Goal: Task Accomplishment & Management: Use online tool/utility

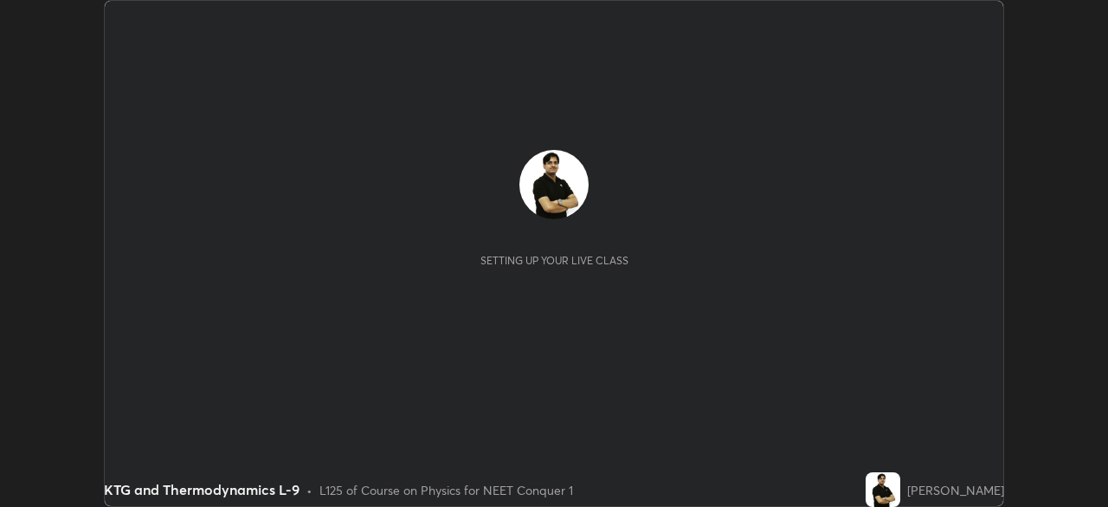
scroll to position [507, 1108]
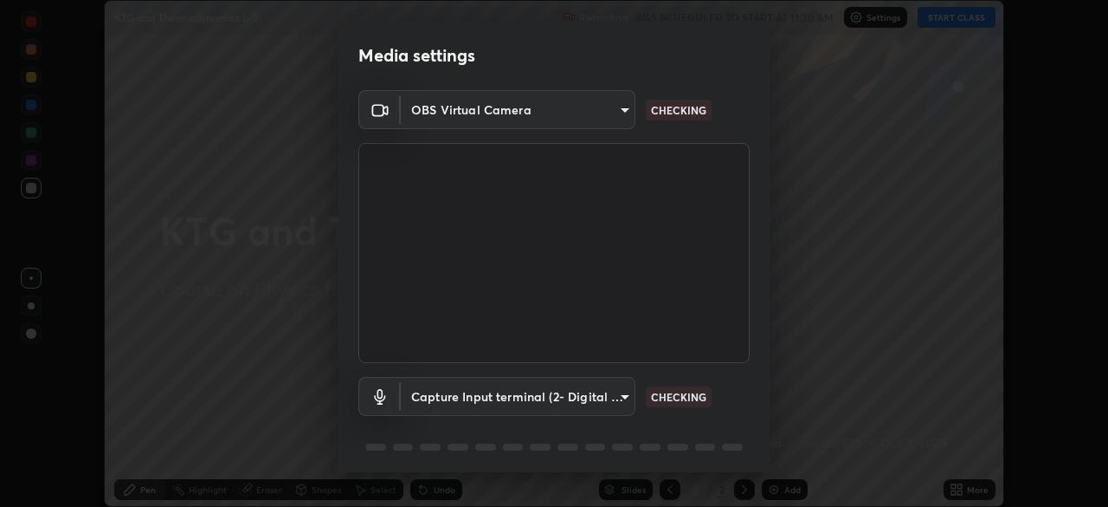
type input "ef407f58ae65e10c1af5a040b6eccf178273e27ca296938399710cc3d85b5032"
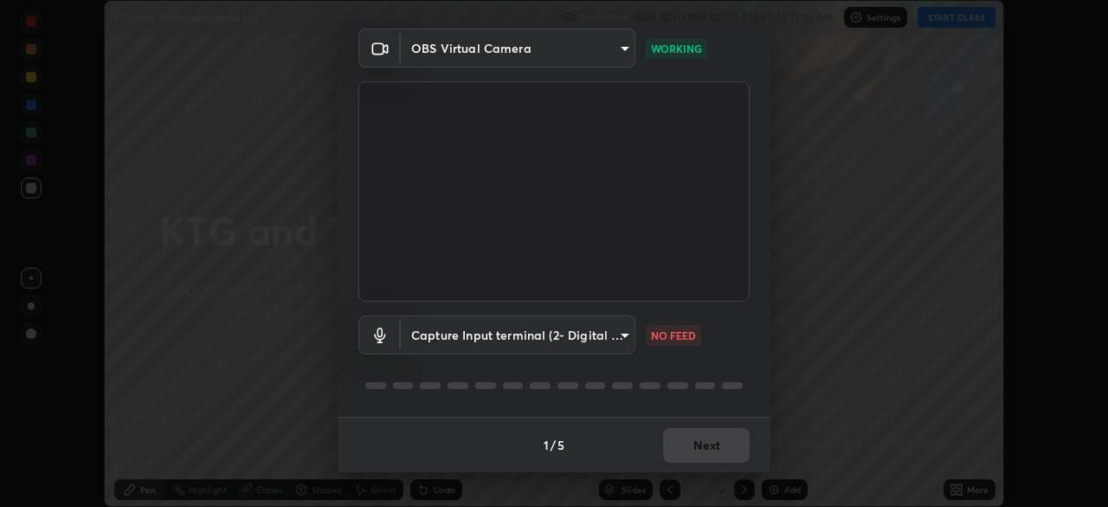
click at [617, 333] on body "Erase all KTG and Thermodynamics L-9 Recording WAS SCHEDULED TO START AT 11:30 …" at bounding box center [554, 253] width 1108 height 507
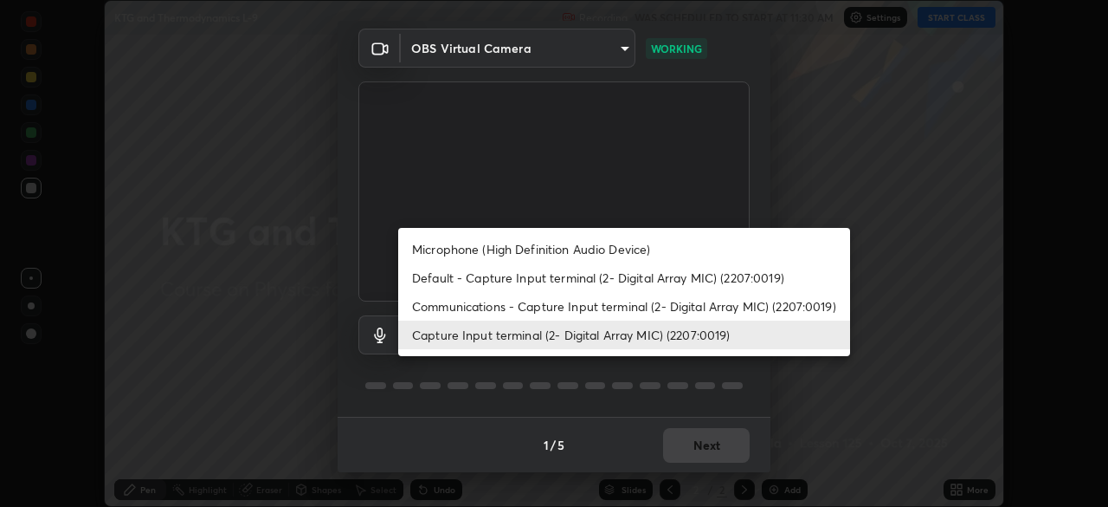
click at [714, 307] on li "Communications - Capture Input terminal (2- Digital Array MIC) (2207:0019)" at bounding box center [624, 306] width 452 height 29
type input "communications"
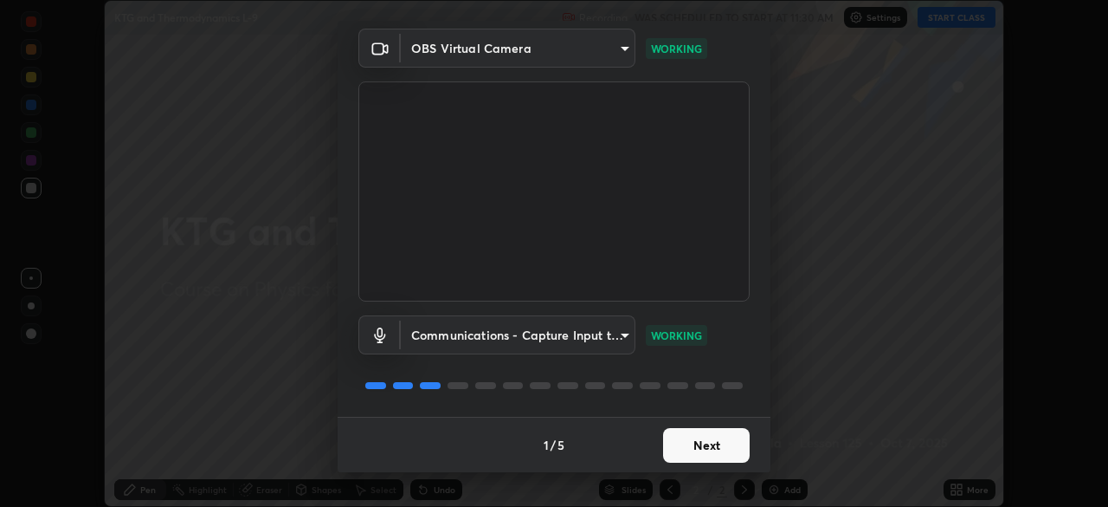
click at [727, 449] on button "Next" at bounding box center [706, 445] width 87 height 35
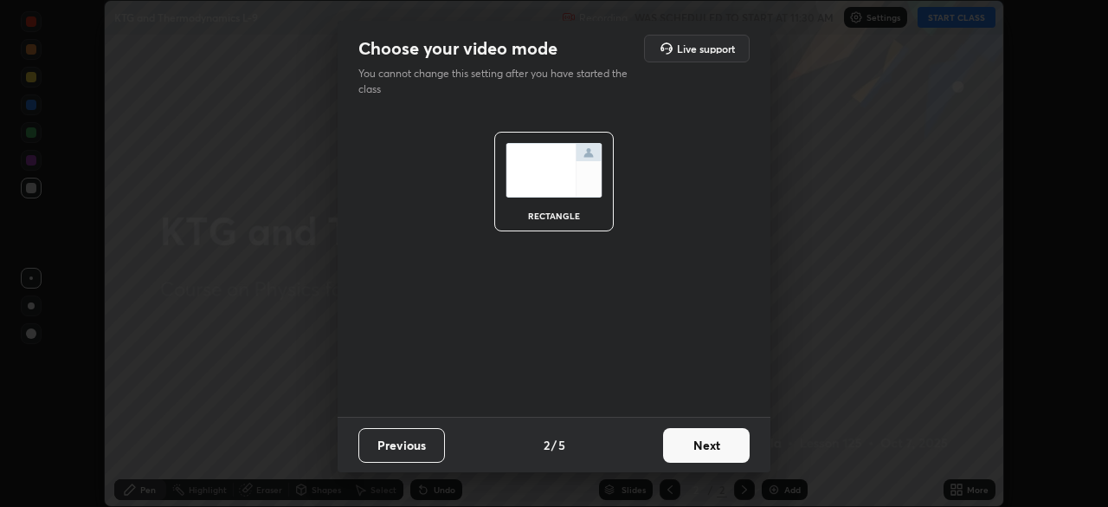
scroll to position [0, 0]
click at [730, 445] on button "Next" at bounding box center [706, 445] width 87 height 35
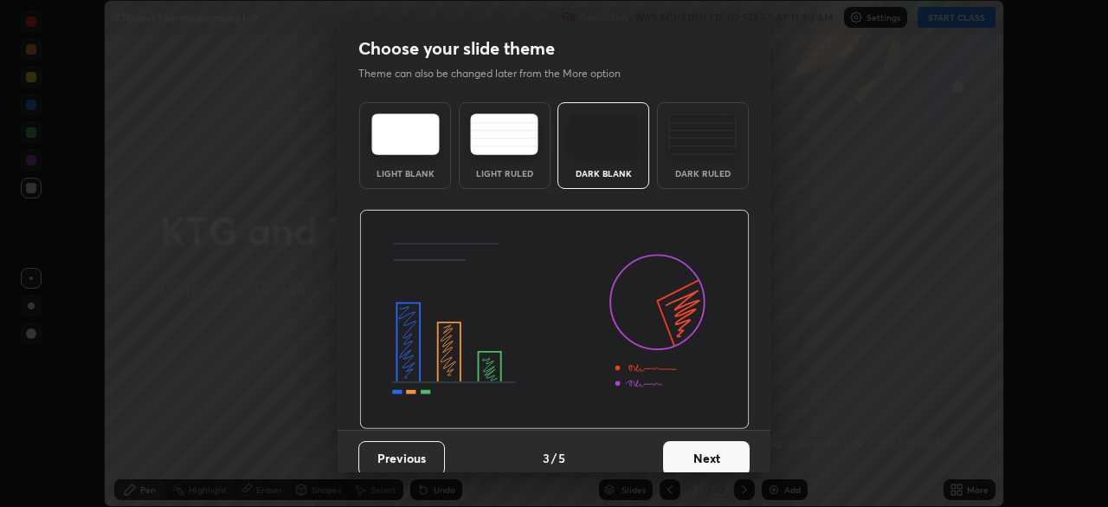
click at [731, 444] on button "Next" at bounding box center [706, 458] width 87 height 35
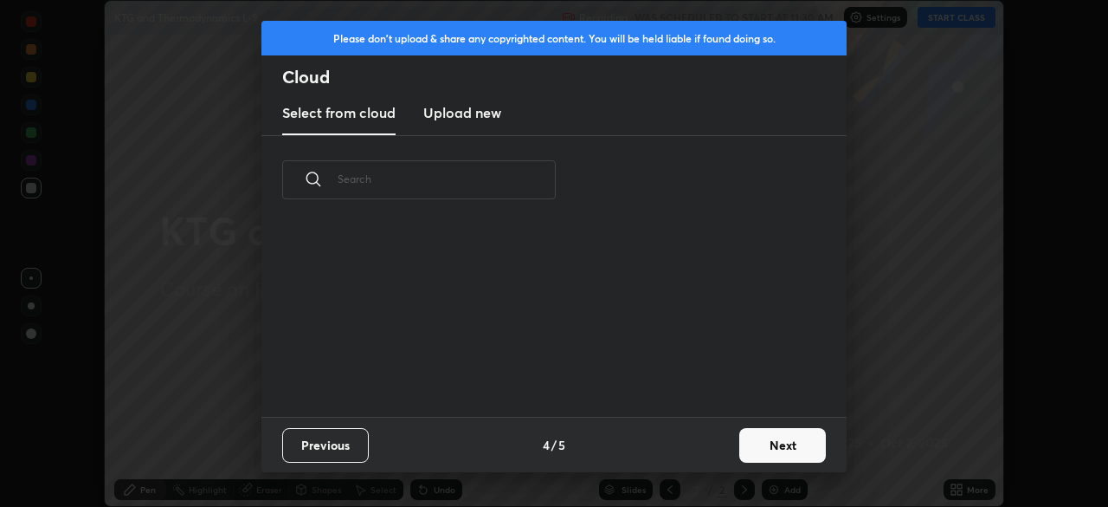
scroll to position [192, 556]
click at [769, 451] on button "Next" at bounding box center [782, 445] width 87 height 35
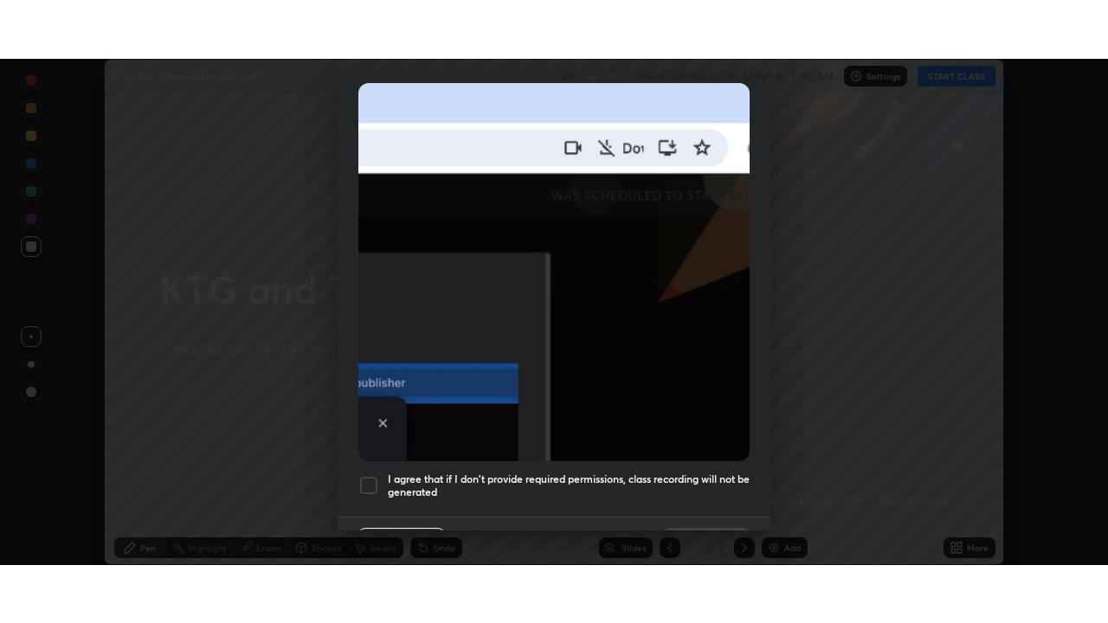
scroll to position [415, 0]
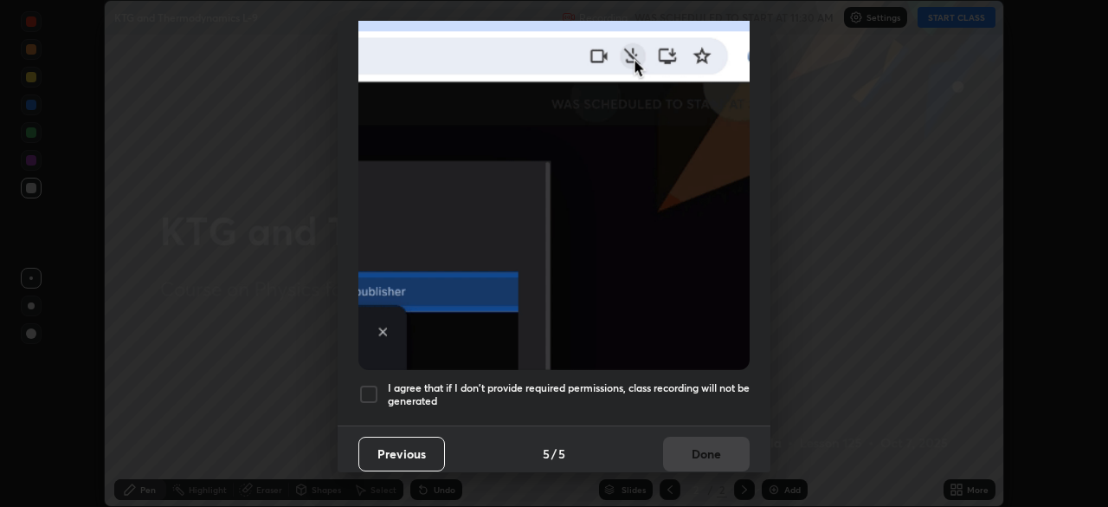
click at [367, 392] on div at bounding box center [368, 394] width 21 height 21
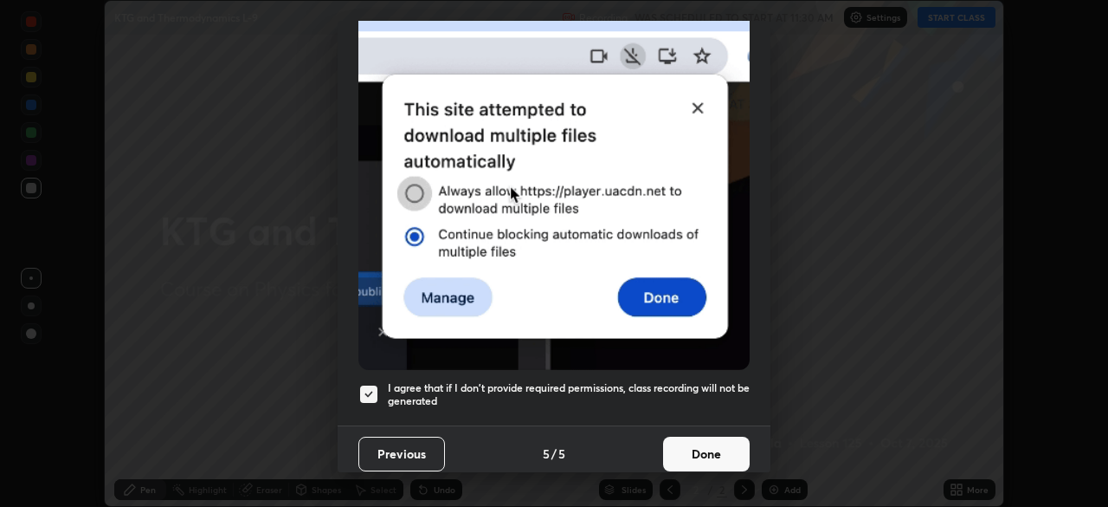
click at [690, 455] on button "Done" at bounding box center [706, 453] width 87 height 35
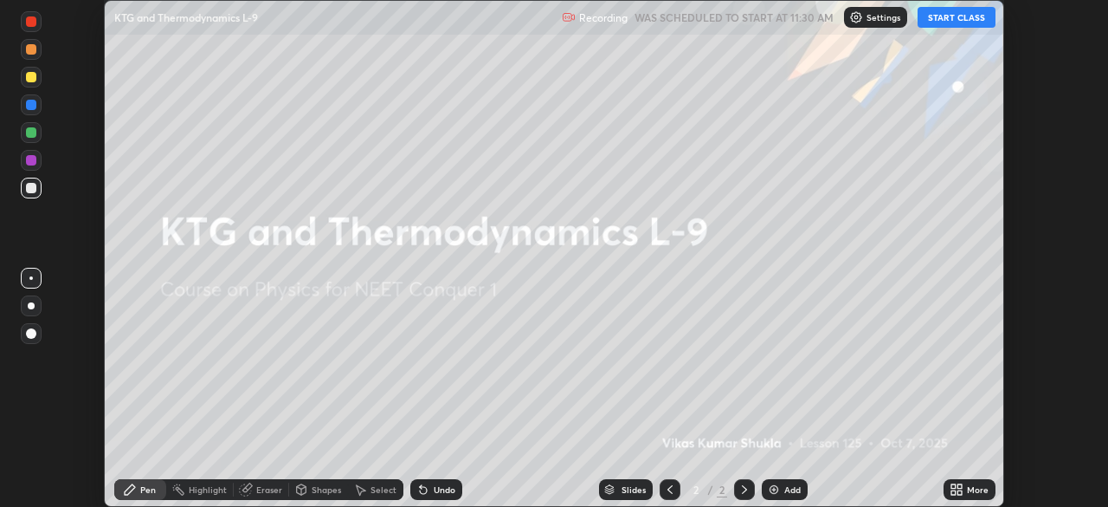
click at [949, 21] on button "START CLASS" at bounding box center [957, 17] width 78 height 21
click at [965, 493] on div "More" at bounding box center [970, 489] width 52 height 21
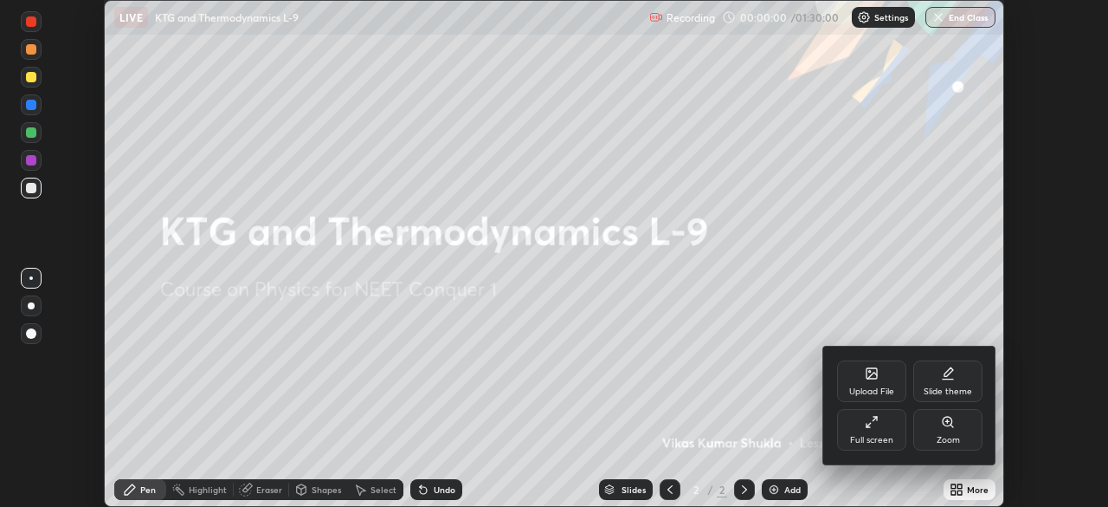
click at [881, 432] on div "Full screen" at bounding box center [871, 430] width 69 height 42
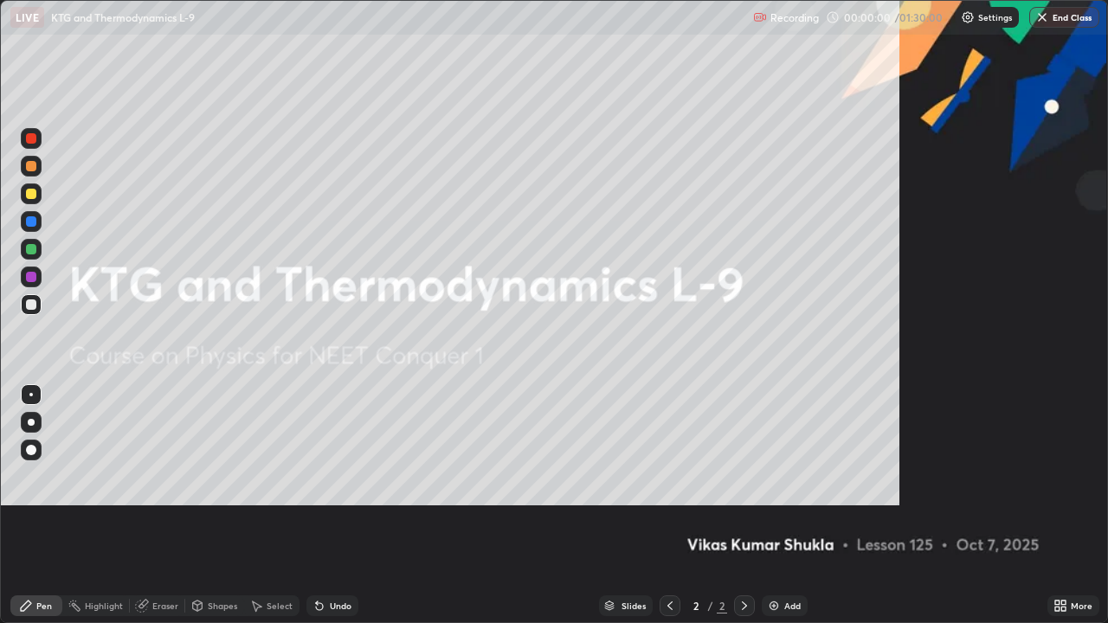
scroll to position [623, 1108]
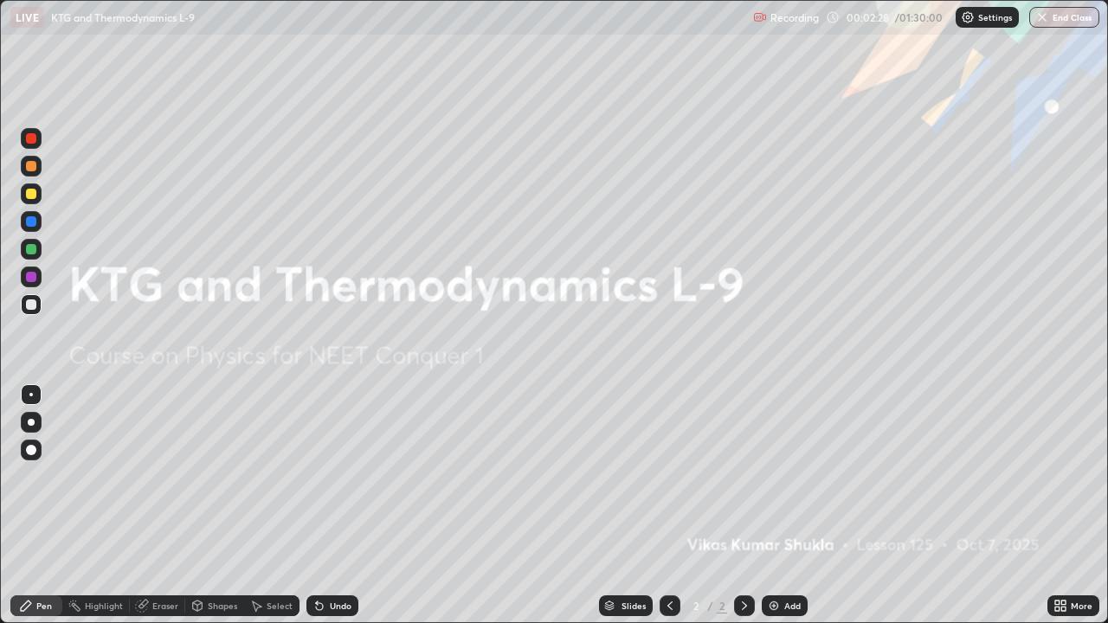
click at [793, 506] on div "Add" at bounding box center [793, 606] width 16 height 9
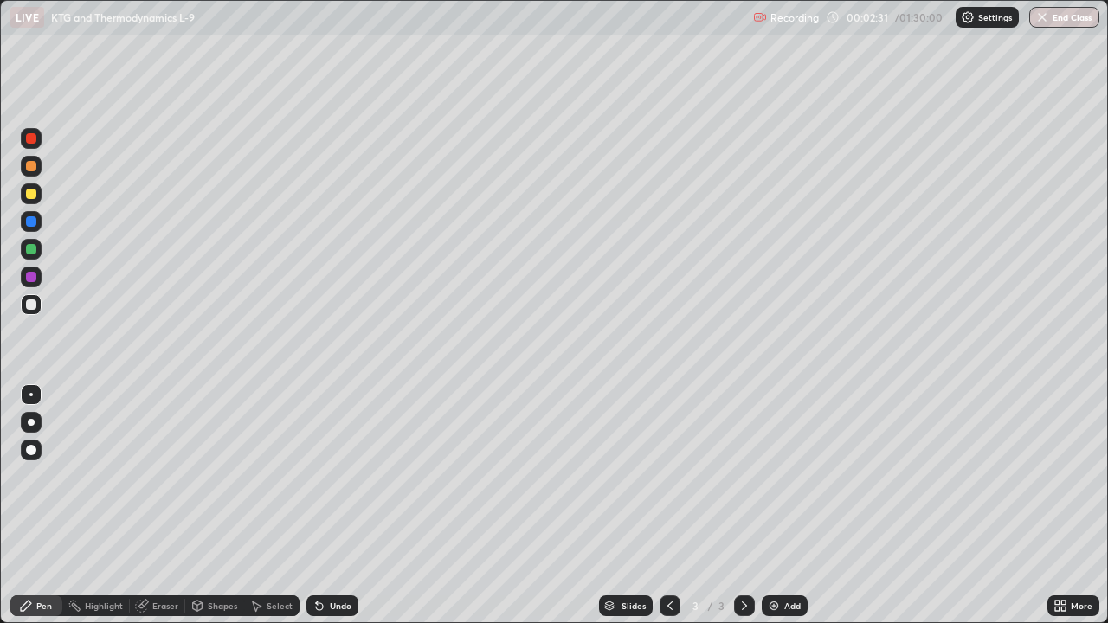
click at [32, 139] on div at bounding box center [31, 138] width 10 height 10
click at [217, 506] on div "Shapes" at bounding box center [222, 606] width 29 height 9
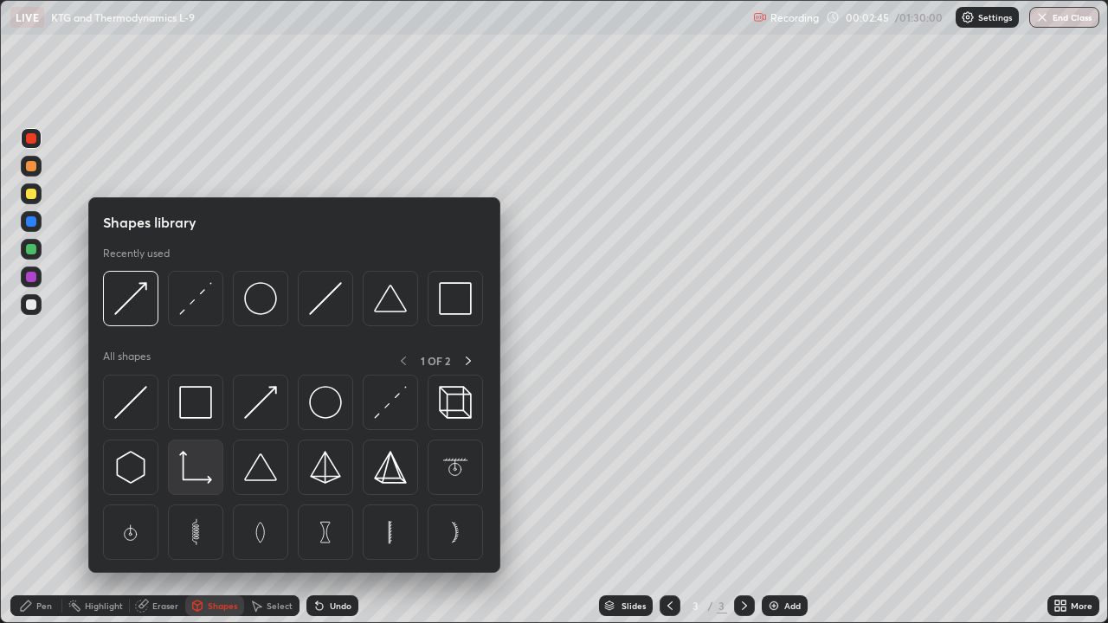
click at [194, 475] on img at bounding box center [195, 467] width 33 height 33
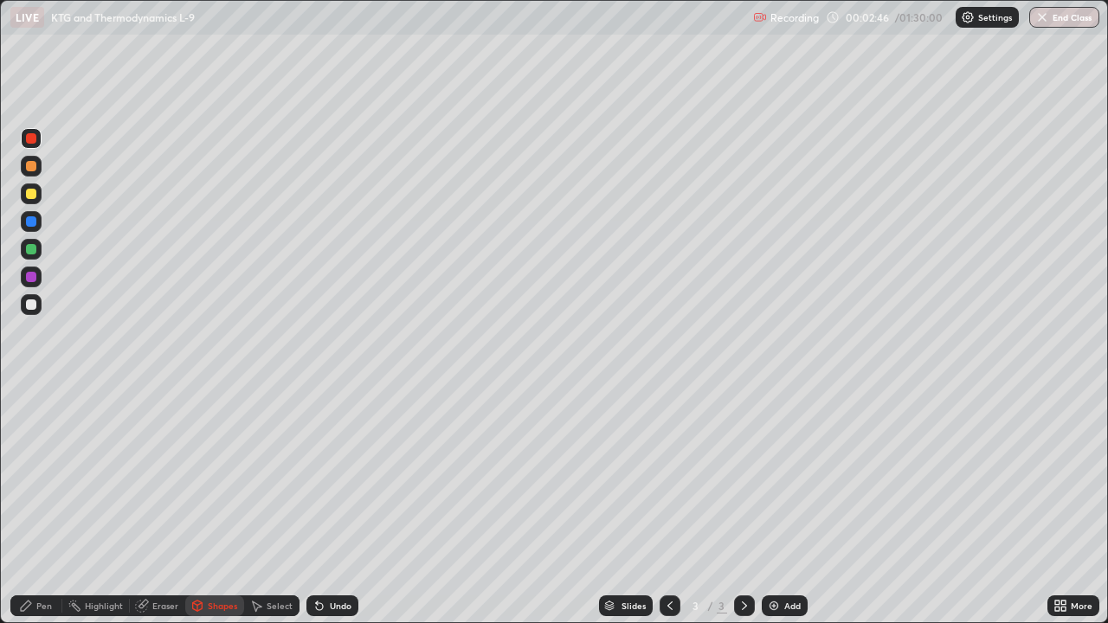
click at [31, 252] on div at bounding box center [31, 249] width 10 height 10
click at [277, 506] on div "Select" at bounding box center [271, 606] width 55 height 21
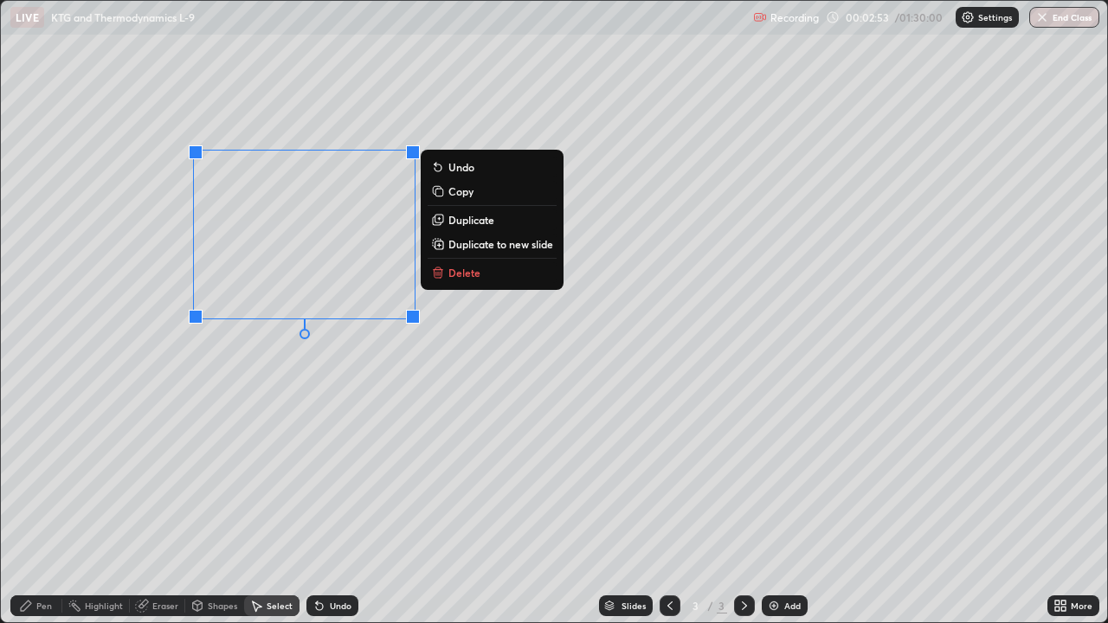
click at [485, 219] on p "Duplicate" at bounding box center [472, 220] width 46 height 14
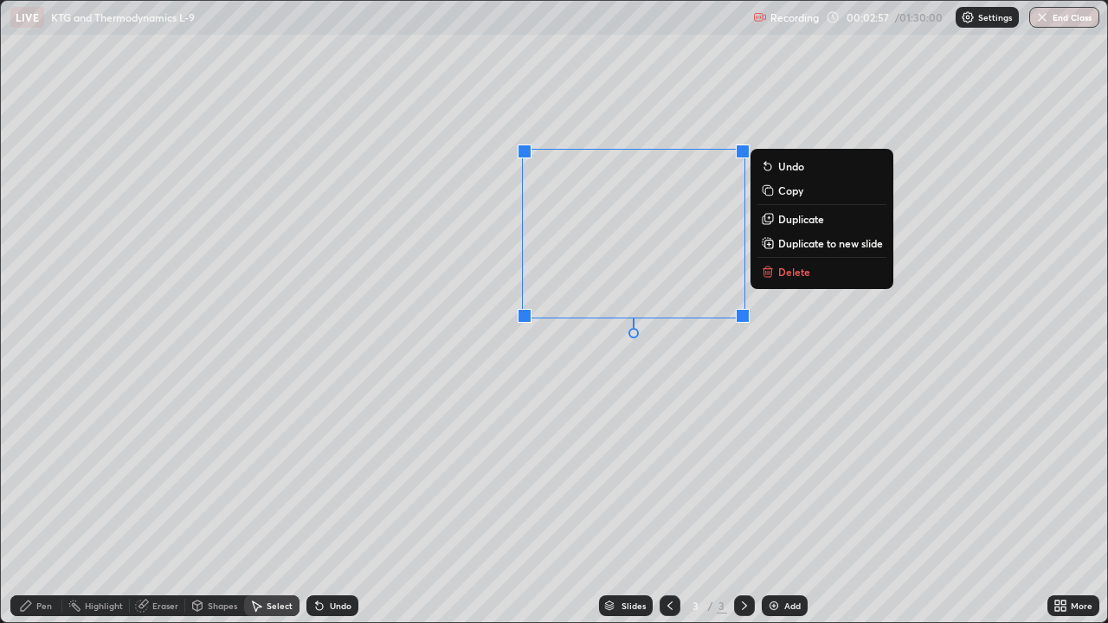
click at [642, 436] on div "0 ° Undo Copy Duplicate Duplicate to new slide Delete" at bounding box center [554, 312] width 1107 height 622
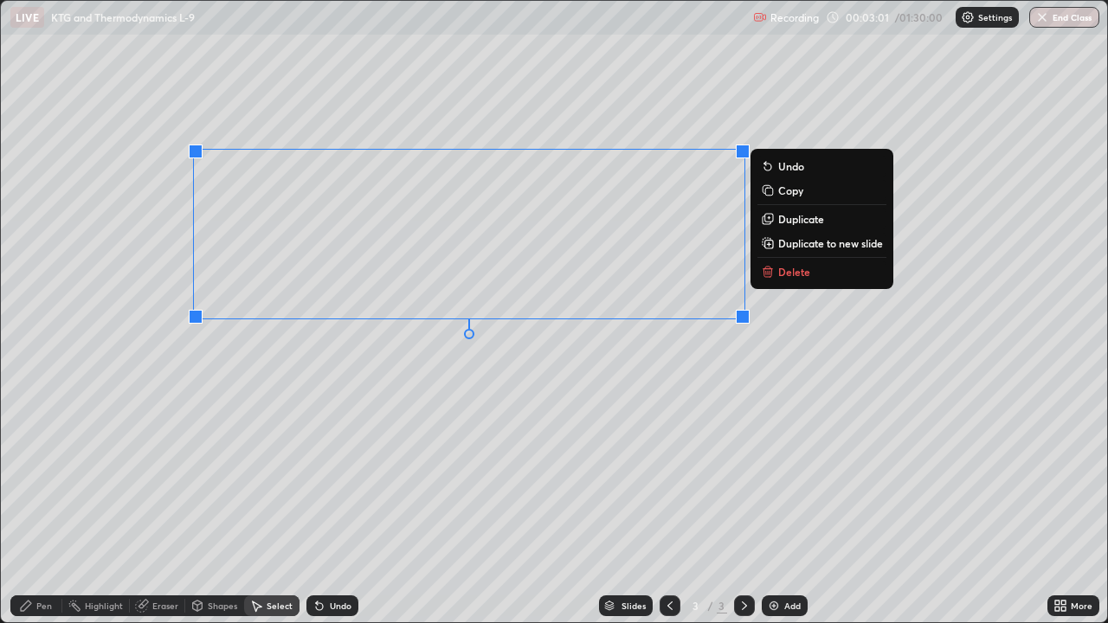
click at [808, 222] on p "Duplicate" at bounding box center [801, 219] width 46 height 14
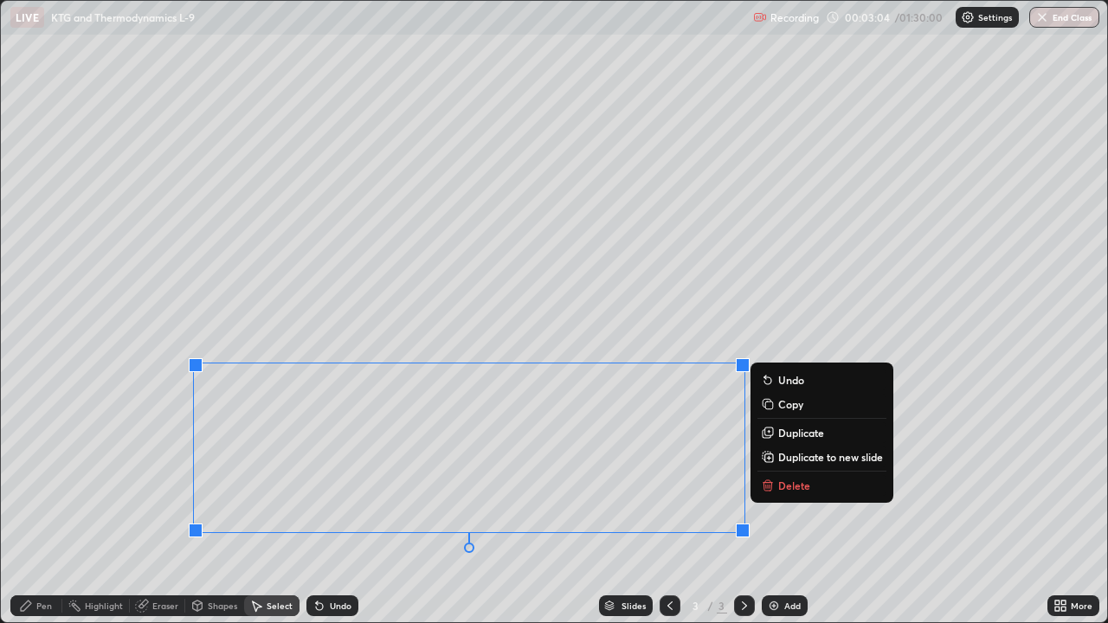
click at [837, 309] on div "0 ° Undo Copy Duplicate Duplicate to new slide Delete" at bounding box center [554, 312] width 1107 height 622
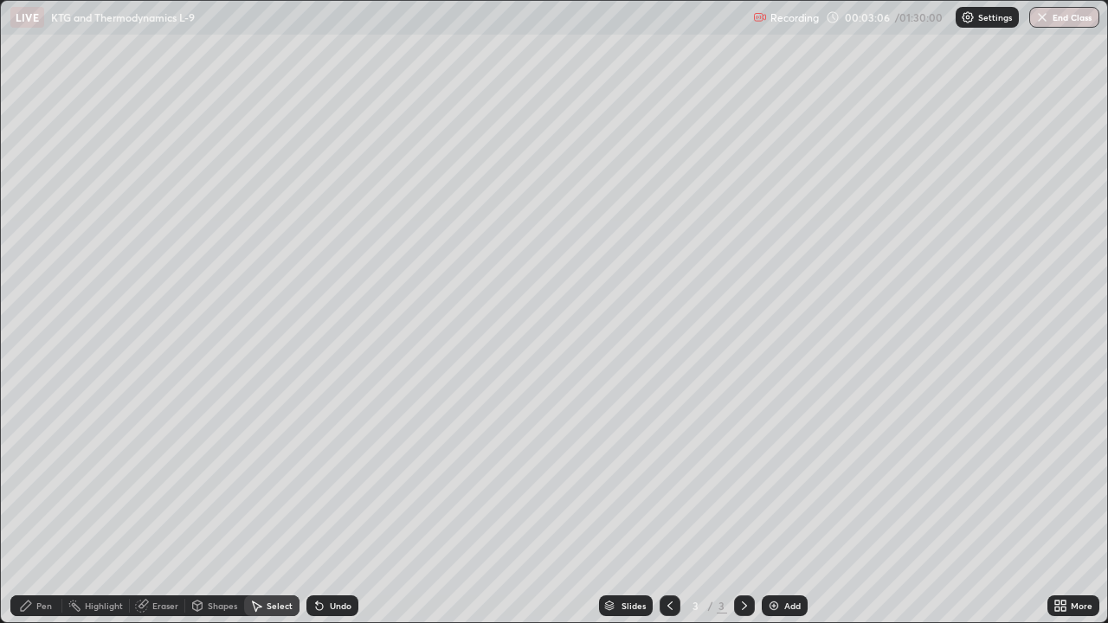
click at [46, 506] on div "Pen" at bounding box center [44, 606] width 16 height 9
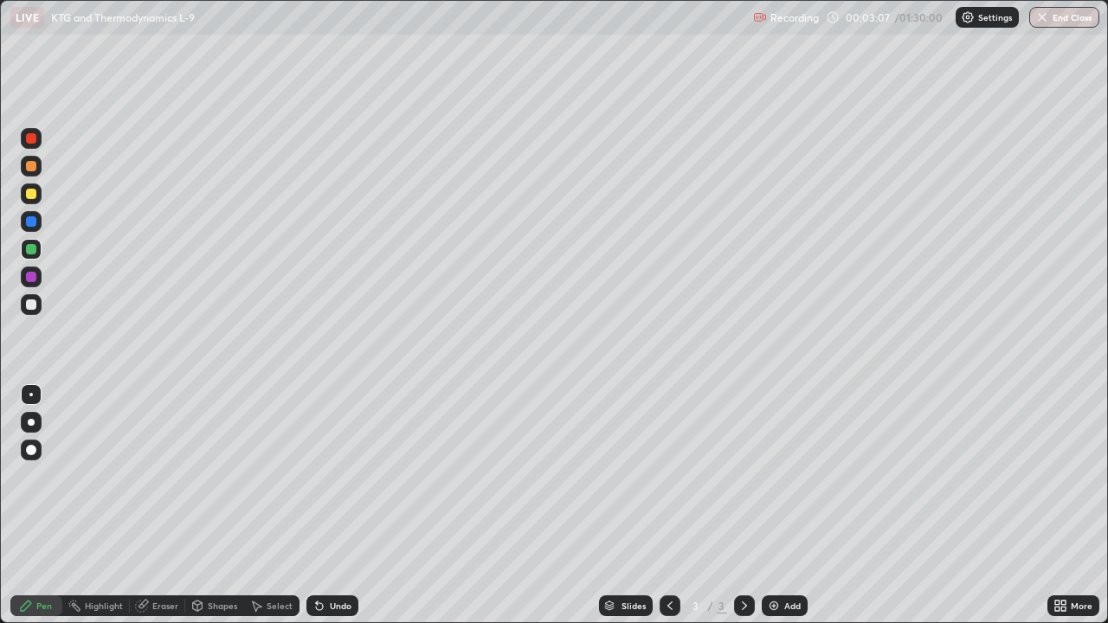
click at [33, 305] on div at bounding box center [31, 305] width 10 height 10
click at [220, 506] on div "Shapes" at bounding box center [222, 606] width 29 height 9
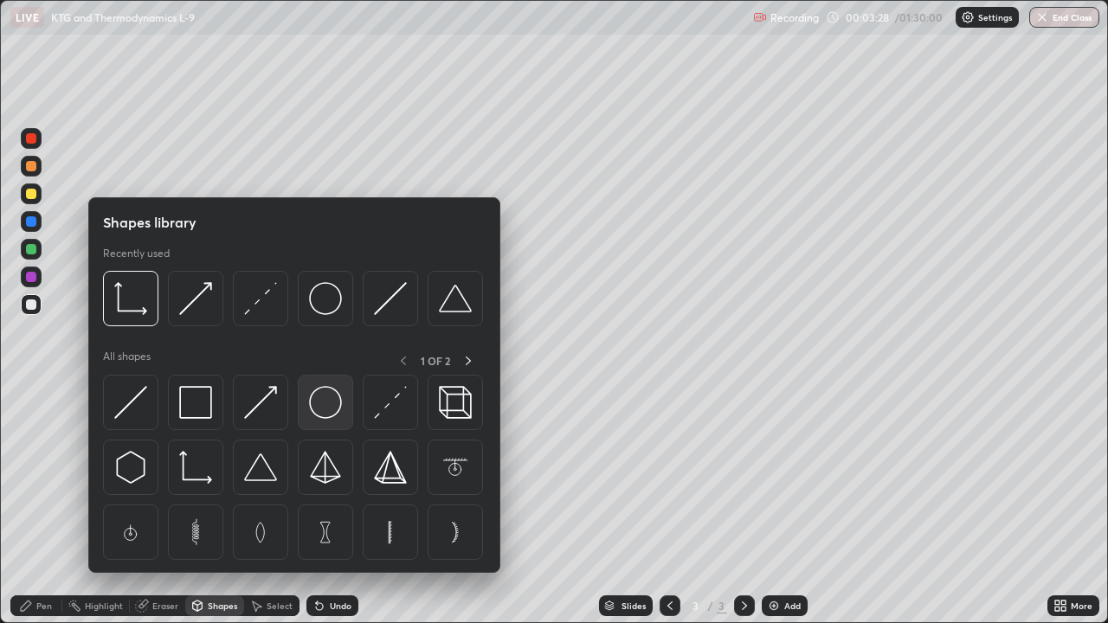
click at [315, 406] on img at bounding box center [325, 402] width 33 height 33
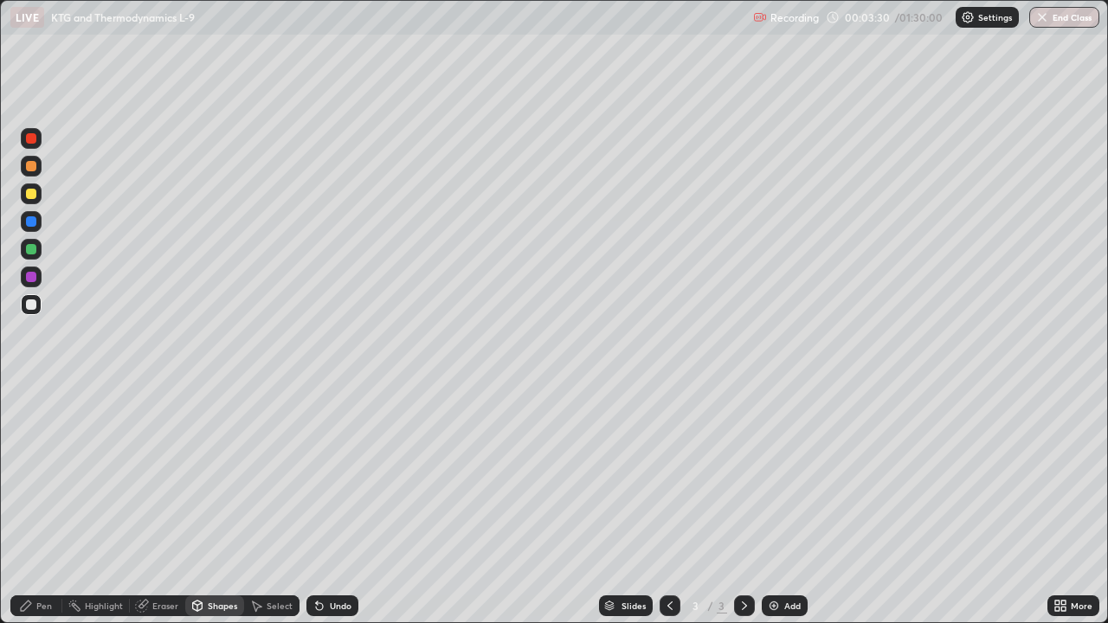
click at [33, 193] on div at bounding box center [31, 194] width 10 height 10
click at [224, 506] on div "Shapes" at bounding box center [222, 606] width 29 height 9
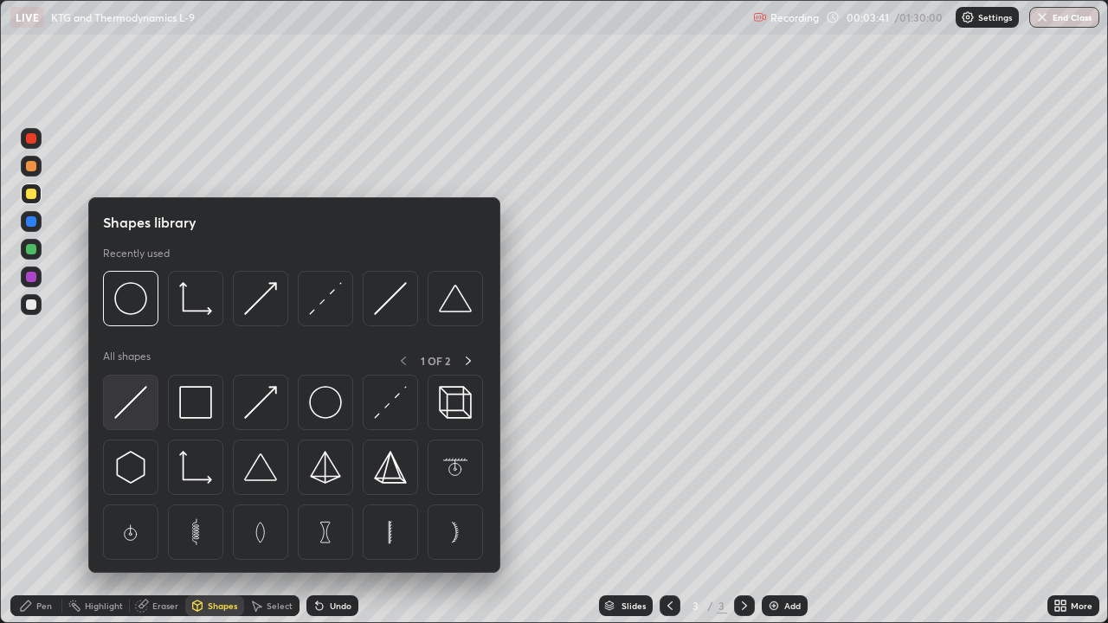
click at [134, 399] on img at bounding box center [130, 402] width 33 height 33
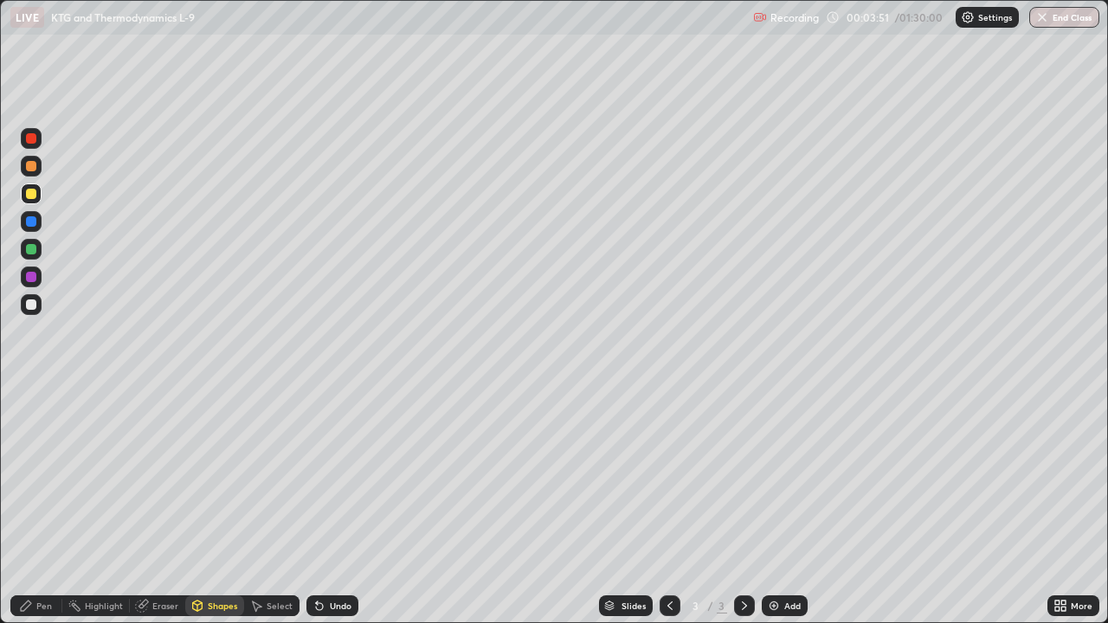
click at [230, 506] on div "Shapes" at bounding box center [222, 606] width 29 height 9
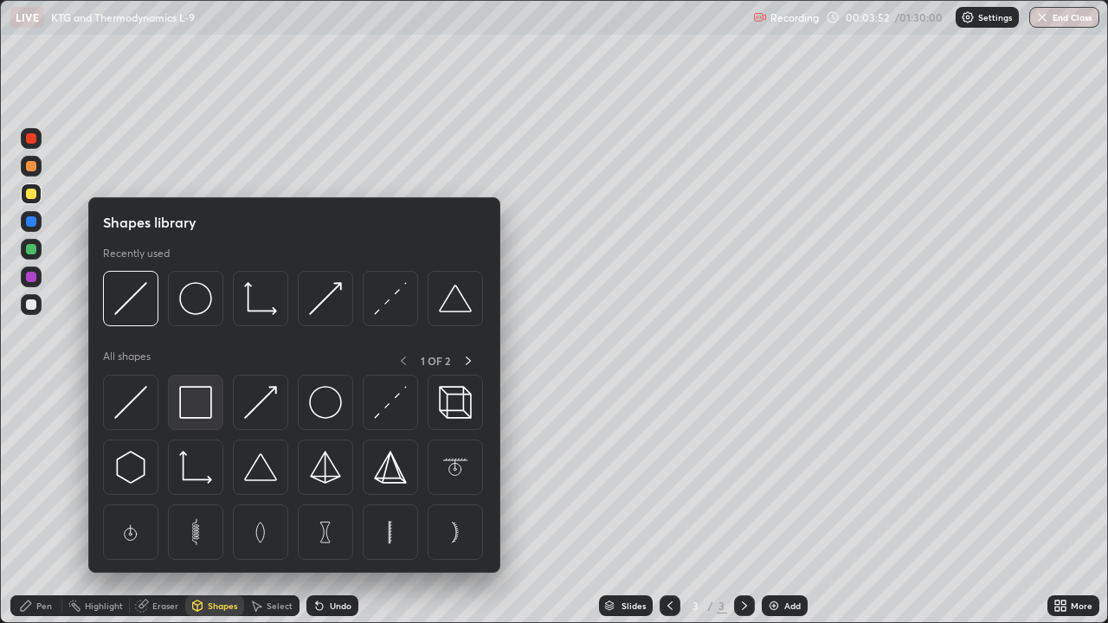
click at [206, 410] on img at bounding box center [195, 402] width 33 height 33
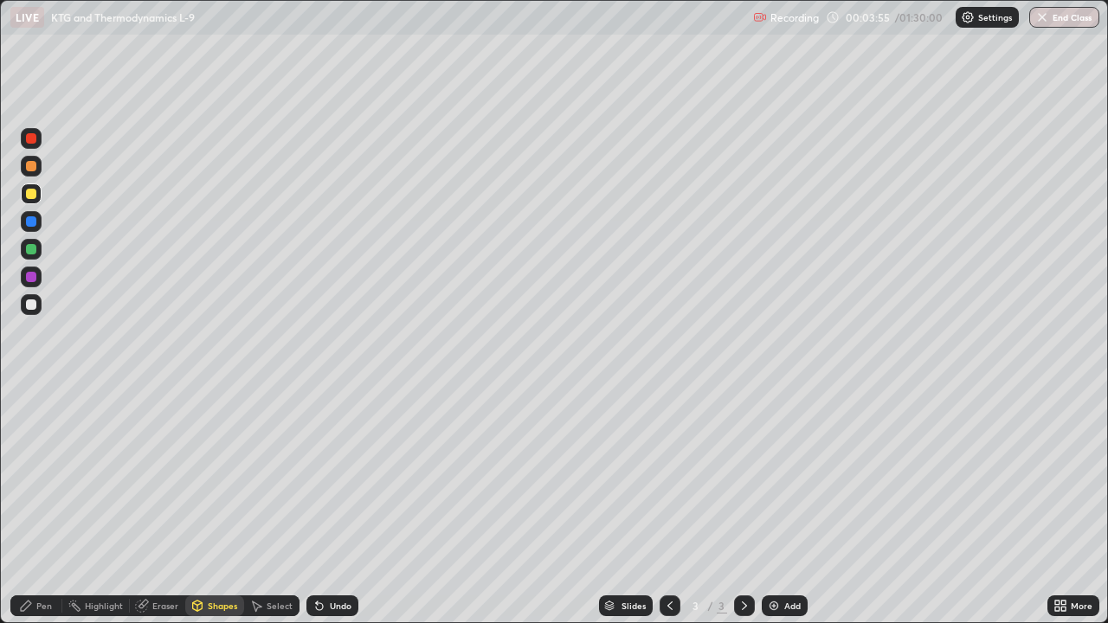
click at [222, 506] on div "Shapes" at bounding box center [222, 606] width 29 height 9
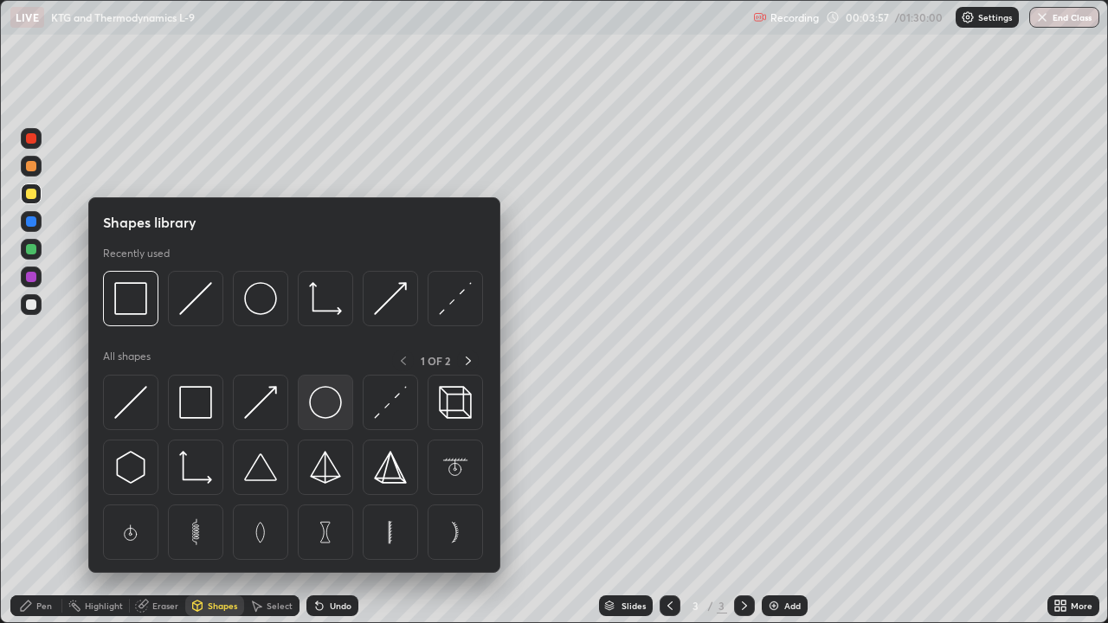
click at [329, 405] on img at bounding box center [325, 402] width 33 height 33
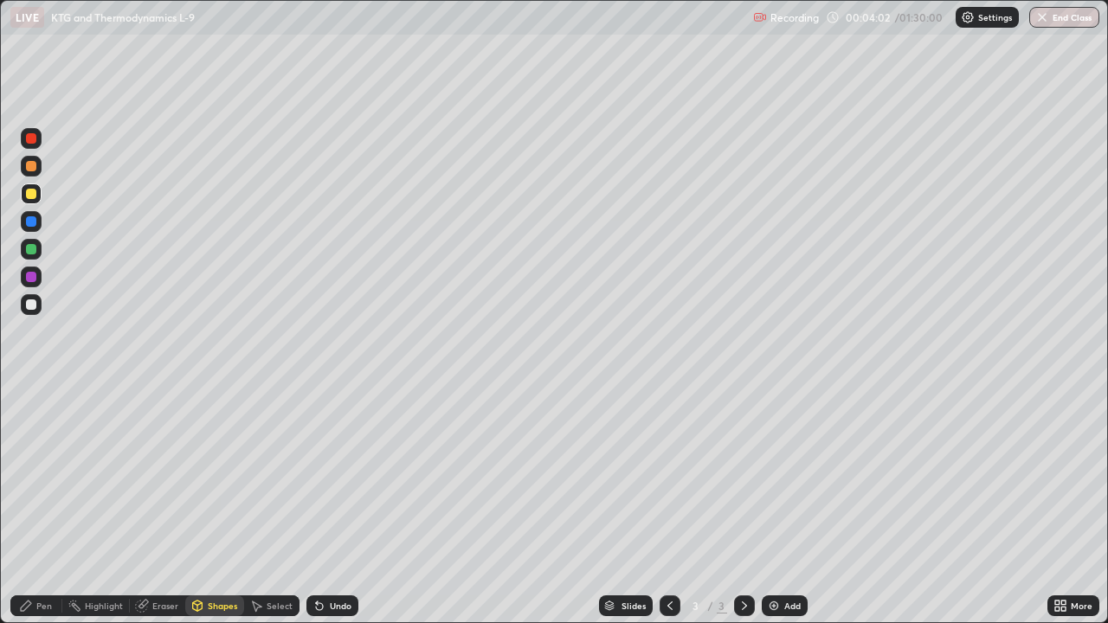
click at [46, 506] on div "Pen" at bounding box center [44, 606] width 16 height 9
click at [30, 306] on div at bounding box center [31, 305] width 10 height 10
click at [32, 167] on div at bounding box center [31, 166] width 10 height 10
click at [32, 143] on div at bounding box center [31, 138] width 10 height 10
click at [791, 506] on div "Add" at bounding box center [793, 606] width 16 height 9
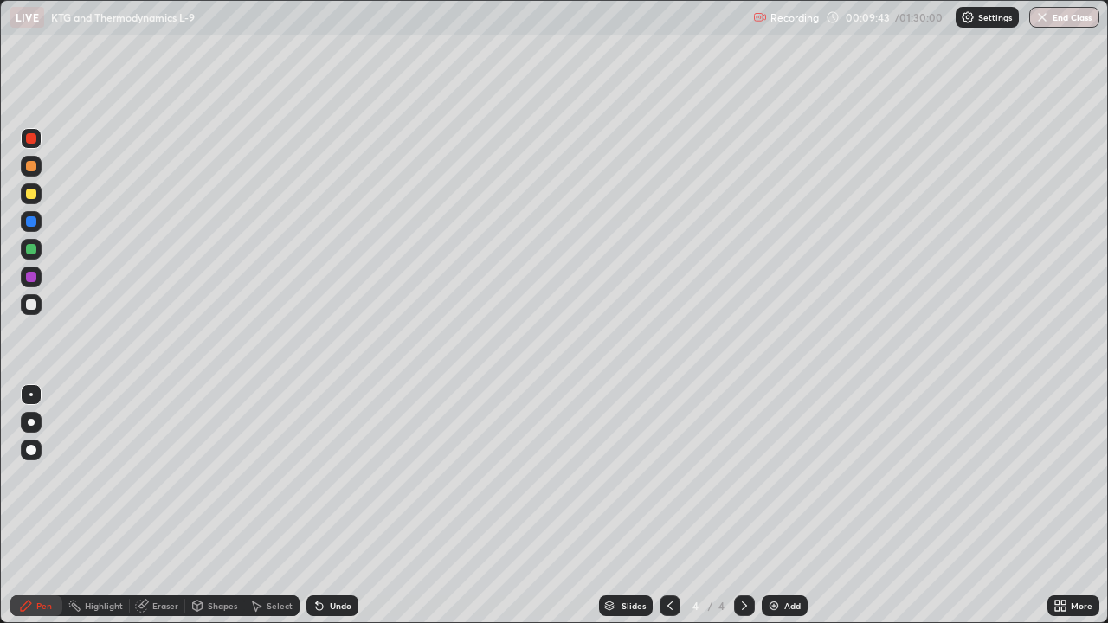
click at [30, 197] on div at bounding box center [31, 194] width 10 height 10
click at [212, 506] on div "Shapes" at bounding box center [222, 606] width 29 height 9
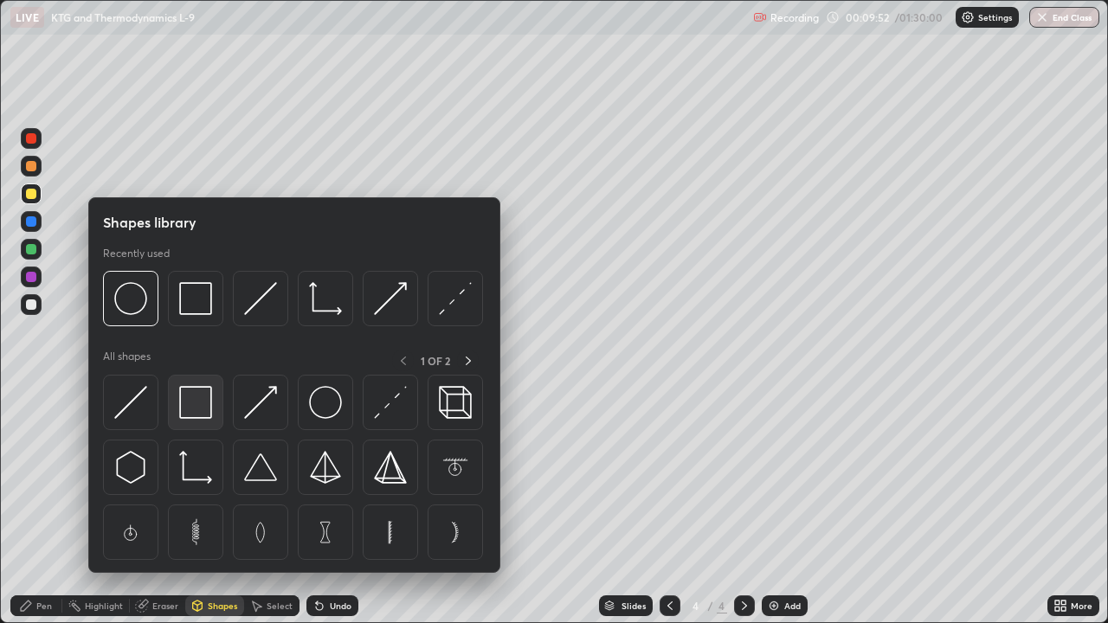
click at [187, 410] on img at bounding box center [195, 402] width 33 height 33
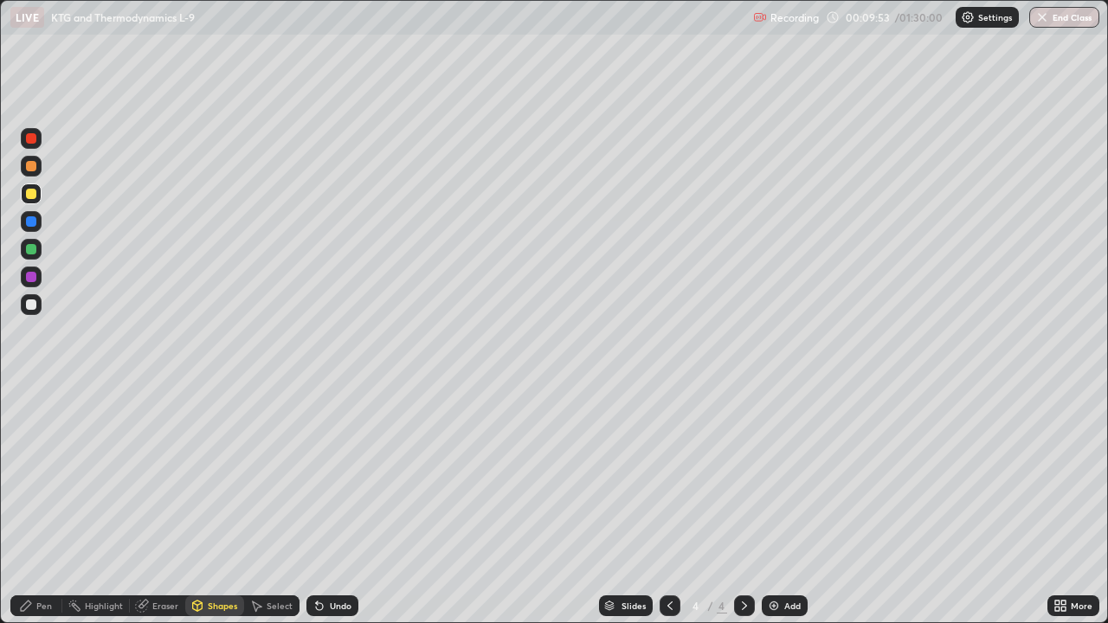
click at [32, 276] on div at bounding box center [31, 277] width 10 height 10
click at [30, 248] on div at bounding box center [31, 249] width 10 height 10
click at [36, 506] on div "Pen" at bounding box center [44, 606] width 16 height 9
click at [341, 506] on div "Undo" at bounding box center [341, 606] width 22 height 9
click at [340, 506] on div "Undo" at bounding box center [341, 606] width 22 height 9
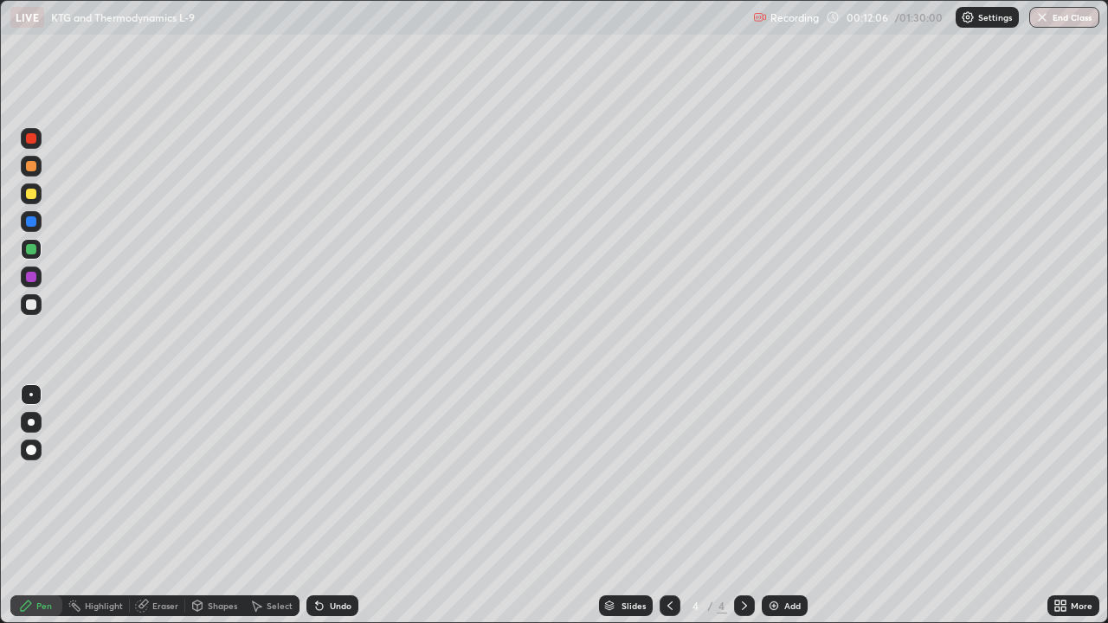
click at [799, 506] on div "Add" at bounding box center [785, 606] width 46 height 21
click at [36, 305] on div at bounding box center [31, 305] width 10 height 10
click at [226, 506] on div "Shapes" at bounding box center [222, 606] width 29 height 9
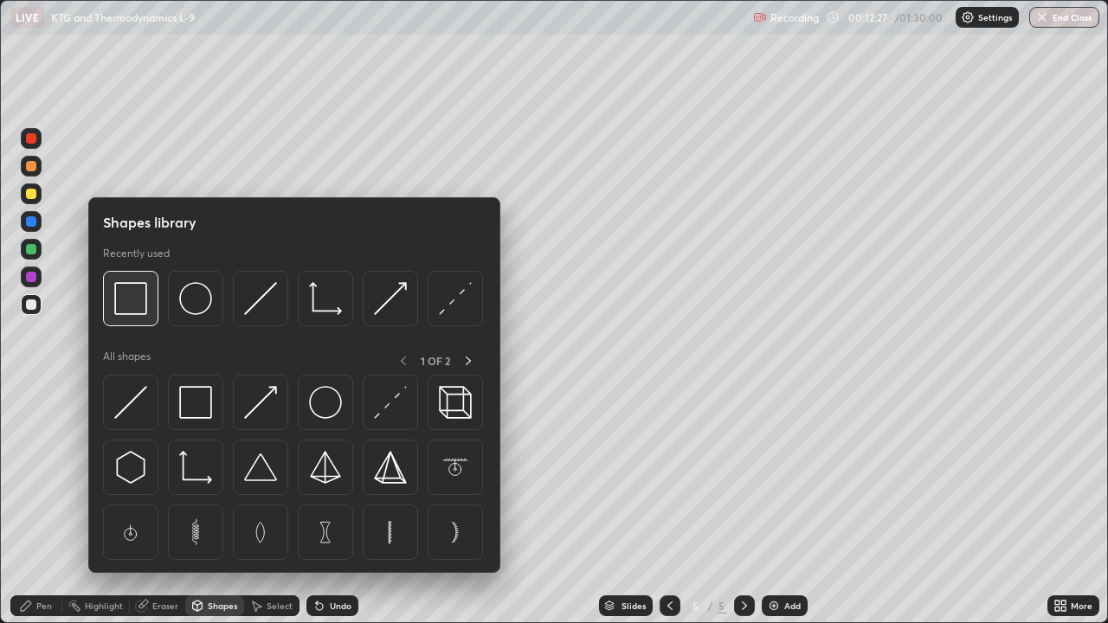
click at [136, 311] on img at bounding box center [130, 298] width 33 height 33
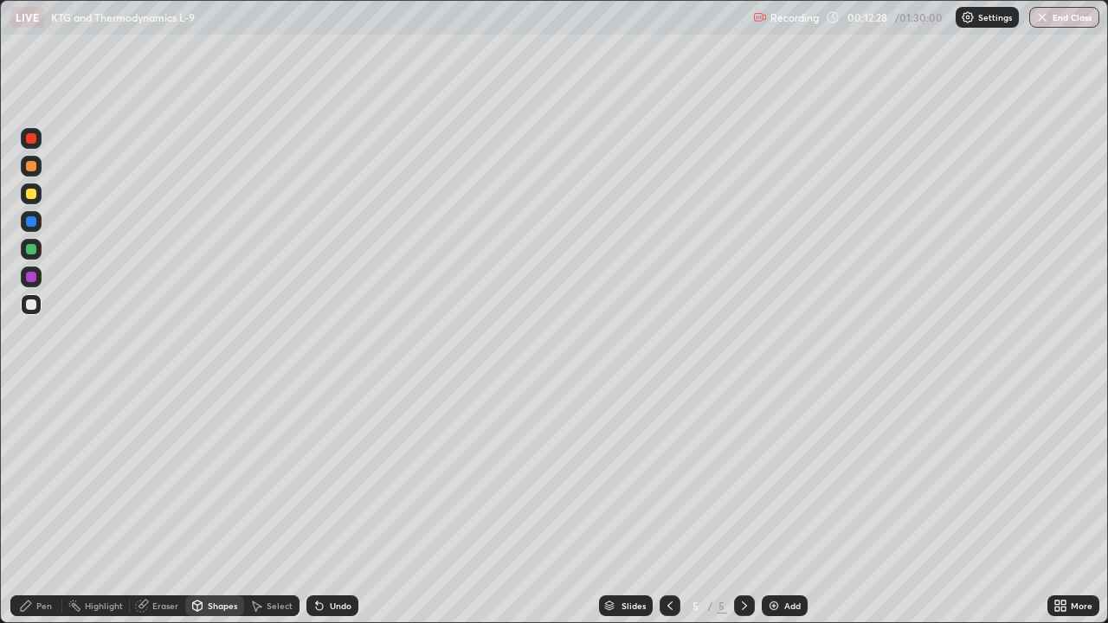
click at [29, 246] on div at bounding box center [31, 249] width 10 height 10
click at [32, 194] on div at bounding box center [31, 194] width 10 height 10
click at [31, 281] on div at bounding box center [31, 277] width 10 height 10
click at [32, 223] on div at bounding box center [31, 221] width 10 height 10
click at [33, 277] on div at bounding box center [31, 277] width 10 height 10
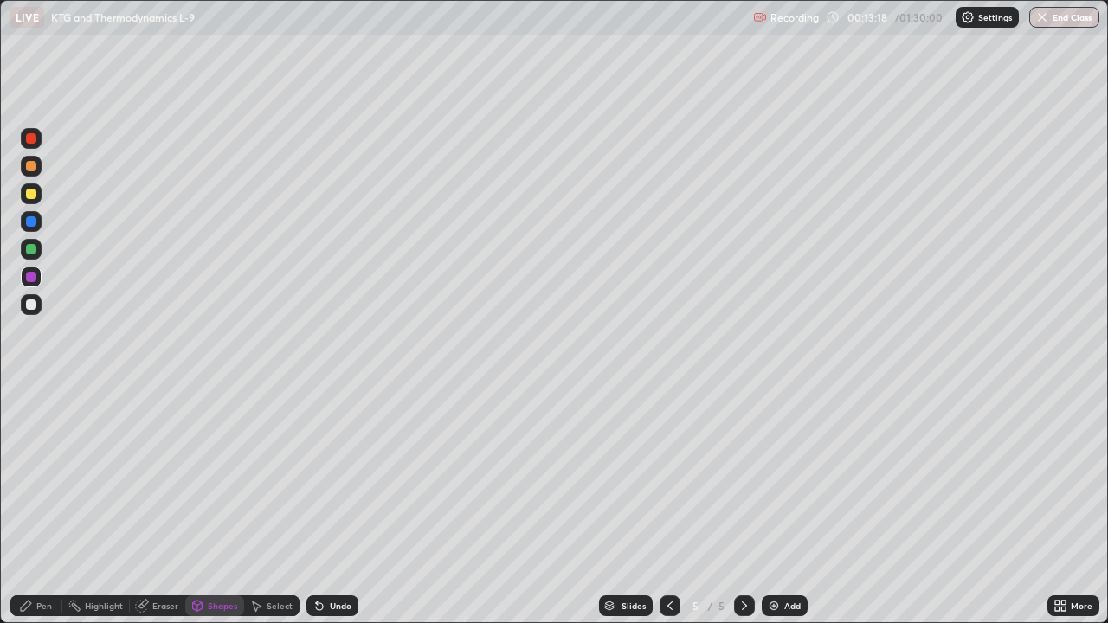
click at [36, 506] on div "Pen" at bounding box center [44, 606] width 16 height 9
click at [29, 141] on div at bounding box center [31, 138] width 10 height 10
click at [31, 274] on div at bounding box center [31, 277] width 10 height 10
click at [36, 171] on div at bounding box center [31, 166] width 21 height 21
click at [792, 506] on div "Add" at bounding box center [793, 606] width 16 height 9
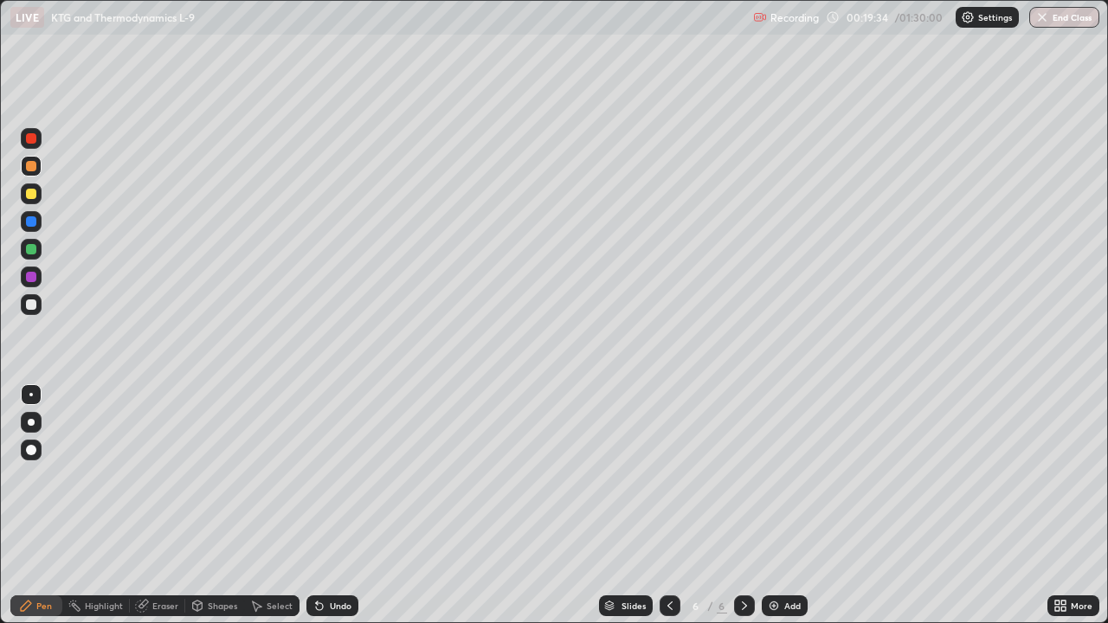
click at [32, 139] on div at bounding box center [31, 138] width 10 height 10
click at [33, 191] on div at bounding box center [31, 194] width 10 height 10
click at [33, 280] on div at bounding box center [31, 277] width 10 height 10
click at [33, 168] on div at bounding box center [31, 166] width 10 height 10
click at [29, 247] on div at bounding box center [31, 249] width 10 height 10
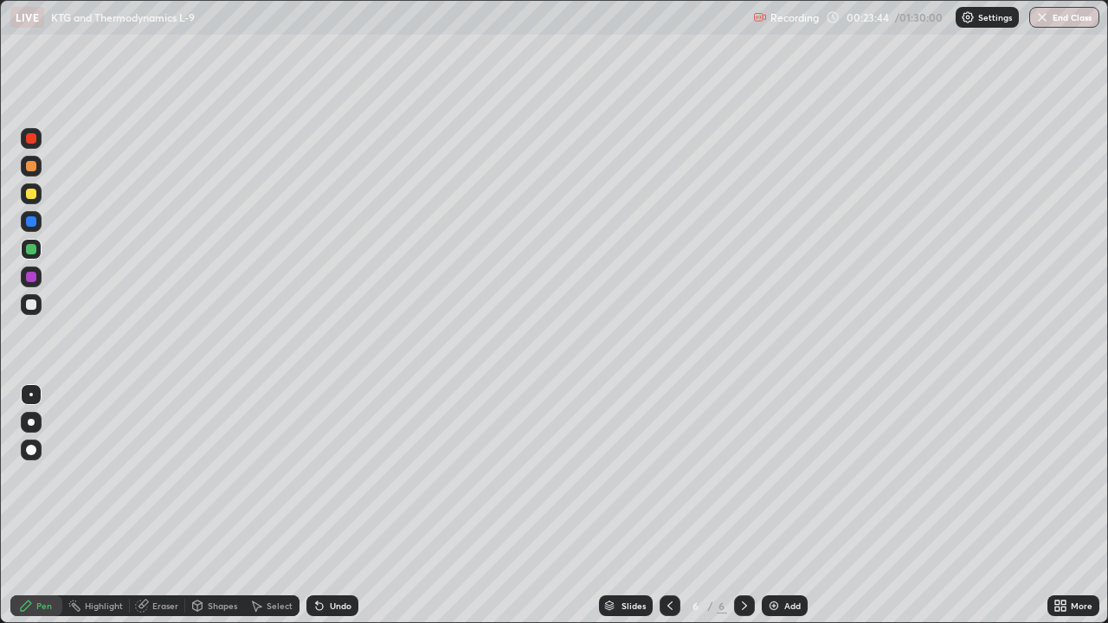
click at [31, 165] on div at bounding box center [31, 166] width 10 height 10
click at [270, 506] on div "Select" at bounding box center [271, 606] width 55 height 21
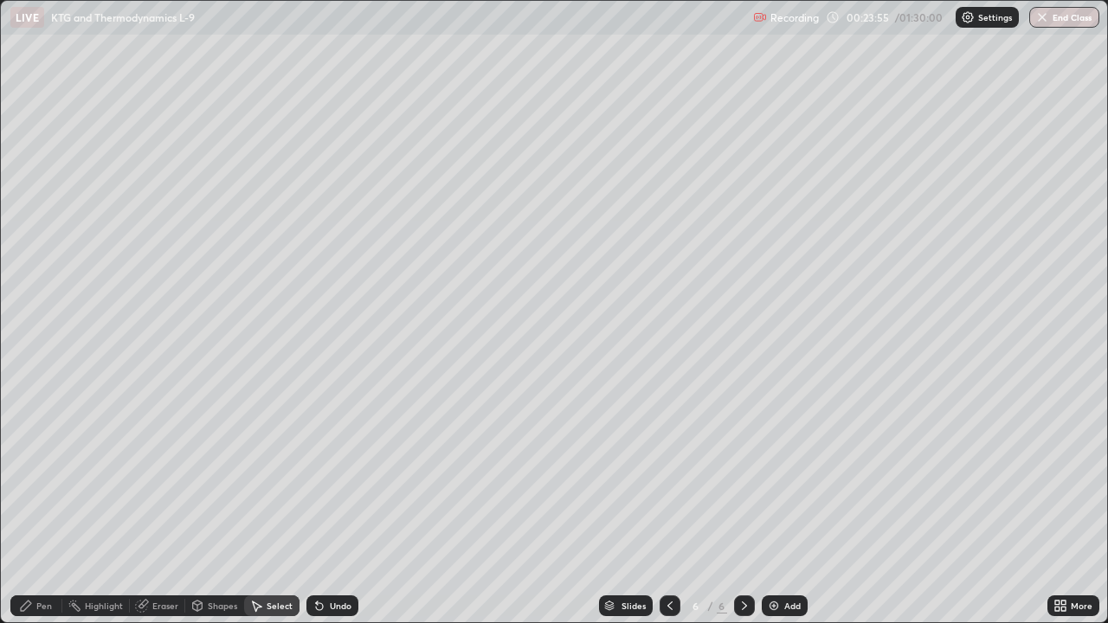
click at [223, 506] on div "Shapes" at bounding box center [214, 606] width 59 height 21
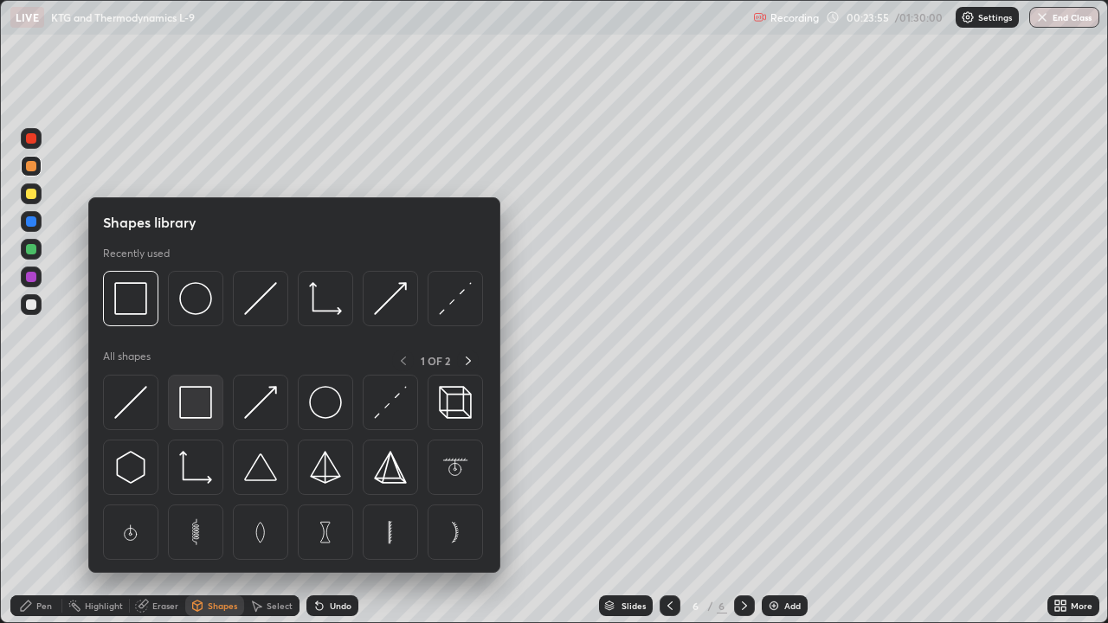
click at [206, 411] on img at bounding box center [195, 402] width 33 height 33
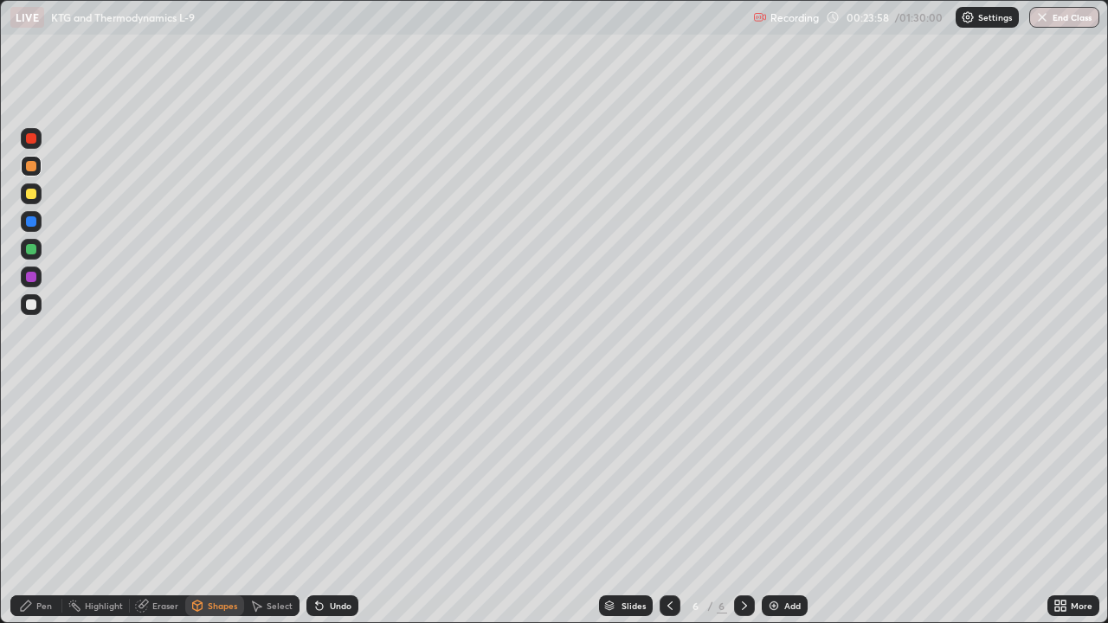
click at [32, 308] on div at bounding box center [31, 305] width 10 height 10
click at [34, 281] on div at bounding box center [31, 277] width 10 height 10
click at [32, 252] on div at bounding box center [31, 249] width 10 height 10
click at [171, 506] on div "Eraser" at bounding box center [165, 606] width 26 height 9
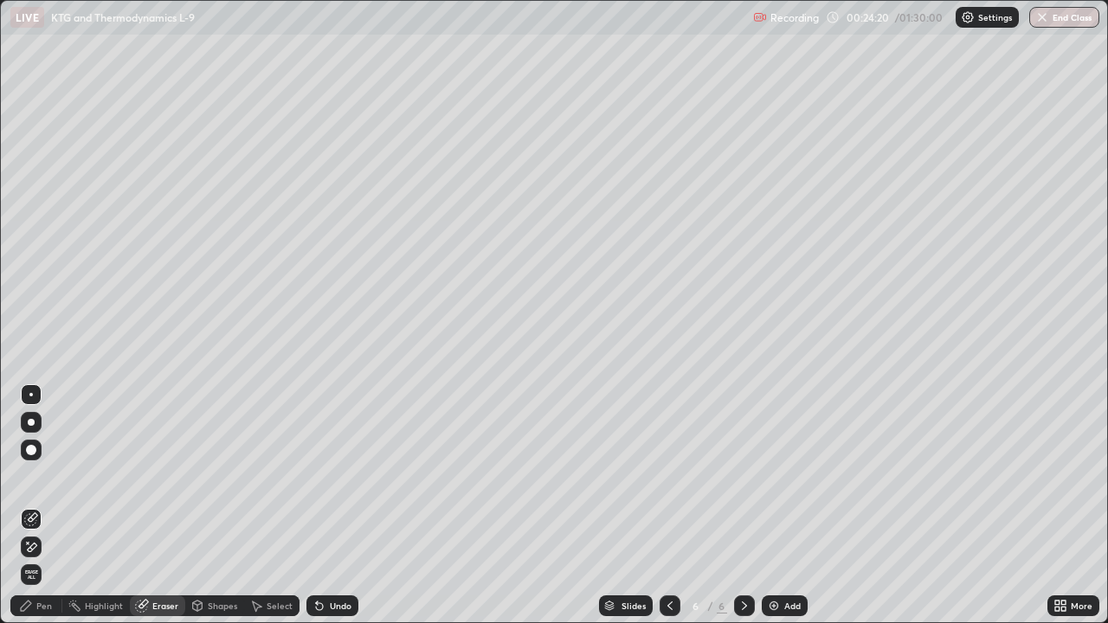
click at [33, 457] on div at bounding box center [31, 450] width 21 height 21
click at [36, 506] on div "Pen" at bounding box center [36, 606] width 52 height 21
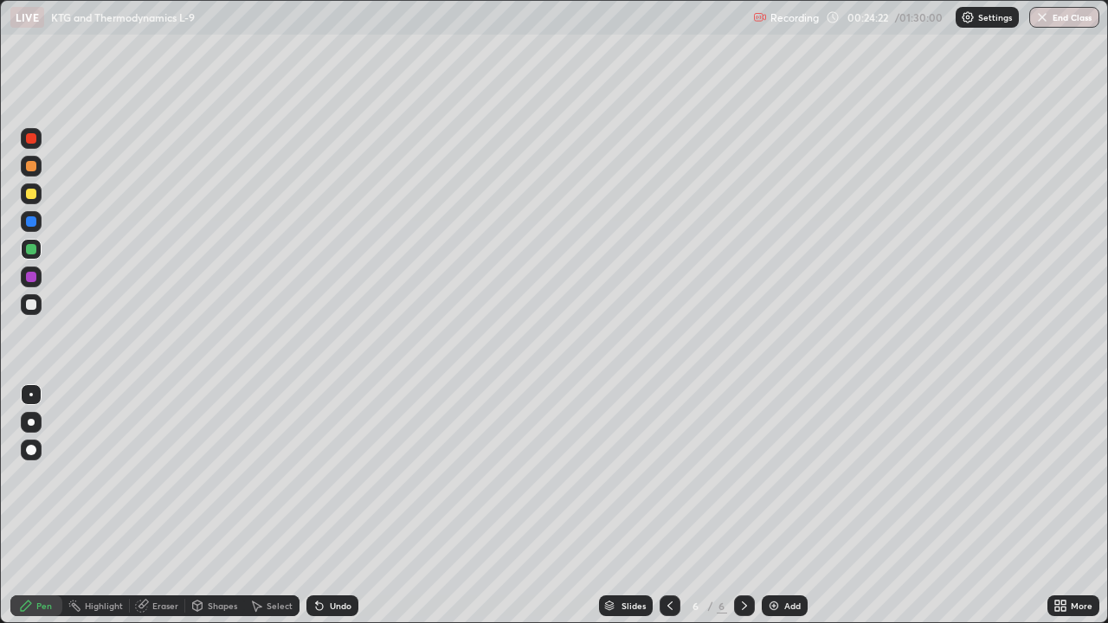
click at [30, 167] on div at bounding box center [31, 166] width 10 height 10
click at [31, 138] on div at bounding box center [31, 138] width 10 height 10
click at [31, 197] on div at bounding box center [31, 194] width 10 height 10
click at [34, 446] on div at bounding box center [31, 450] width 10 height 10
click at [31, 395] on div at bounding box center [30, 394] width 3 height 3
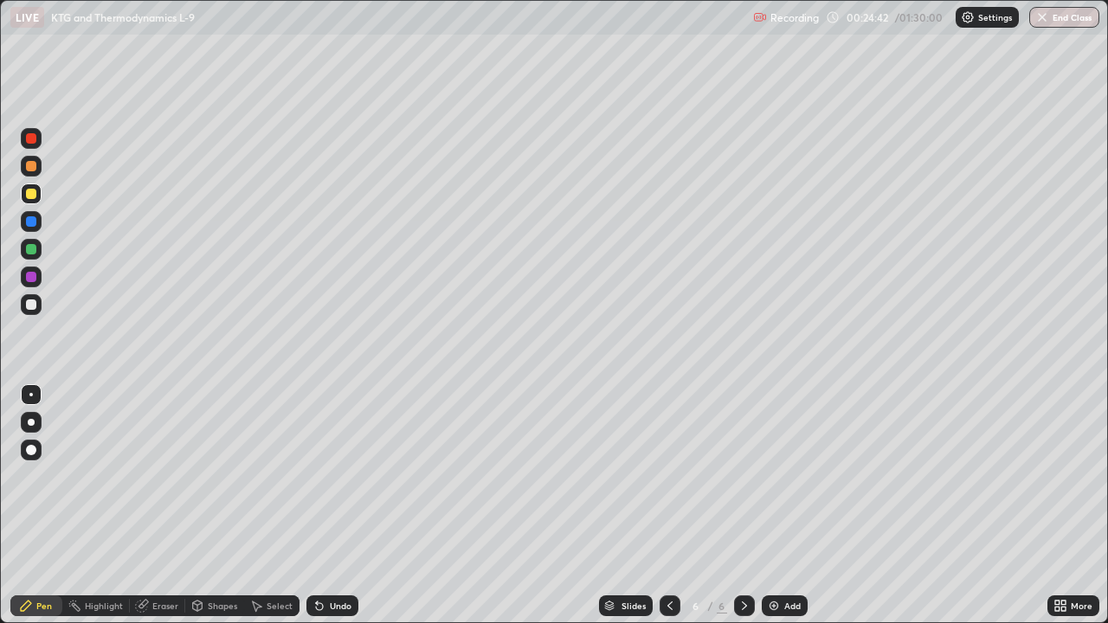
click at [34, 135] on div at bounding box center [31, 138] width 10 height 10
click at [790, 506] on div "Add" at bounding box center [793, 606] width 16 height 9
click at [223, 506] on div "Shapes" at bounding box center [222, 606] width 29 height 9
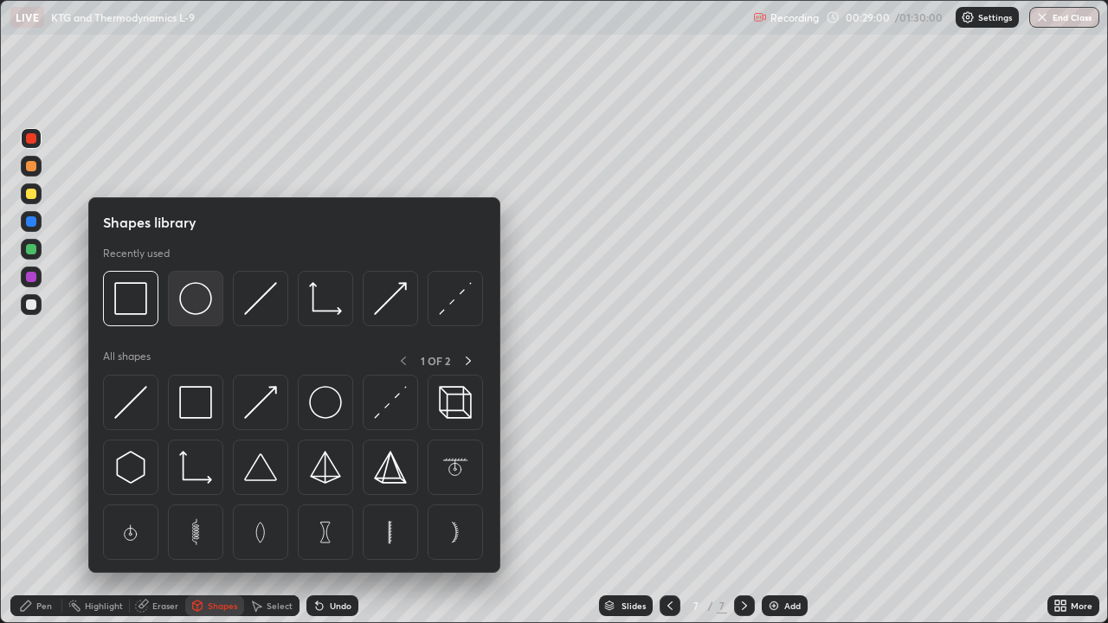
click at [197, 311] on img at bounding box center [195, 298] width 33 height 33
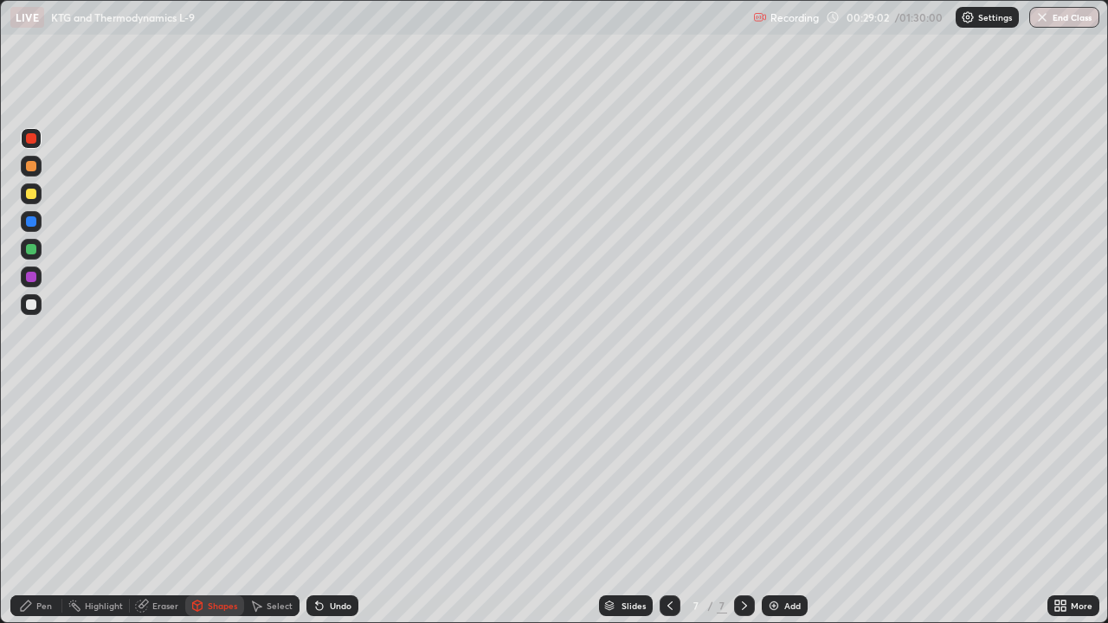
click at [32, 308] on div at bounding box center [31, 305] width 10 height 10
click at [38, 506] on div "Pen" at bounding box center [44, 606] width 16 height 9
click at [268, 506] on div "Select" at bounding box center [271, 606] width 55 height 21
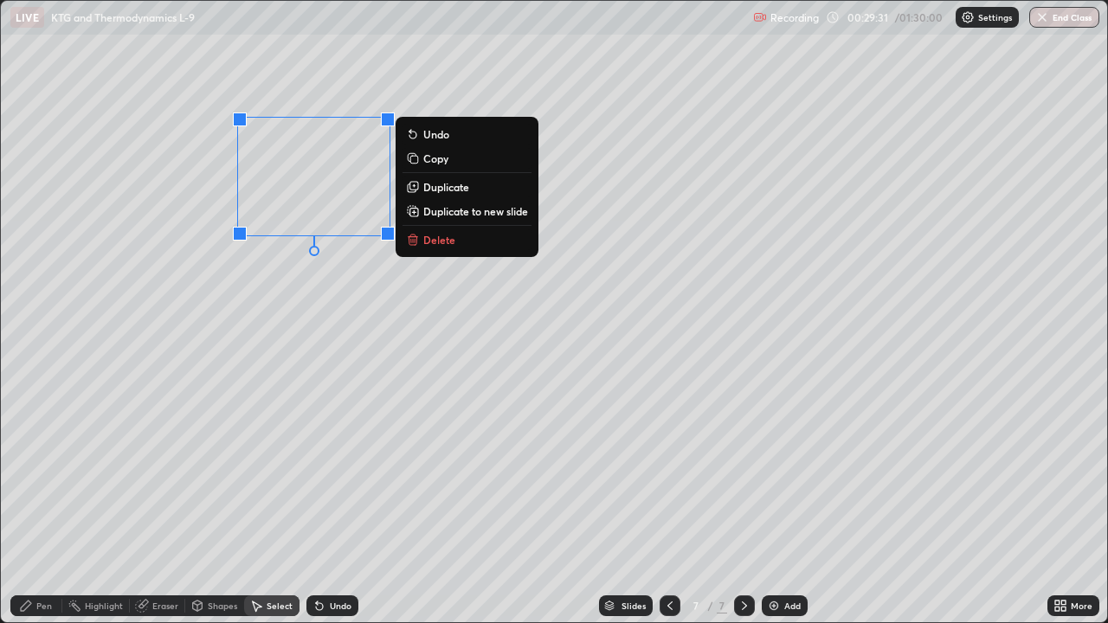
click at [458, 190] on p "Duplicate" at bounding box center [446, 187] width 46 height 14
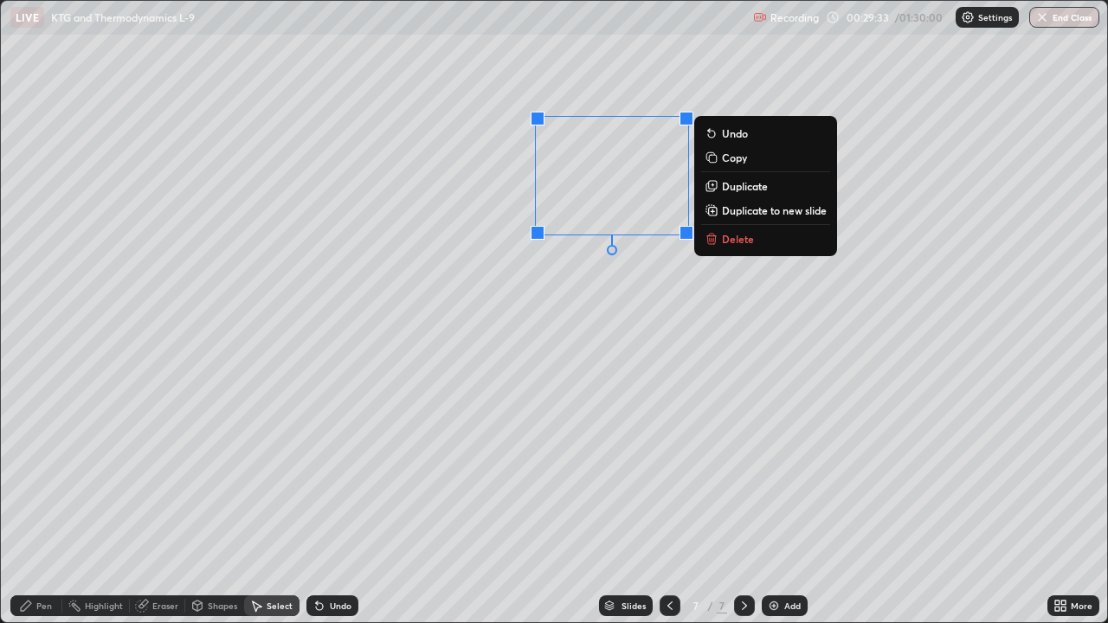
click at [586, 314] on div "0 ° Undo Copy Duplicate Duplicate to new slide Delete" at bounding box center [554, 312] width 1107 height 622
click at [746, 184] on p "Duplicate" at bounding box center [745, 186] width 46 height 14
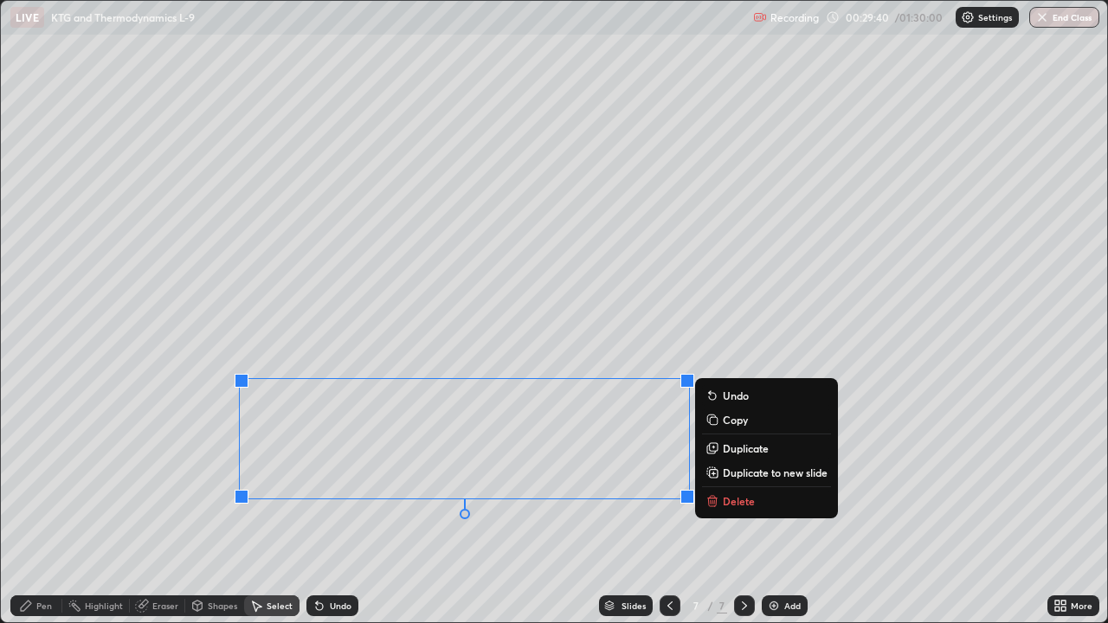
click at [139, 415] on div "0 ° Undo Copy Duplicate Duplicate to new slide Delete" at bounding box center [554, 312] width 1107 height 622
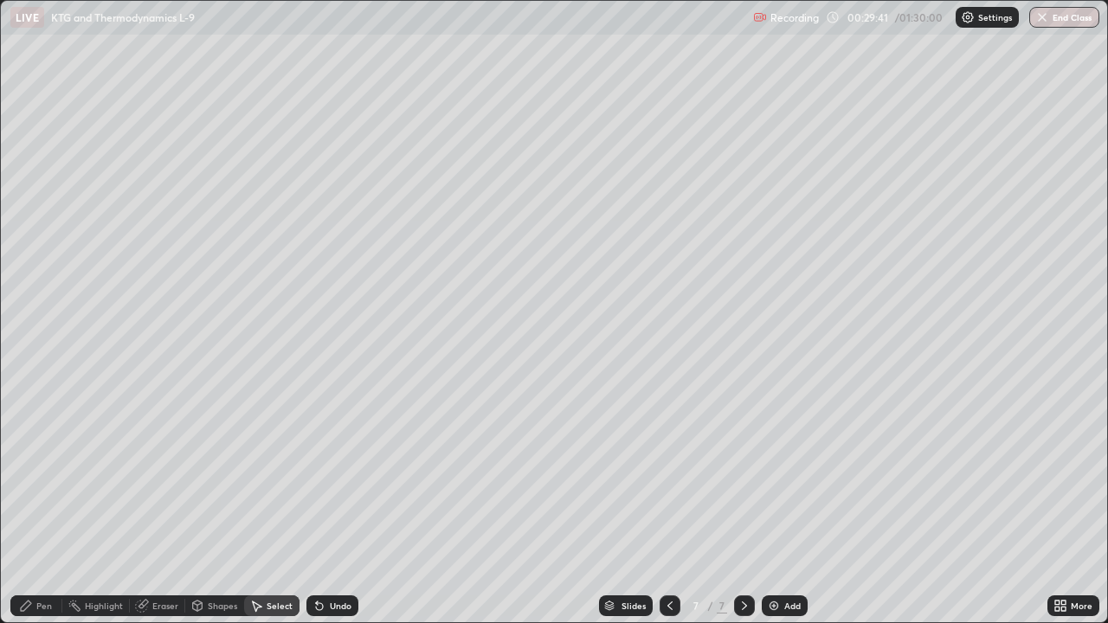
click at [42, 506] on div "Pen" at bounding box center [44, 606] width 16 height 9
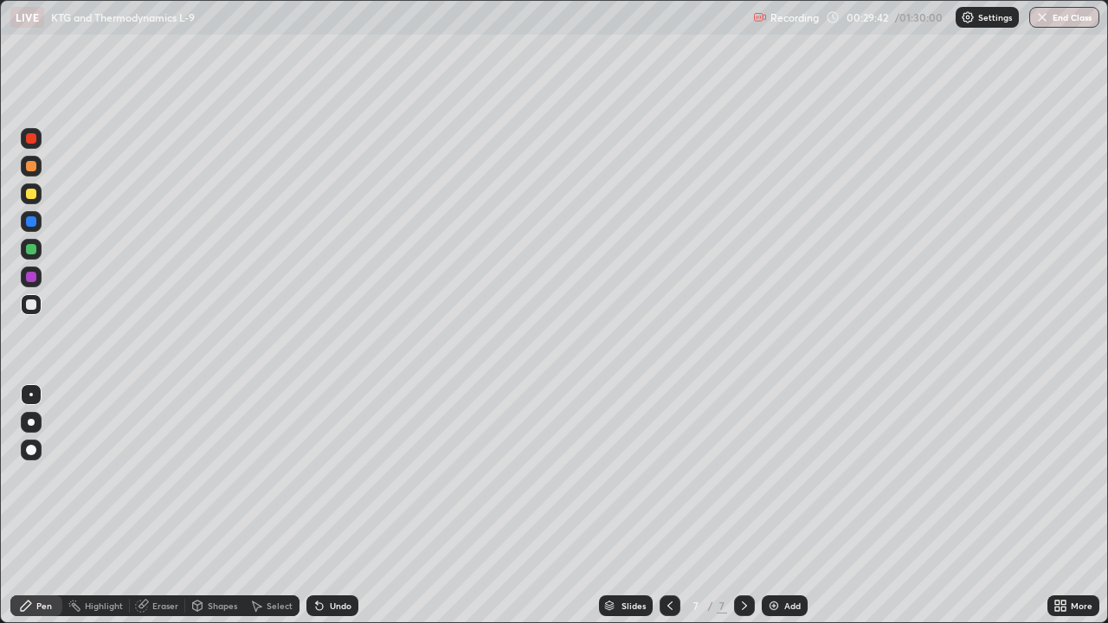
click at [230, 506] on div "Shapes" at bounding box center [222, 606] width 29 height 9
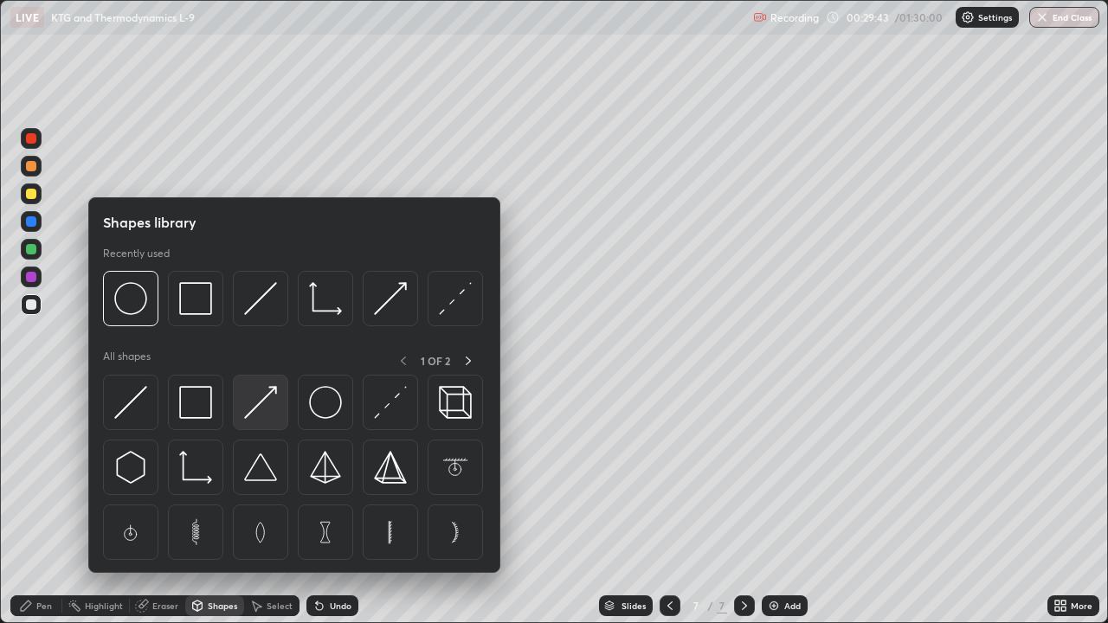
click at [264, 398] on img at bounding box center [260, 402] width 33 height 33
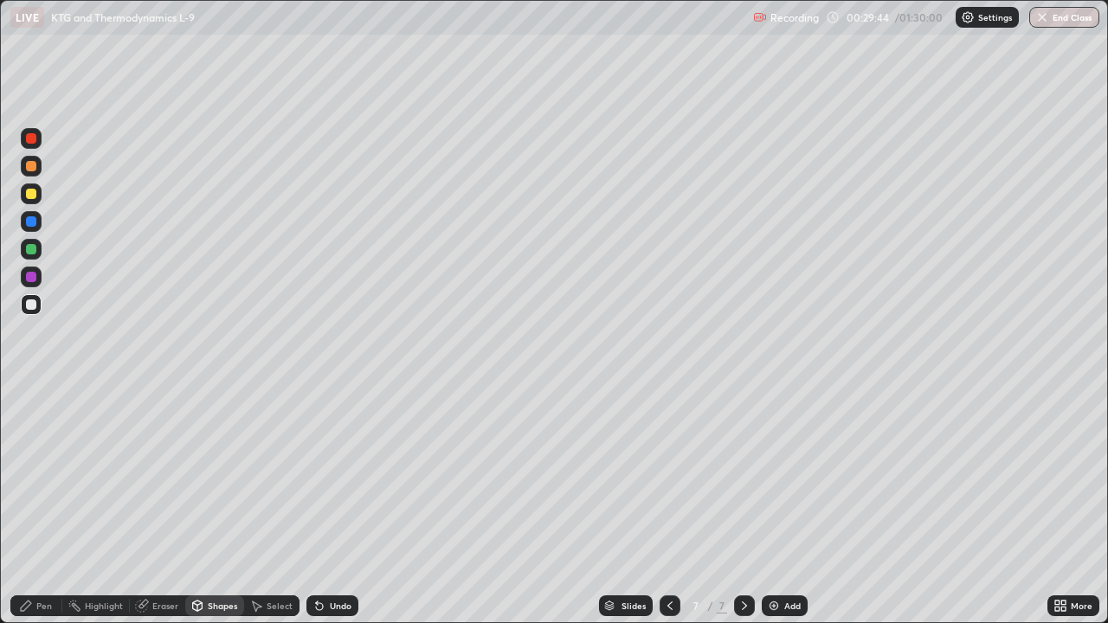
click at [33, 250] on div at bounding box center [31, 249] width 10 height 10
click at [55, 506] on div "Pen" at bounding box center [36, 606] width 52 height 21
click at [31, 312] on div at bounding box center [31, 304] width 21 height 21
click at [778, 506] on div "Add" at bounding box center [785, 606] width 46 height 21
click at [217, 506] on div "Shapes" at bounding box center [214, 606] width 59 height 21
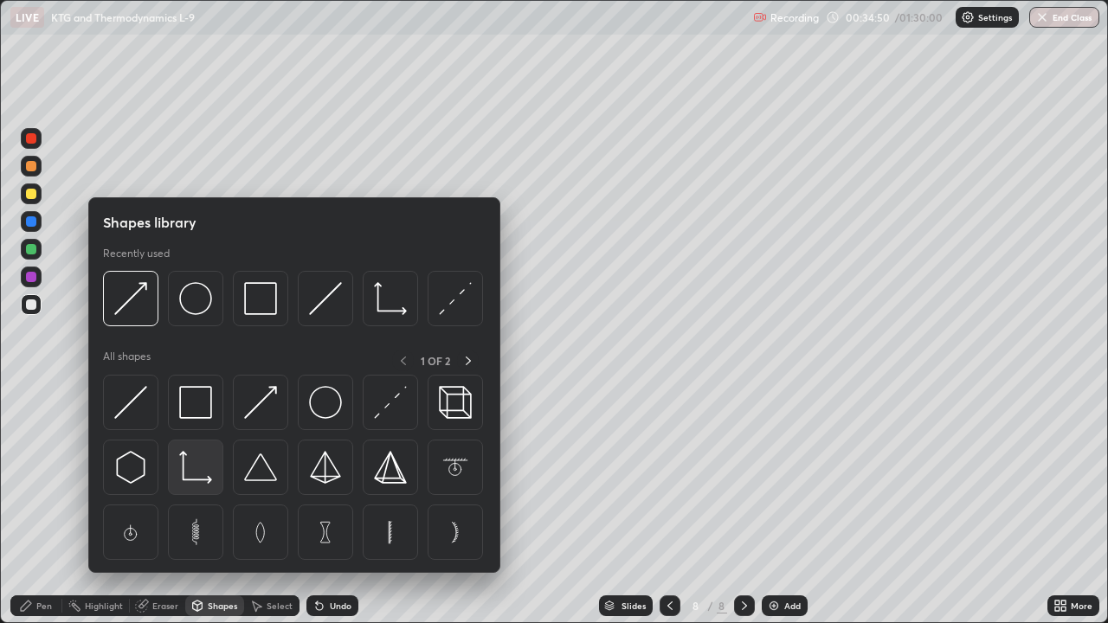
click at [187, 475] on img at bounding box center [195, 467] width 33 height 33
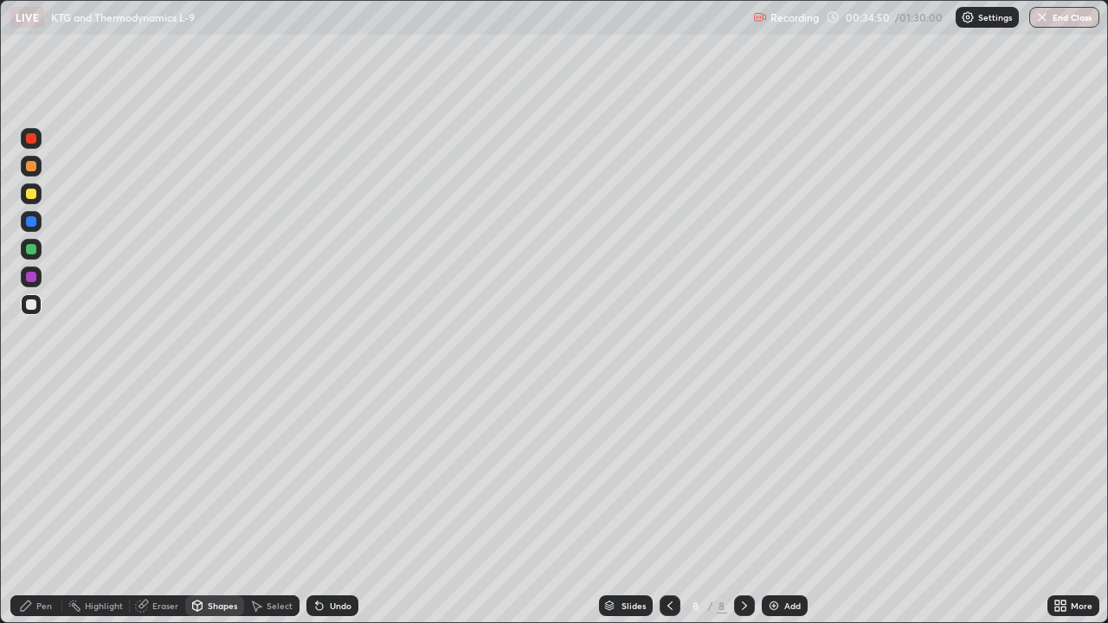
click at [24, 249] on div at bounding box center [31, 249] width 21 height 21
click at [54, 506] on div "Pen" at bounding box center [36, 606] width 52 height 21
click at [30, 306] on div at bounding box center [31, 305] width 10 height 10
click at [335, 506] on div "Undo" at bounding box center [333, 606] width 52 height 21
click at [216, 506] on div "Shapes" at bounding box center [222, 606] width 29 height 9
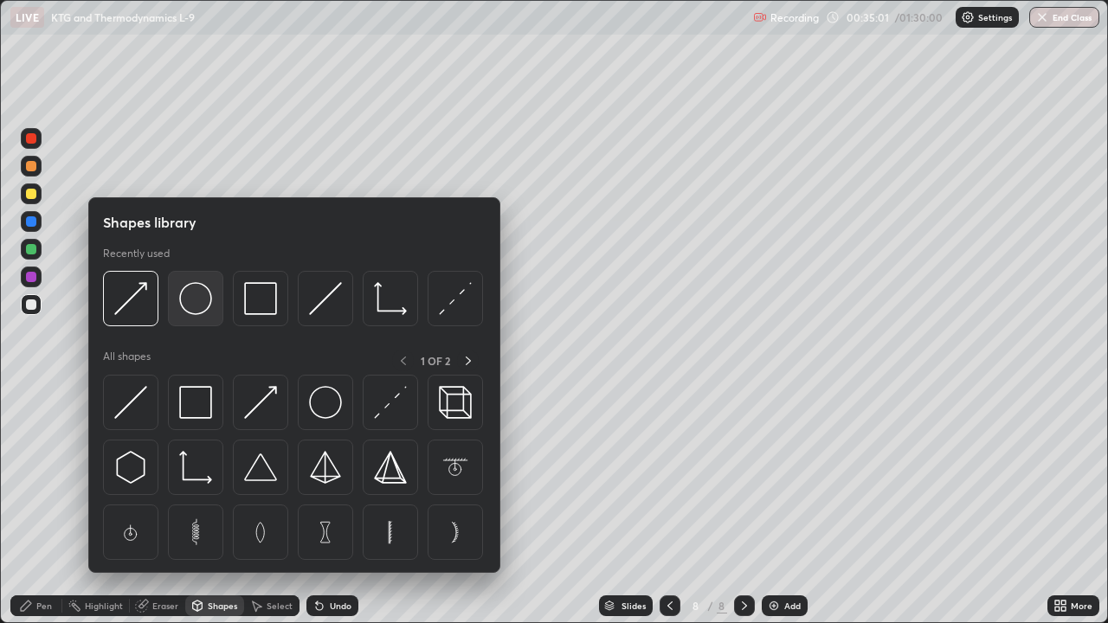
click at [190, 300] on img at bounding box center [195, 298] width 33 height 33
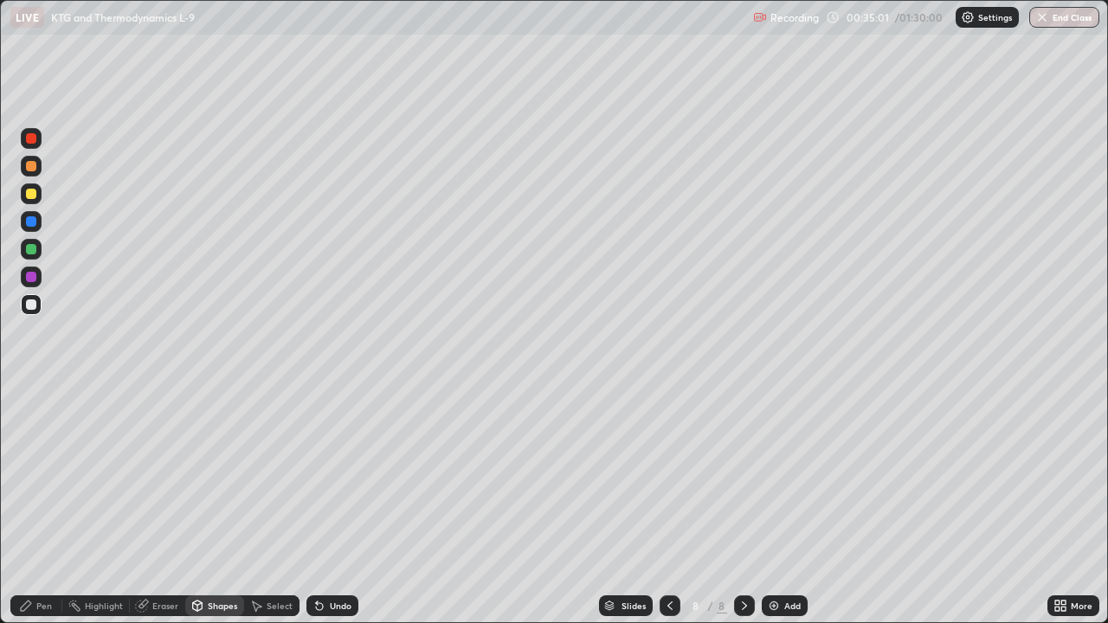
click at [32, 277] on div at bounding box center [31, 277] width 10 height 10
click at [38, 506] on div "Pen" at bounding box center [44, 606] width 16 height 9
click at [29, 224] on div at bounding box center [31, 221] width 10 height 10
click at [33, 171] on div at bounding box center [31, 166] width 10 height 10
click at [36, 146] on div at bounding box center [31, 138] width 21 height 21
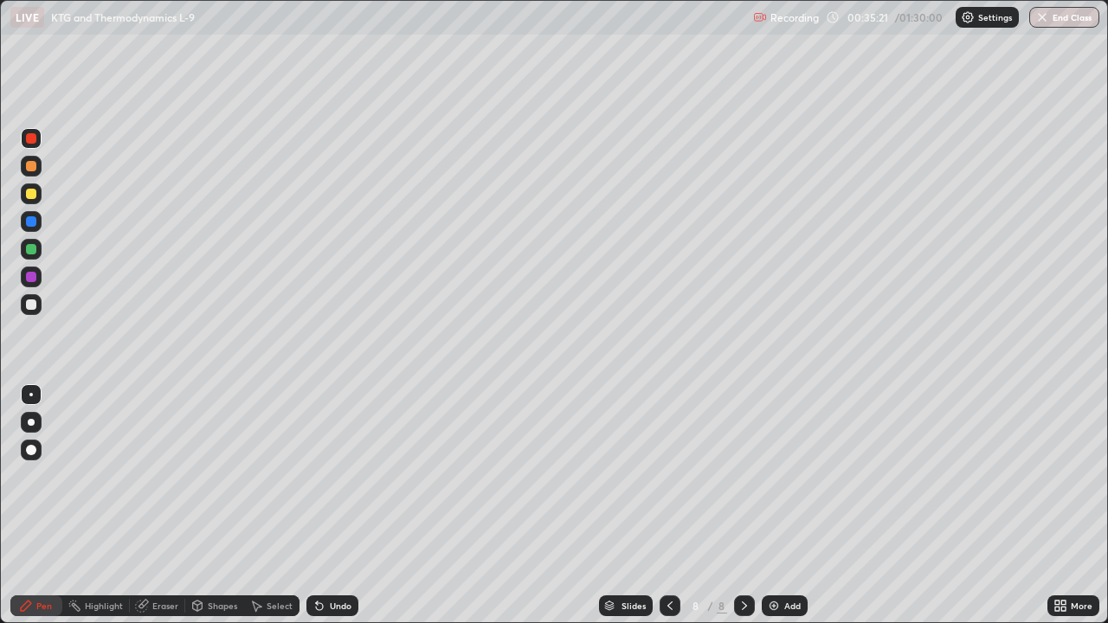
click at [36, 222] on div at bounding box center [31, 221] width 10 height 10
click at [35, 168] on div at bounding box center [31, 166] width 10 height 10
click at [29, 251] on div at bounding box center [31, 249] width 10 height 10
click at [30, 196] on div at bounding box center [31, 194] width 10 height 10
click at [31, 135] on div at bounding box center [31, 138] width 10 height 10
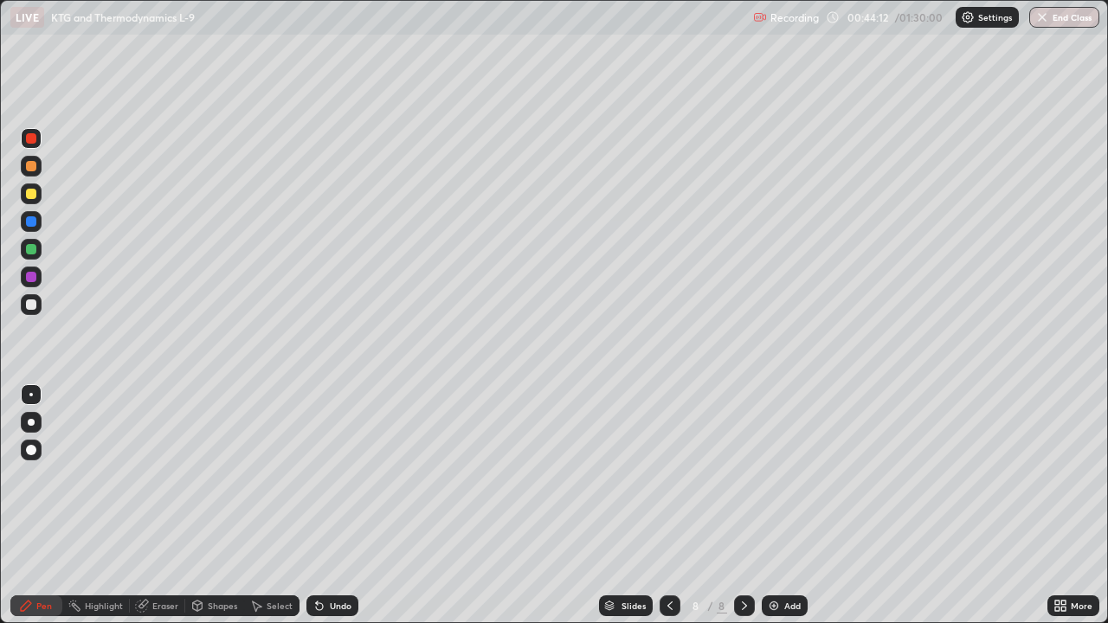
click at [32, 222] on div at bounding box center [31, 221] width 10 height 10
click at [787, 506] on div "Add" at bounding box center [785, 606] width 46 height 21
click at [221, 506] on div "Shapes" at bounding box center [222, 606] width 29 height 9
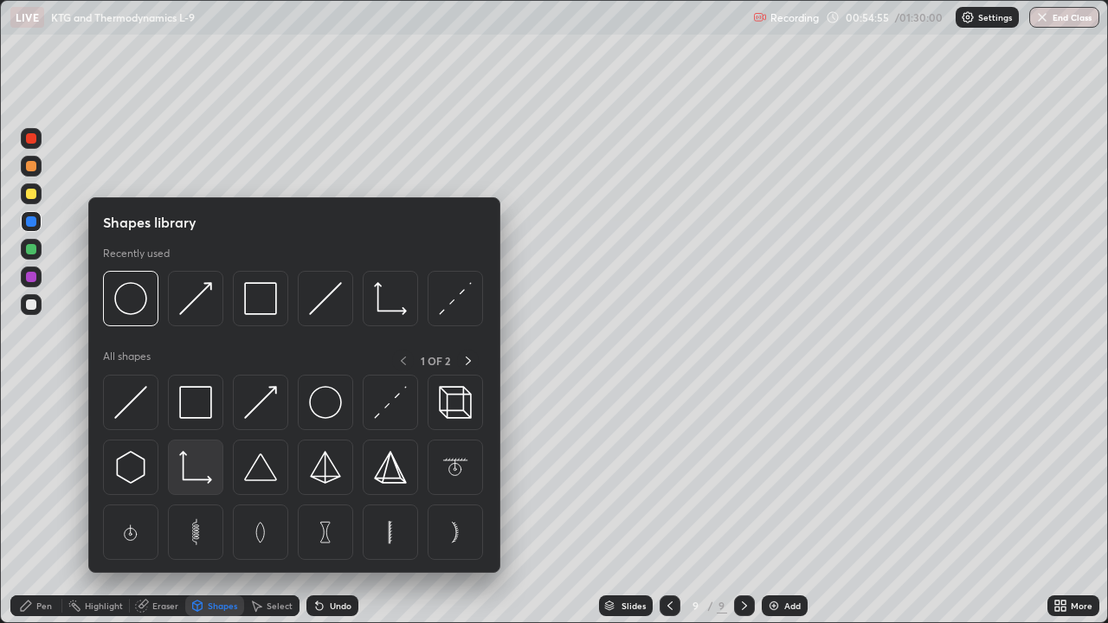
click at [195, 486] on div at bounding box center [195, 467] width 55 height 55
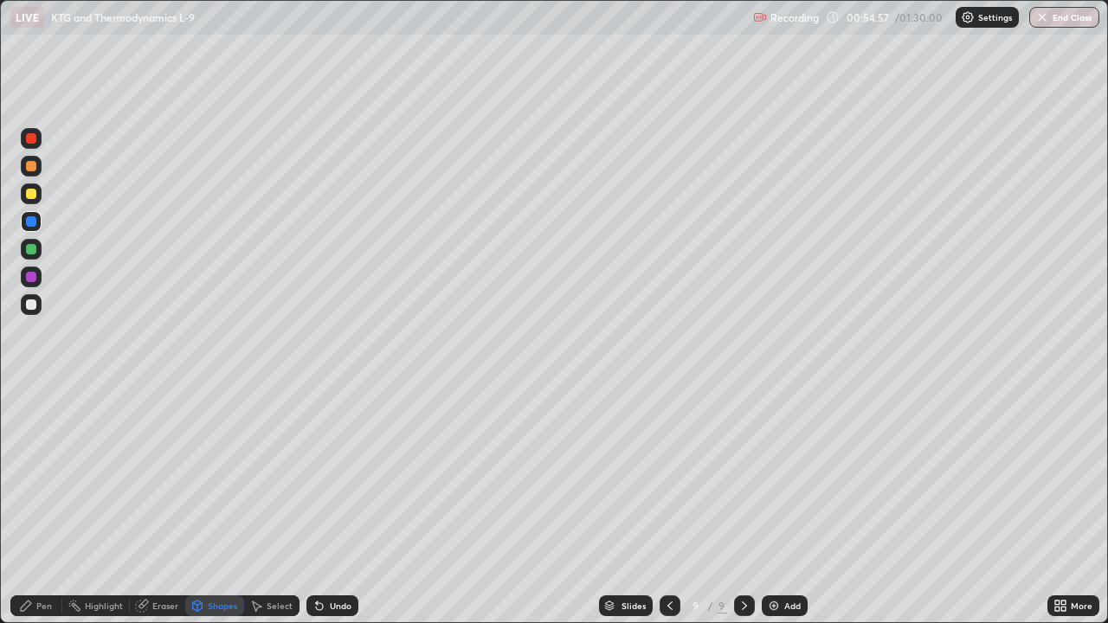
click at [33, 280] on div at bounding box center [31, 277] width 10 height 10
click at [44, 506] on div "Pen" at bounding box center [44, 606] width 16 height 9
click at [33, 305] on div at bounding box center [31, 305] width 10 height 10
click at [226, 506] on div "Shapes" at bounding box center [222, 606] width 29 height 9
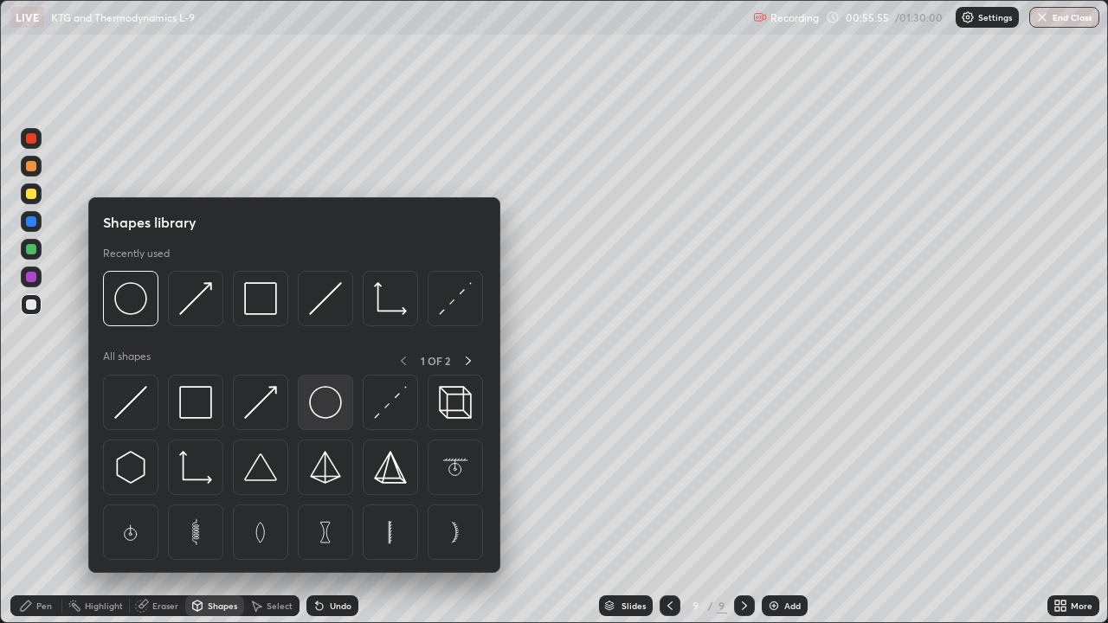
click at [322, 407] on img at bounding box center [325, 402] width 33 height 33
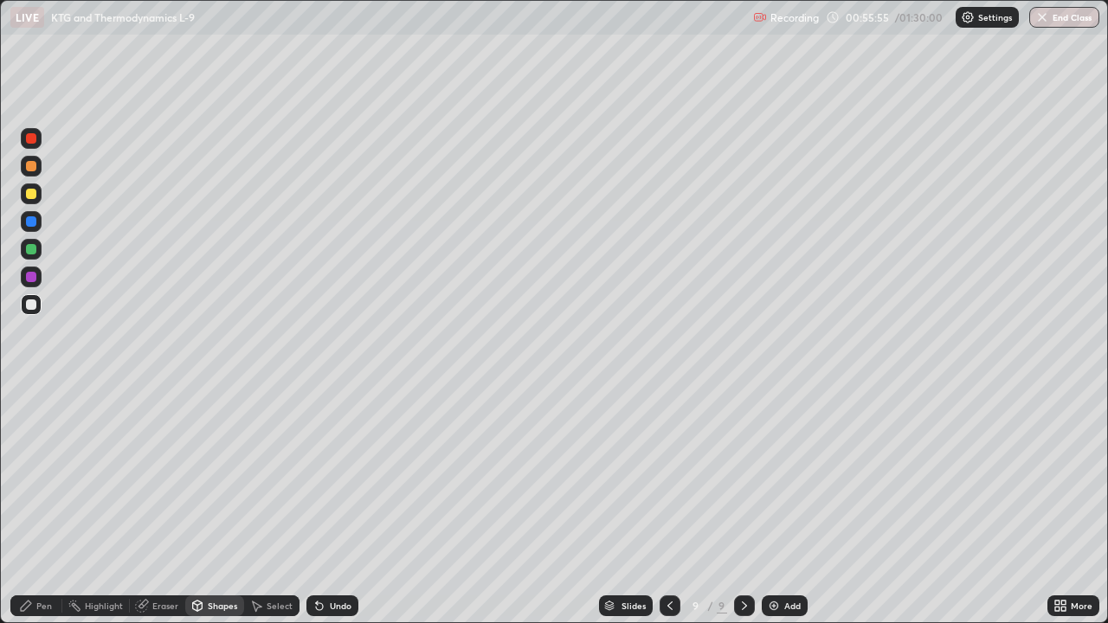
click at [36, 200] on div at bounding box center [31, 194] width 21 height 21
click at [228, 506] on div "Shapes" at bounding box center [222, 606] width 29 height 9
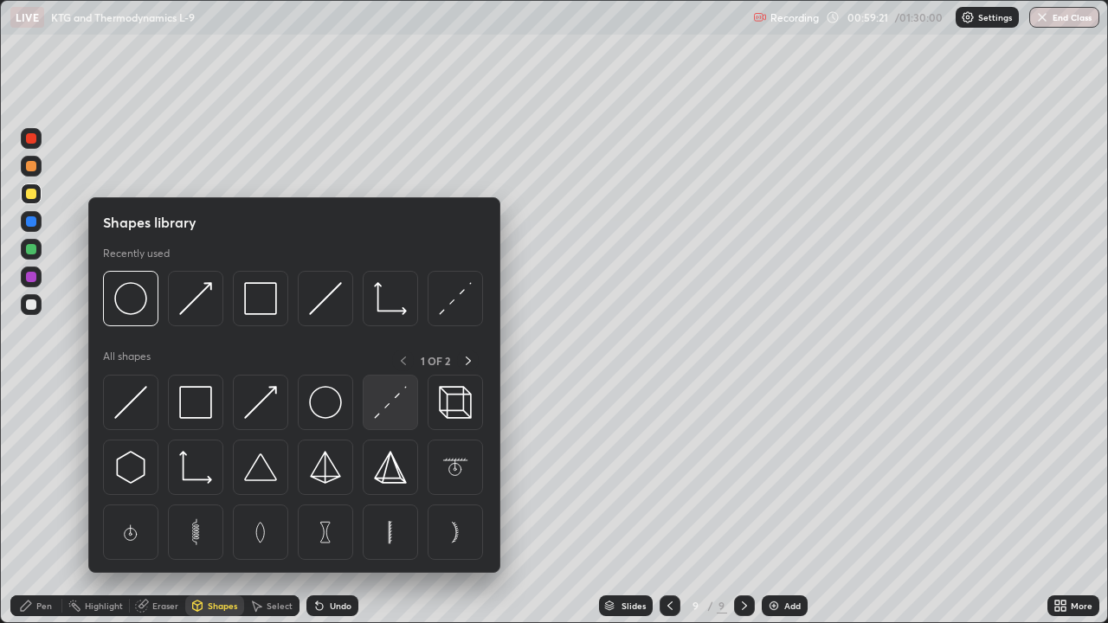
click at [383, 407] on img at bounding box center [390, 402] width 33 height 33
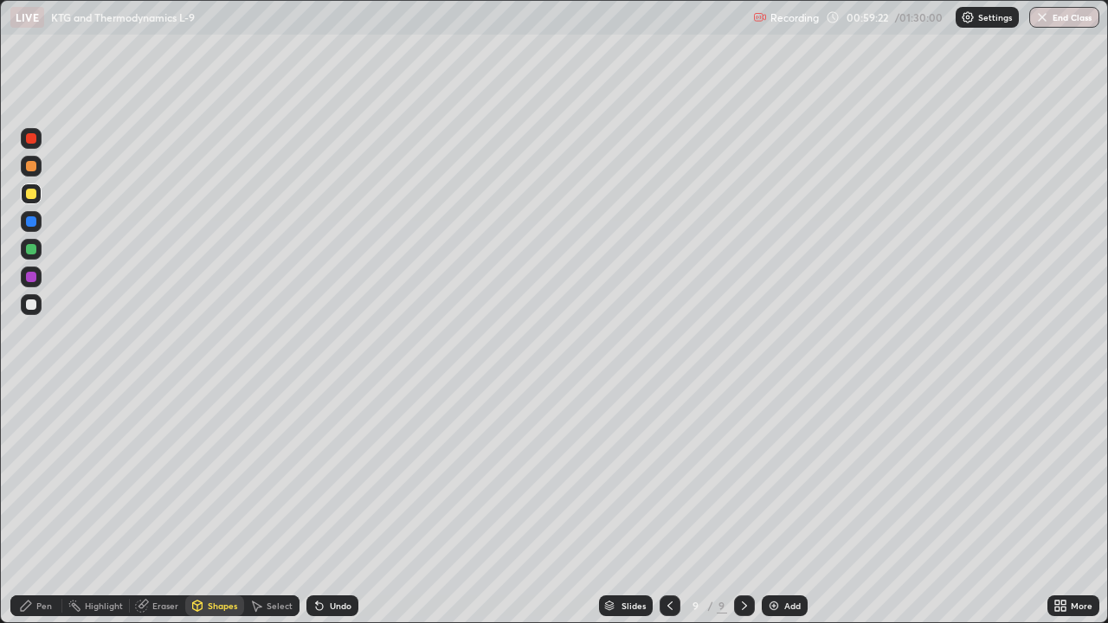
click at [35, 163] on div at bounding box center [31, 166] width 10 height 10
click at [31, 249] on div at bounding box center [31, 249] width 10 height 10
click at [39, 506] on div "Pen" at bounding box center [44, 606] width 16 height 9
click at [32, 304] on div at bounding box center [31, 305] width 10 height 10
click at [35, 173] on div at bounding box center [31, 166] width 21 height 21
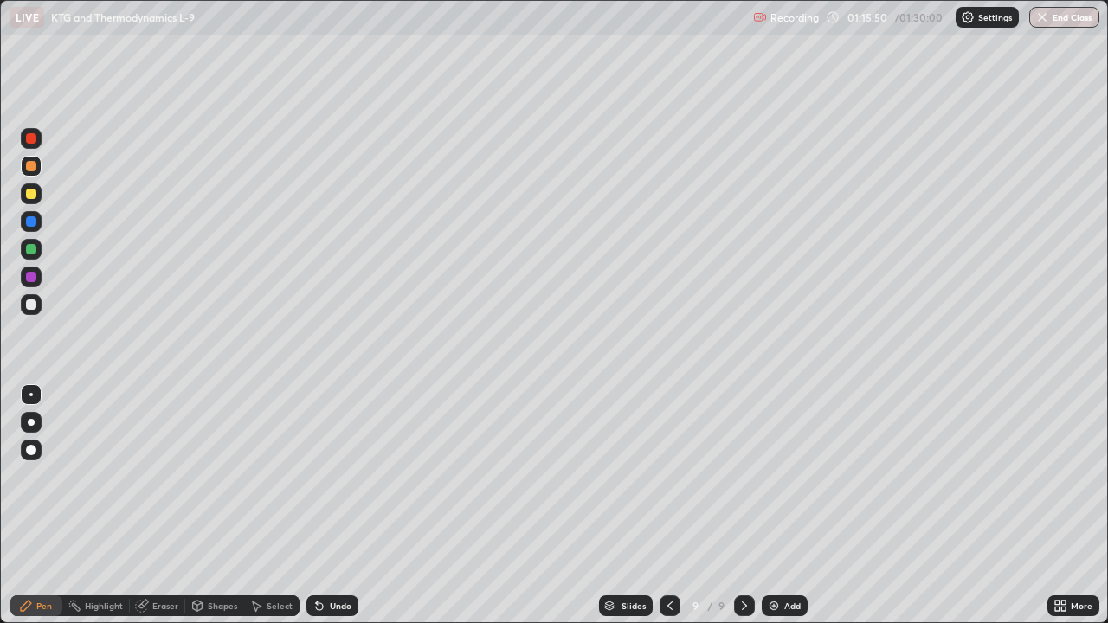
click at [668, 506] on icon at bounding box center [670, 606] width 5 height 9
click at [668, 506] on icon at bounding box center [670, 606] width 14 height 14
click at [35, 200] on div at bounding box center [31, 194] width 21 height 21
click at [902, 20] on div "Recording 01:16:43 / 01:30:00 Settings End Class" at bounding box center [926, 18] width 346 height 34
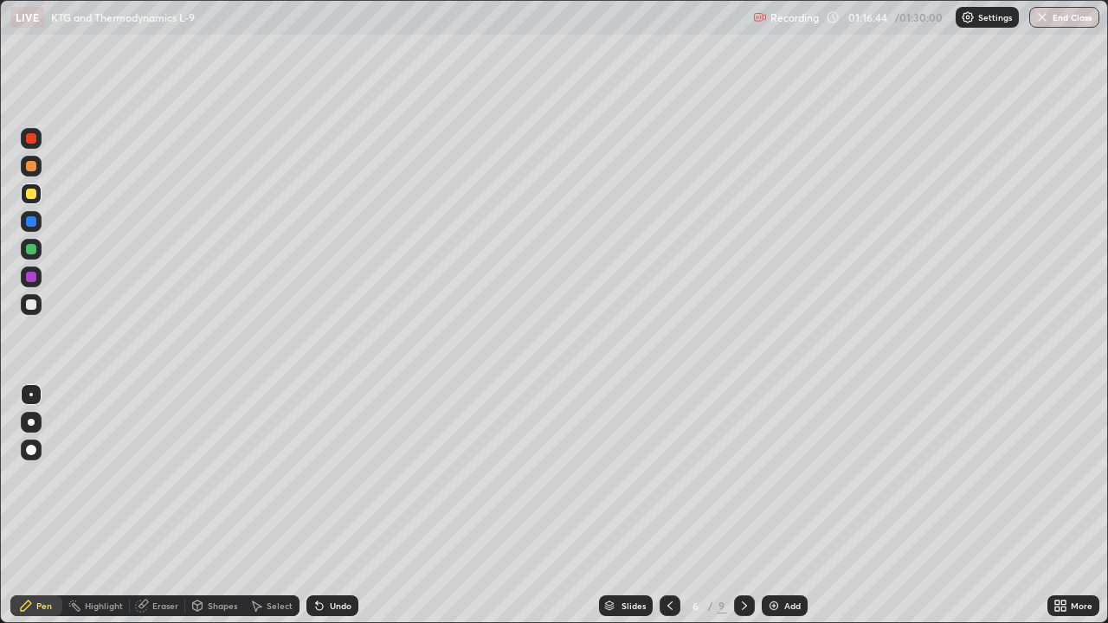
click at [889, 18] on div "Recording 01:16:44 / 01:30:00 Settings End Class" at bounding box center [926, 18] width 346 height 34
click at [864, 14] on div "Recording 01:22:26 / 01:30:00 Settings End Class" at bounding box center [926, 18] width 346 height 34
click at [830, 14] on div "Recording 01:22:28 / 01:30:00 Settings End Class" at bounding box center [926, 18] width 346 height 34
click at [784, 20] on p "Recording" at bounding box center [795, 17] width 48 height 13
click at [864, 20] on div "Recording 01:22:30 / 01:30:00 Settings End Class" at bounding box center [926, 18] width 346 height 34
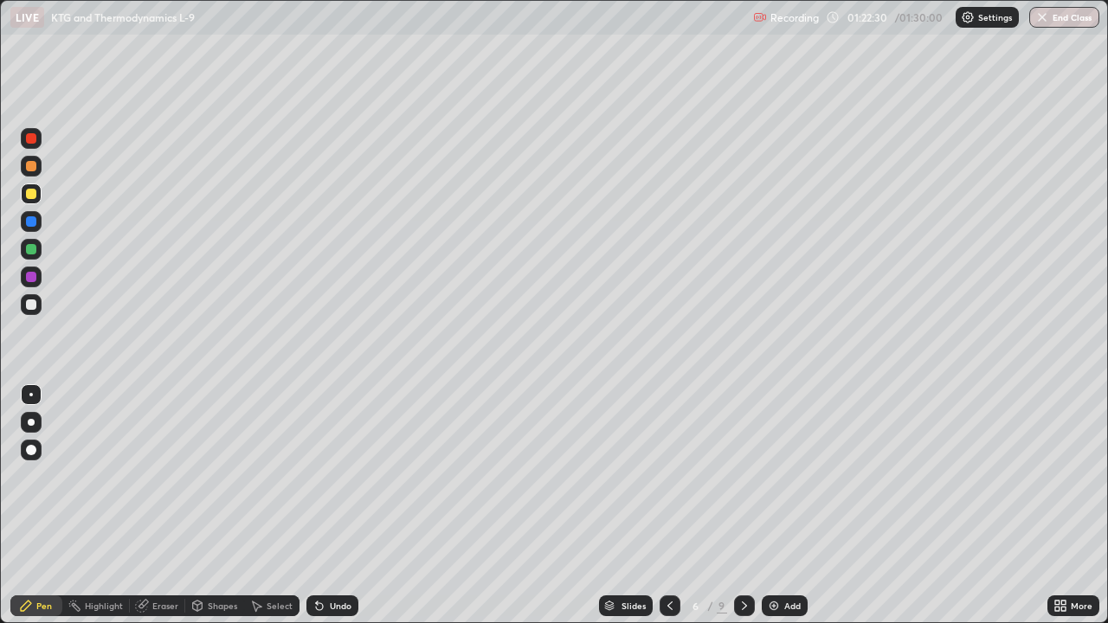
click at [902, 21] on div "Recording 01:22:30 / 01:30:00 Settings End Class" at bounding box center [926, 18] width 346 height 34
click at [904, 21] on div "Recording 01:22:31 / 01:30:00 Settings End Class" at bounding box center [926, 18] width 346 height 34
click at [876, 20] on div "Recording 01:22:31 / 01:30:00 Settings End Class" at bounding box center [926, 18] width 346 height 34
click at [868, 21] on div "Recording 01:22:31 / 01:30:00 Settings End Class" at bounding box center [926, 18] width 346 height 34
click at [971, 17] on img at bounding box center [968, 17] width 14 height 14
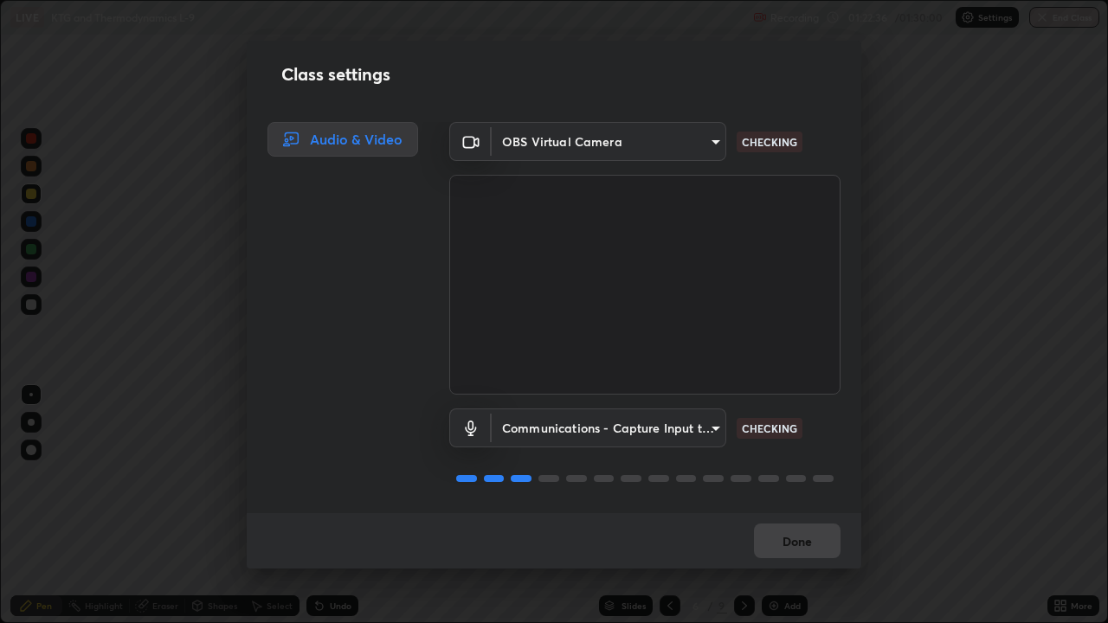
click at [973, 408] on div "Class settings Audio & Video OBS Virtual Camera ef407f58ae65e10c1af5a040b6eccf1…" at bounding box center [554, 311] width 1108 height 623
click at [925, 439] on div "Class settings Audio & Video OBS Virtual Camera ef407f58ae65e10c1af5a040b6eccf1…" at bounding box center [554, 311] width 1108 height 623
click at [920, 459] on div "Class settings Audio & Video OBS Virtual Camera ef407f58ae65e10c1af5a040b6eccf1…" at bounding box center [554, 311] width 1108 height 623
click at [814, 506] on button "Done" at bounding box center [797, 541] width 87 height 35
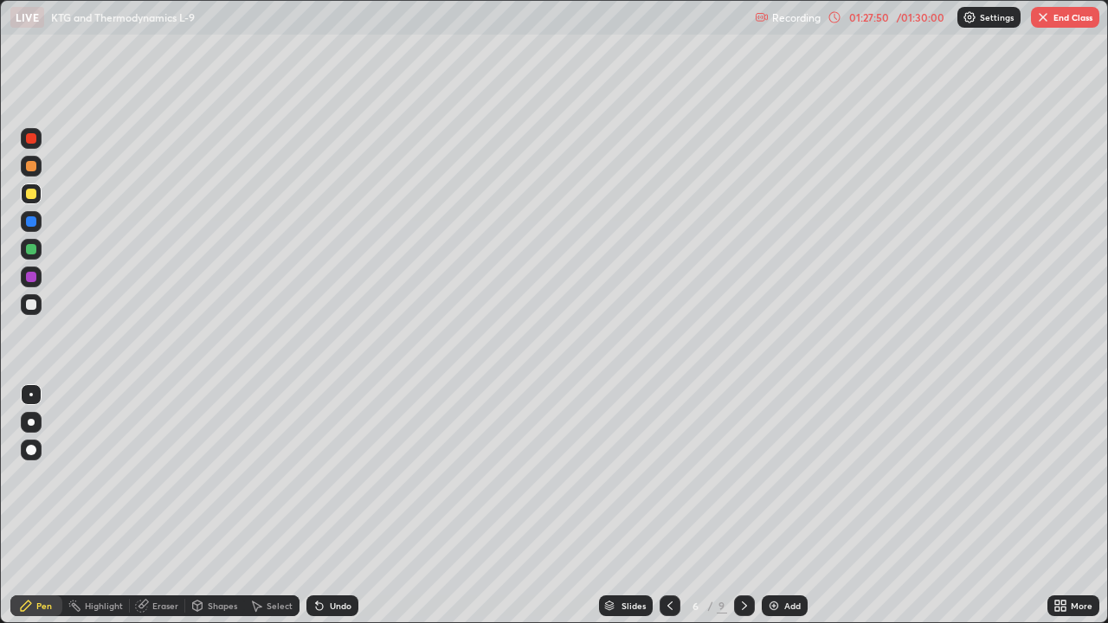
click at [919, 16] on div "/ 01:30:00" at bounding box center [921, 17] width 54 height 10
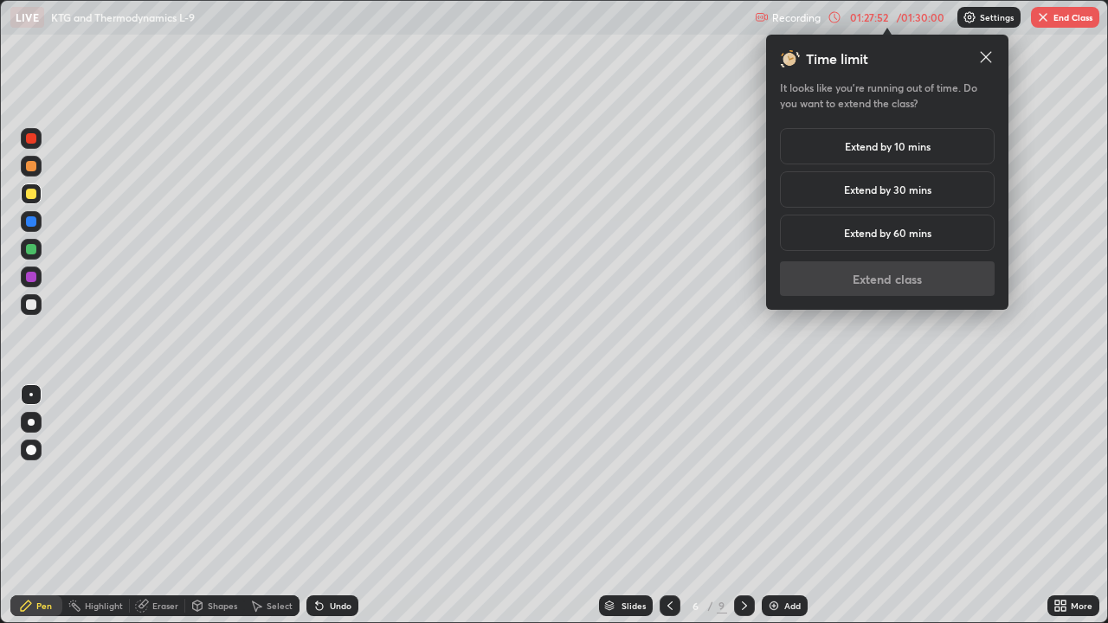
click at [960, 236] on div "Extend by 60 mins" at bounding box center [887, 233] width 215 height 36
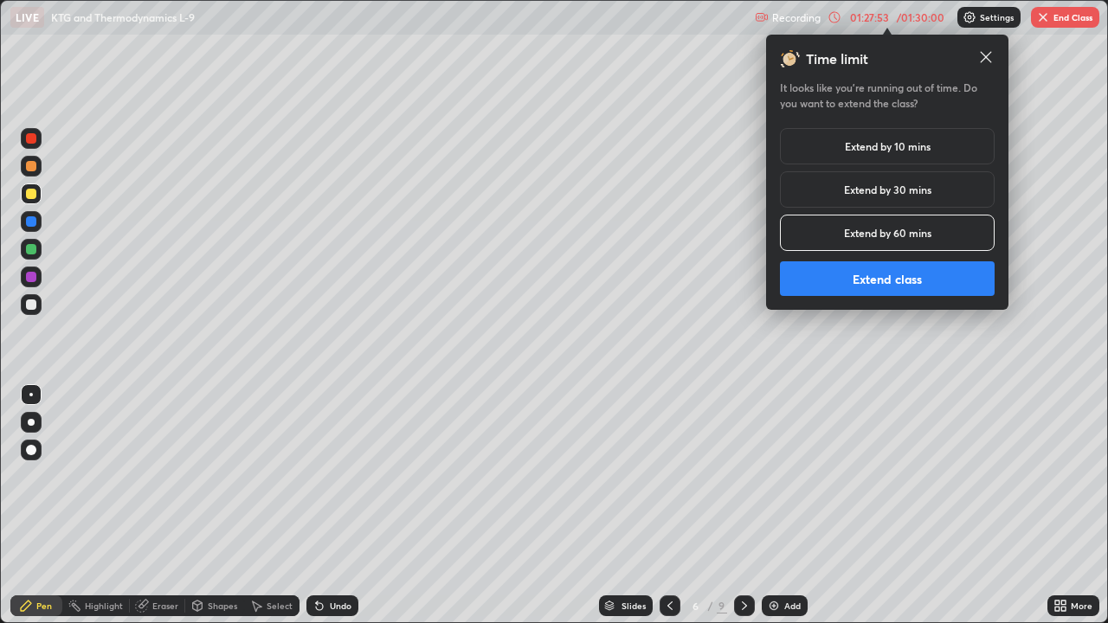
click at [889, 281] on button "Extend class" at bounding box center [887, 279] width 215 height 35
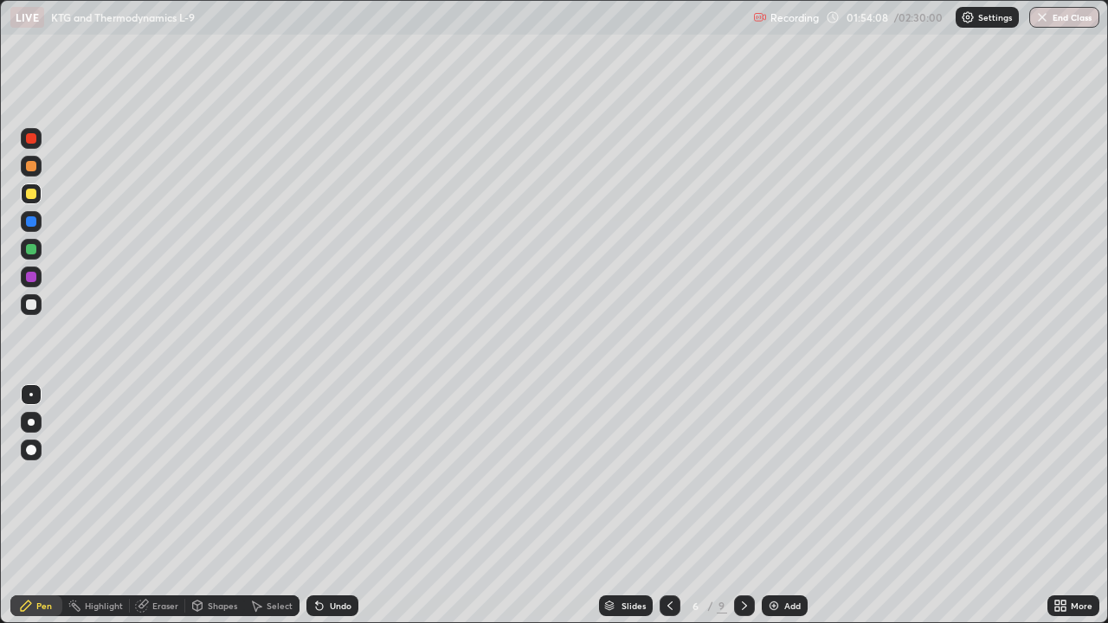
click at [793, 506] on div "Add" at bounding box center [793, 606] width 16 height 9
click at [32, 138] on div at bounding box center [31, 138] width 10 height 10
click at [35, 193] on div at bounding box center [31, 194] width 10 height 10
click at [667, 506] on icon at bounding box center [669, 606] width 14 height 14
click at [745, 506] on icon at bounding box center [745, 606] width 14 height 14
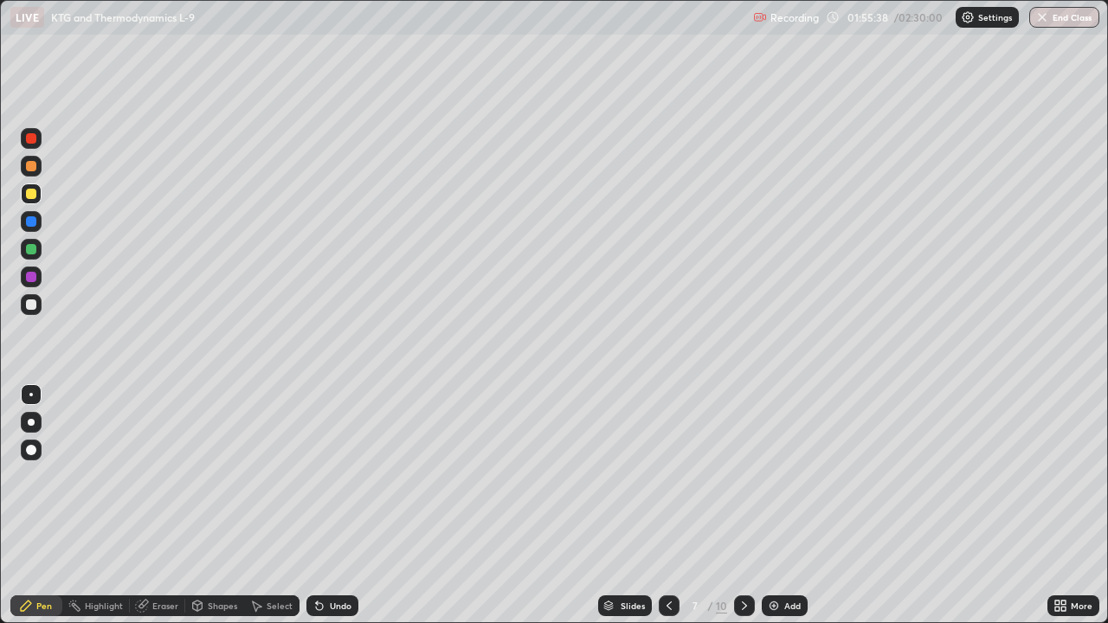
click at [745, 506] on icon at bounding box center [745, 606] width 14 height 14
click at [743, 506] on icon at bounding box center [745, 606] width 14 height 14
click at [747, 506] on div at bounding box center [744, 606] width 21 height 21
click at [743, 506] on icon at bounding box center [745, 606] width 14 height 14
click at [39, 308] on div at bounding box center [31, 304] width 21 height 21
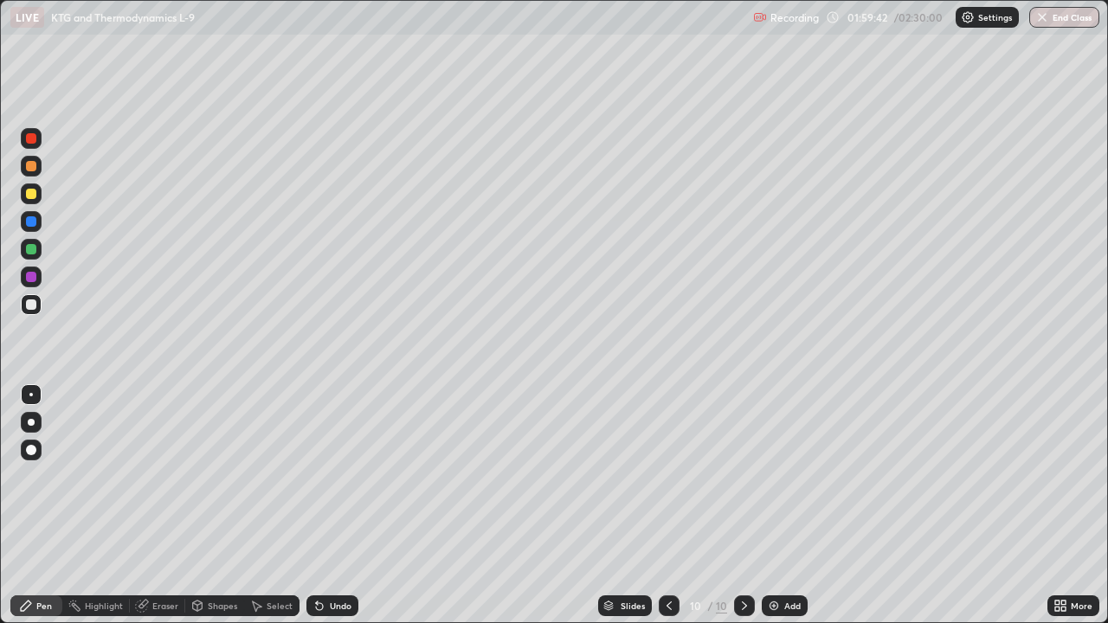
click at [668, 506] on icon at bounding box center [669, 606] width 14 height 14
click at [661, 506] on div at bounding box center [669, 606] width 21 height 21
click at [659, 506] on div at bounding box center [669, 606] width 21 height 21
click at [668, 506] on icon at bounding box center [669, 606] width 14 height 14
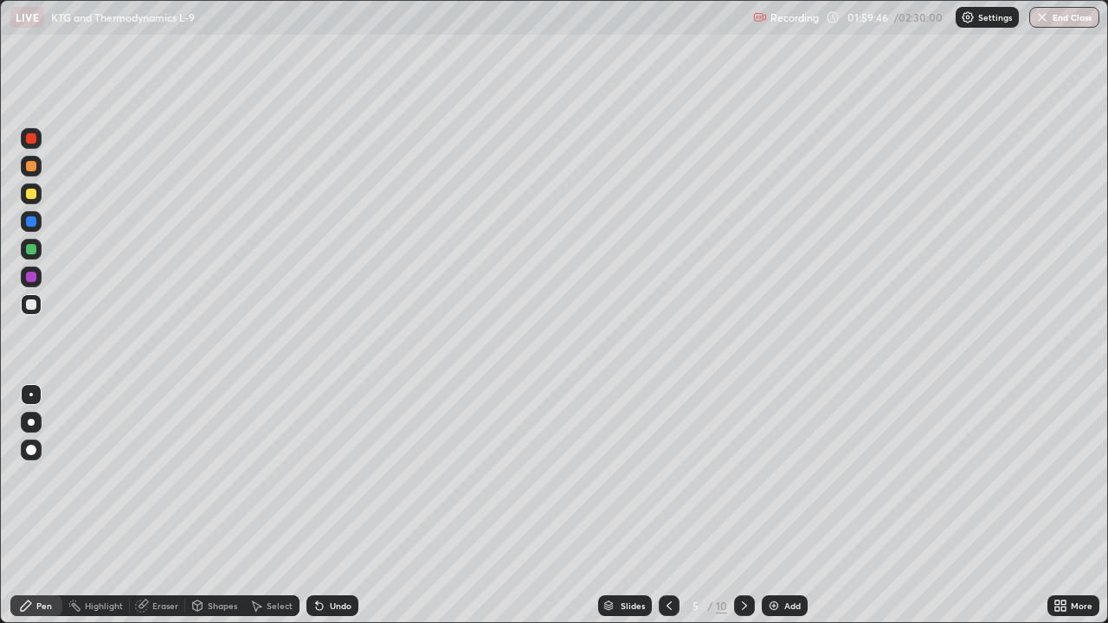
click at [668, 506] on icon at bounding box center [669, 606] width 14 height 14
click at [665, 506] on icon at bounding box center [669, 606] width 14 height 14
click at [623, 506] on div "Slides" at bounding box center [633, 606] width 24 height 9
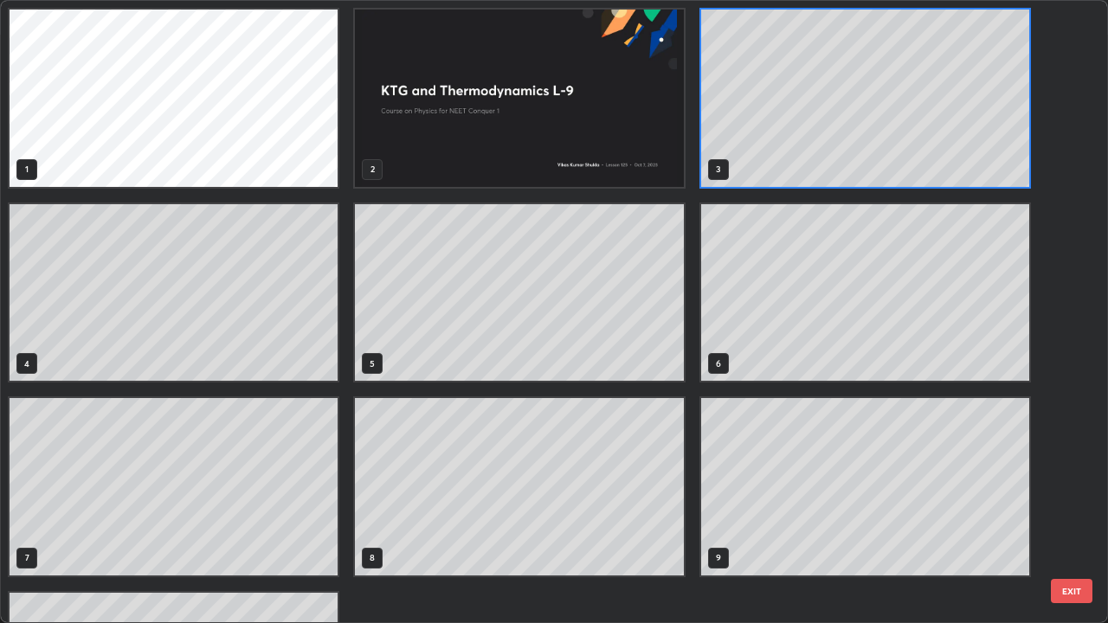
scroll to position [617, 1098]
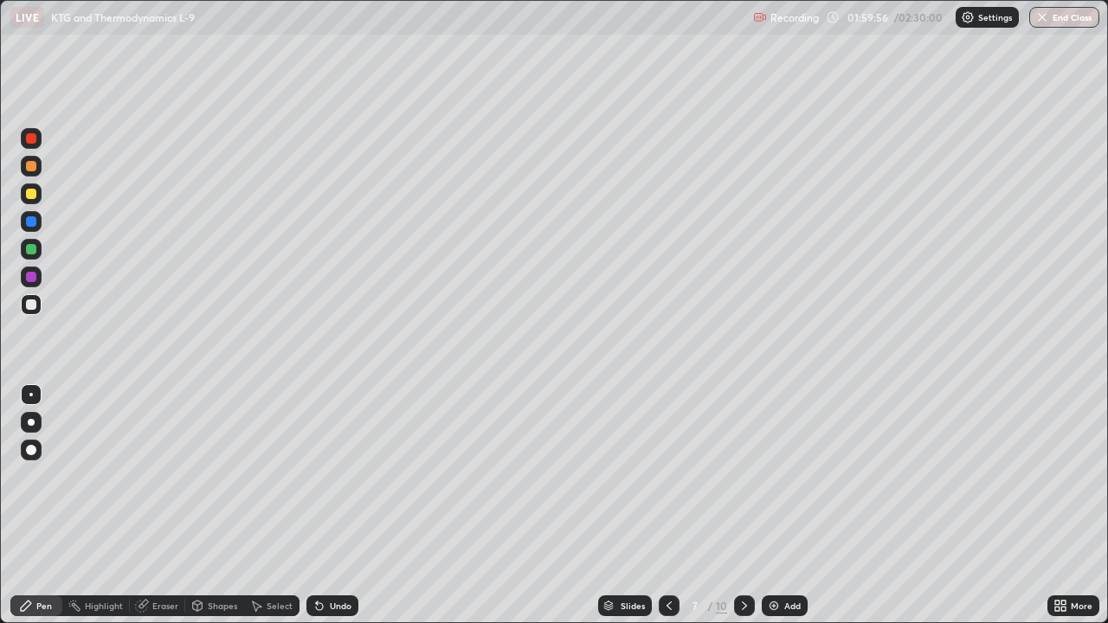
click at [31, 190] on div at bounding box center [31, 194] width 10 height 10
click at [31, 139] on div at bounding box center [31, 138] width 10 height 10
click at [227, 506] on div "Shapes" at bounding box center [222, 606] width 29 height 9
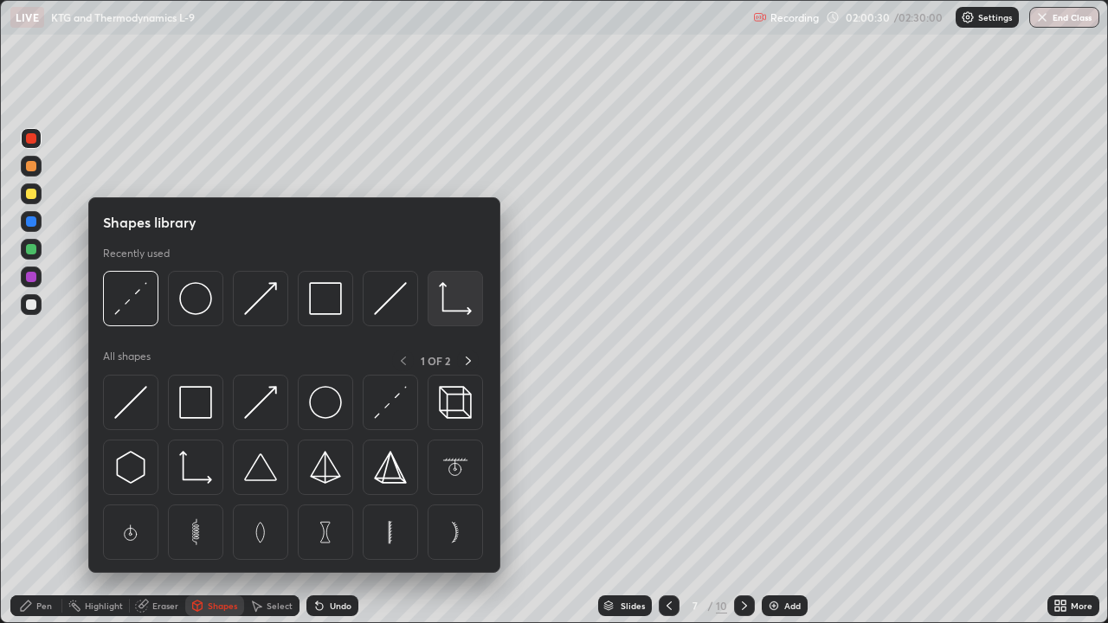
click at [436, 308] on div at bounding box center [455, 298] width 55 height 55
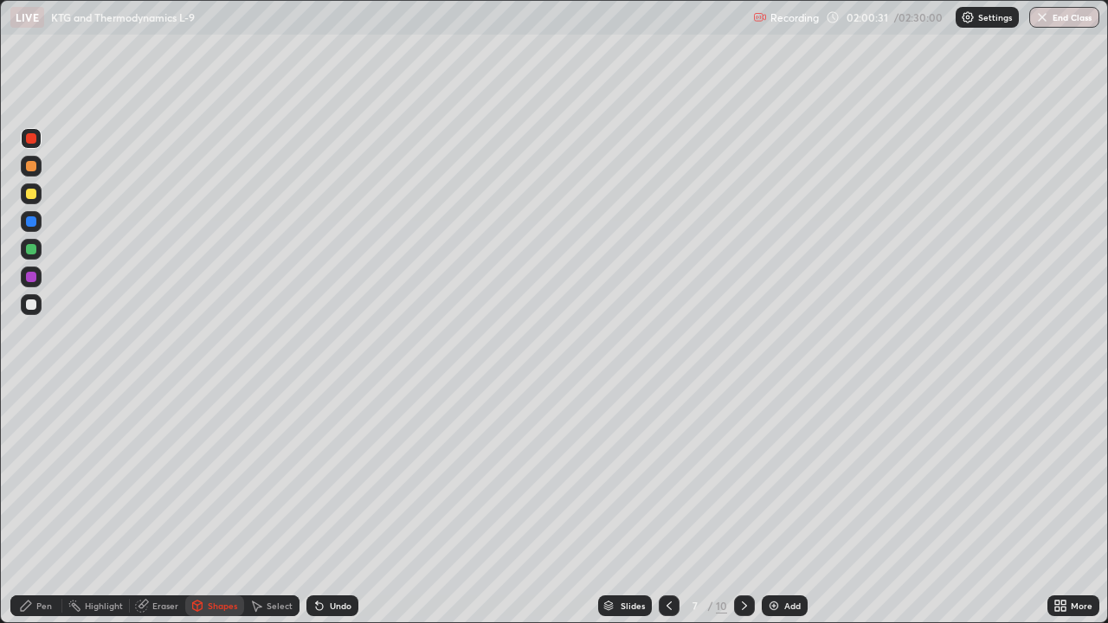
click at [29, 195] on div at bounding box center [31, 194] width 10 height 10
click at [270, 506] on div "Select" at bounding box center [280, 606] width 26 height 9
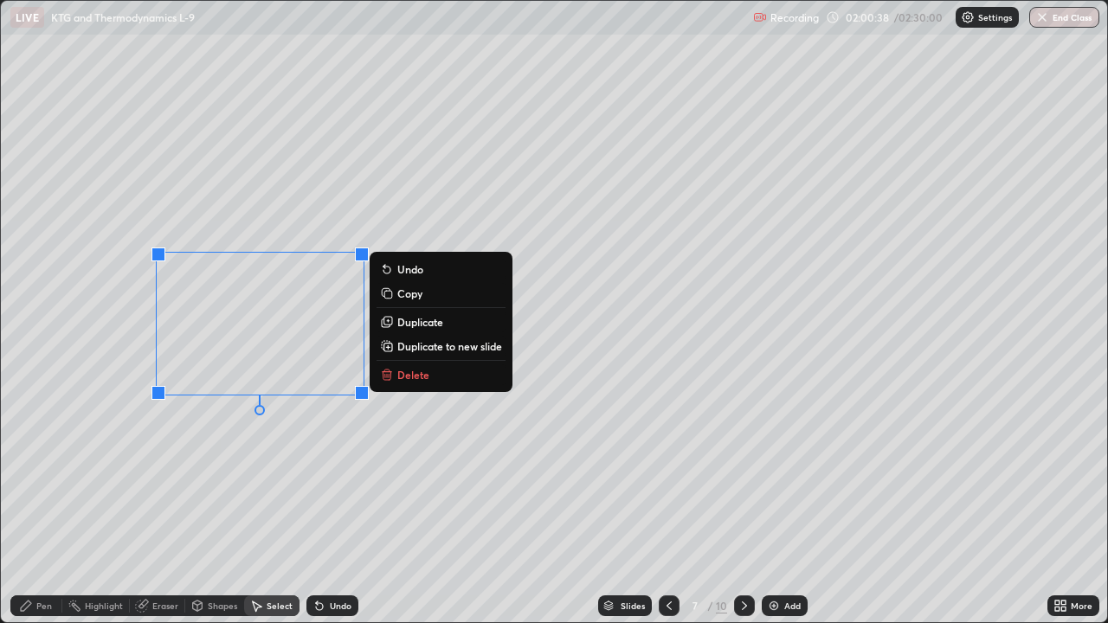
click at [420, 324] on p "Duplicate" at bounding box center [420, 322] width 46 height 14
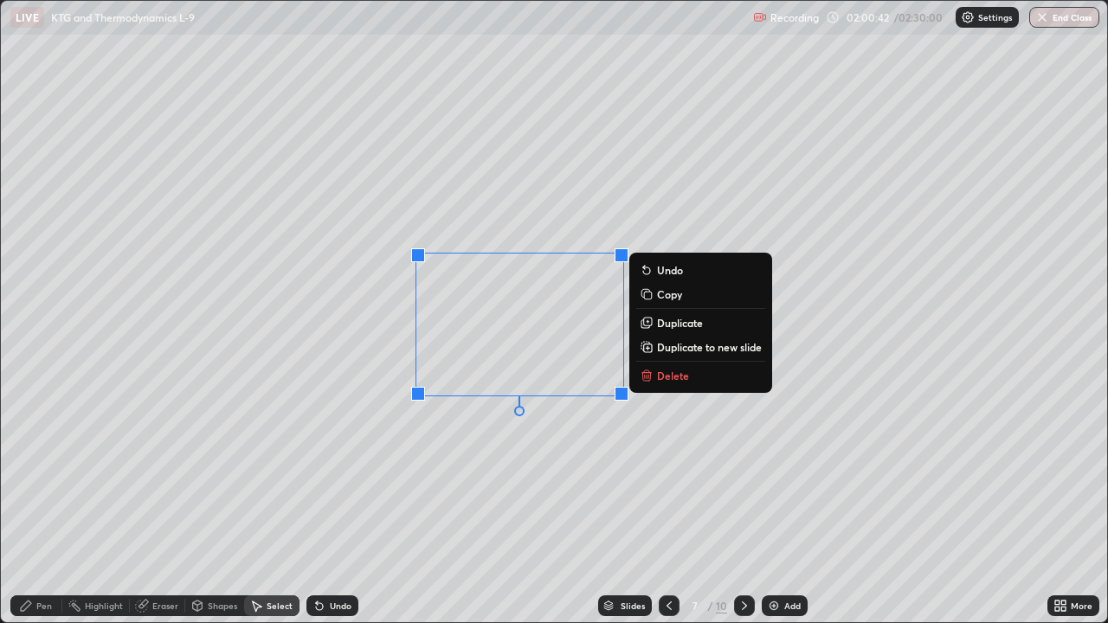
click at [683, 323] on p "Duplicate" at bounding box center [680, 323] width 46 height 14
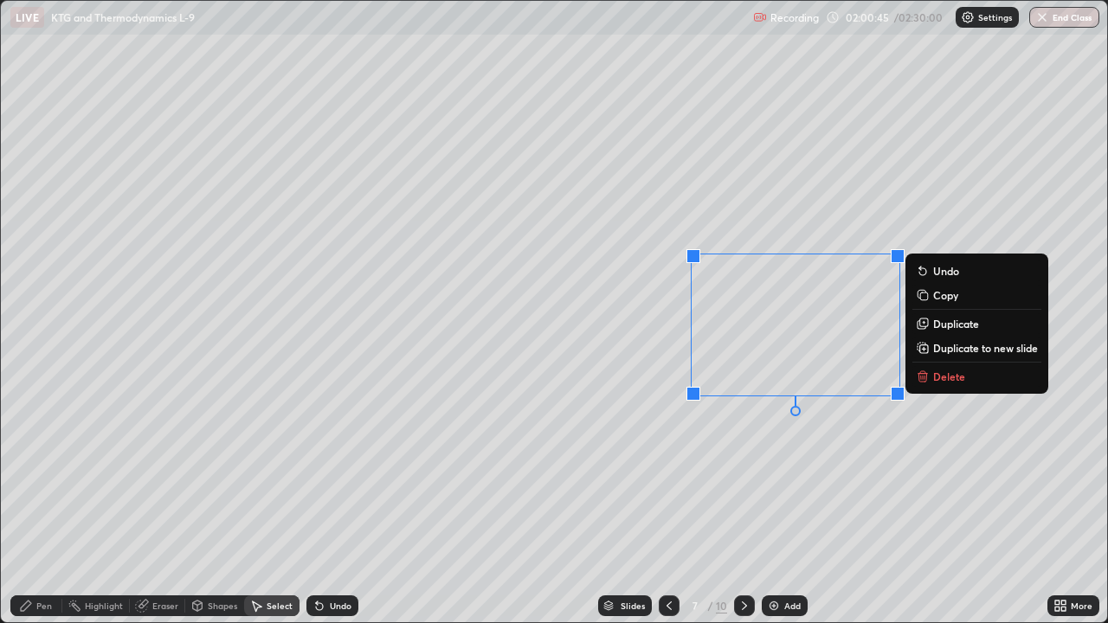
click at [733, 493] on div "0 ° Undo Copy Duplicate Duplicate to new slide Delete" at bounding box center [554, 312] width 1107 height 622
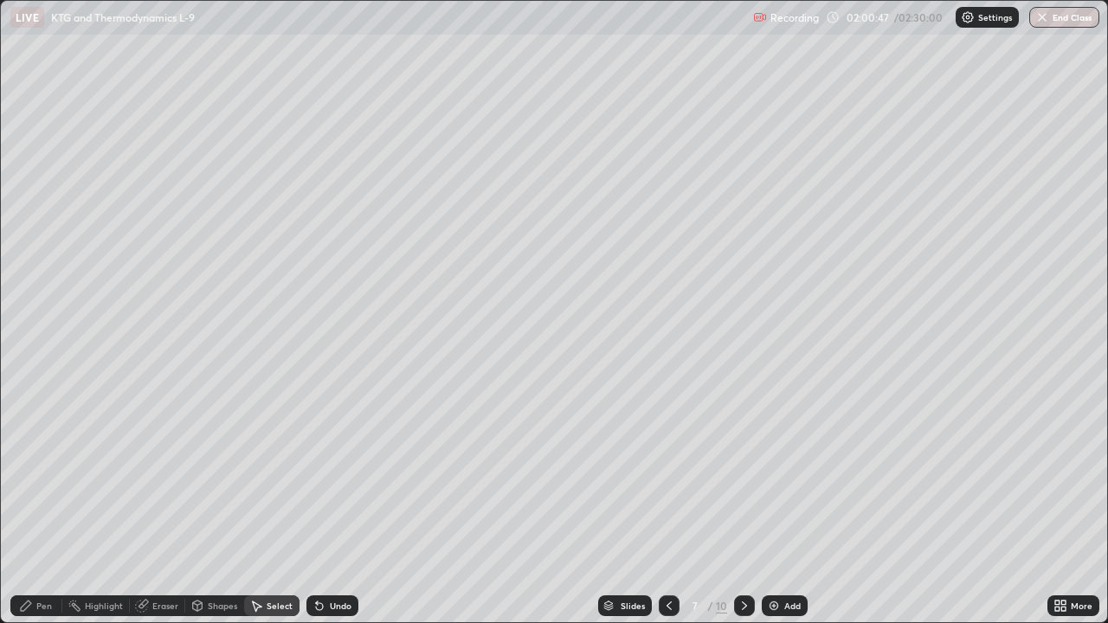
click at [46, 506] on div "Pen" at bounding box center [36, 606] width 52 height 21
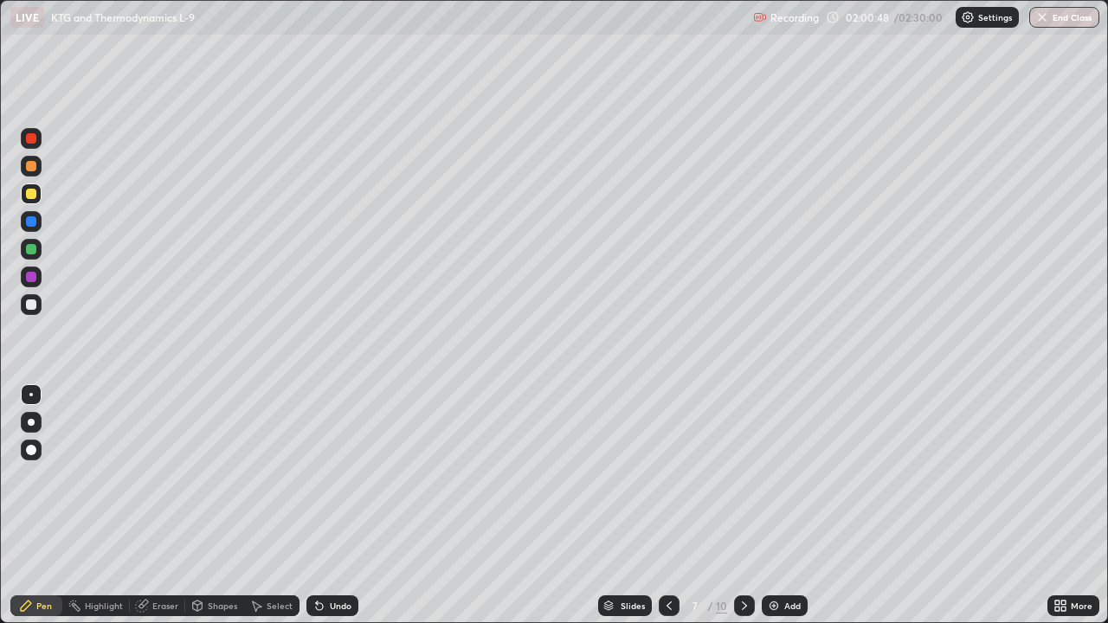
click at [32, 304] on div at bounding box center [31, 305] width 10 height 10
click at [32, 249] on div at bounding box center [31, 249] width 10 height 10
click at [33, 196] on div at bounding box center [31, 194] width 10 height 10
click at [31, 221] on div at bounding box center [31, 221] width 10 height 10
click at [32, 166] on div at bounding box center [31, 166] width 10 height 10
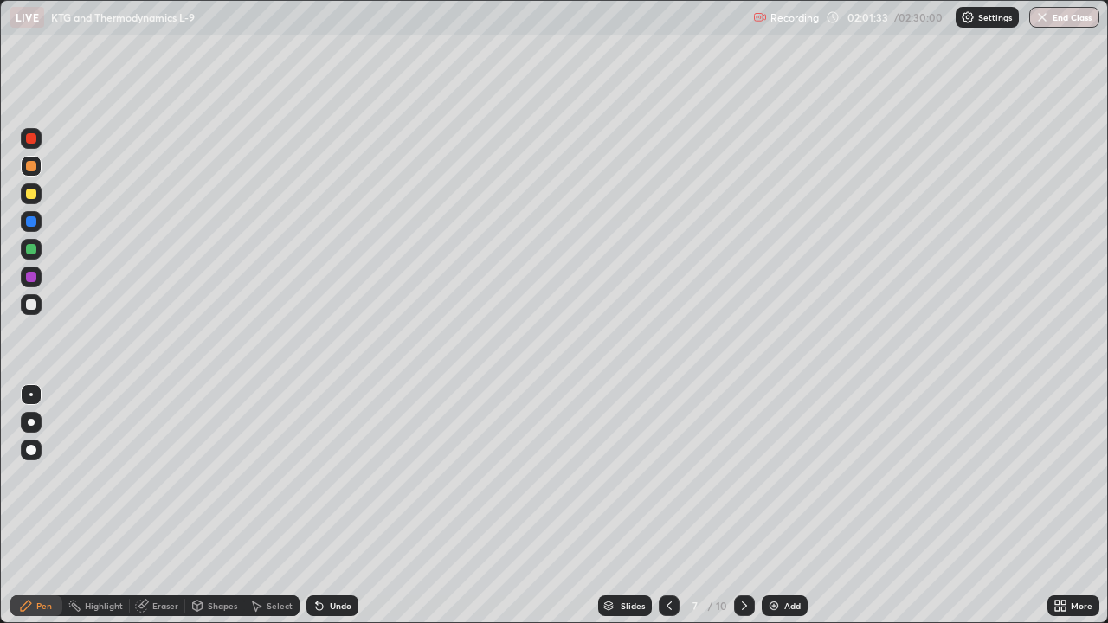
click at [31, 305] on div at bounding box center [31, 305] width 10 height 10
click at [330, 506] on div "Undo" at bounding box center [341, 606] width 22 height 9
click at [333, 506] on div "Undo" at bounding box center [341, 606] width 22 height 9
click at [32, 167] on div at bounding box center [31, 166] width 10 height 10
click at [29, 280] on div at bounding box center [31, 277] width 10 height 10
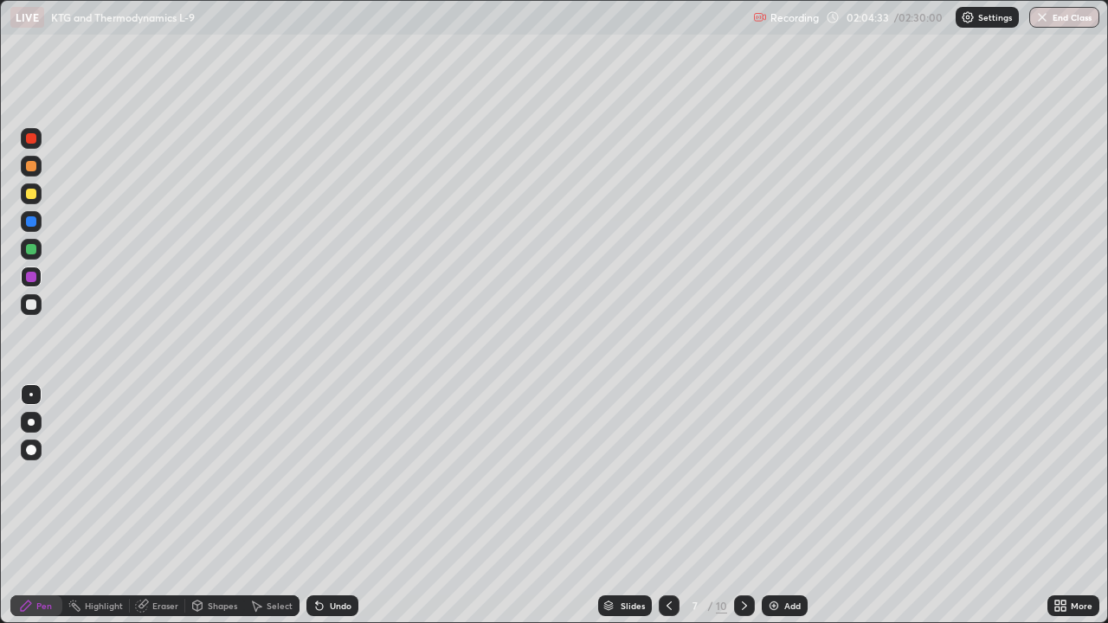
click at [778, 506] on img at bounding box center [774, 606] width 14 height 14
click at [31, 190] on div at bounding box center [31, 194] width 10 height 10
click at [330, 506] on div "Undo" at bounding box center [341, 606] width 22 height 9
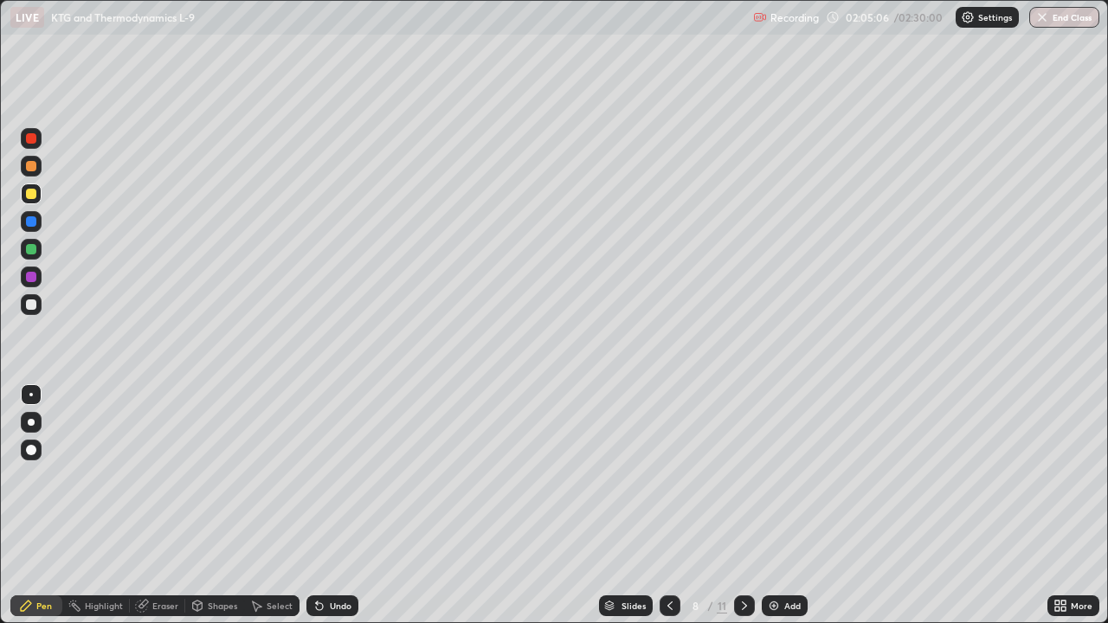
click at [332, 506] on div "Undo" at bounding box center [341, 606] width 22 height 9
click at [340, 506] on div "Undo" at bounding box center [341, 606] width 22 height 9
click at [347, 506] on div "Undo" at bounding box center [333, 606] width 52 height 21
click at [349, 506] on div "Undo" at bounding box center [333, 606] width 52 height 21
click at [352, 506] on div "Undo" at bounding box center [333, 606] width 52 height 21
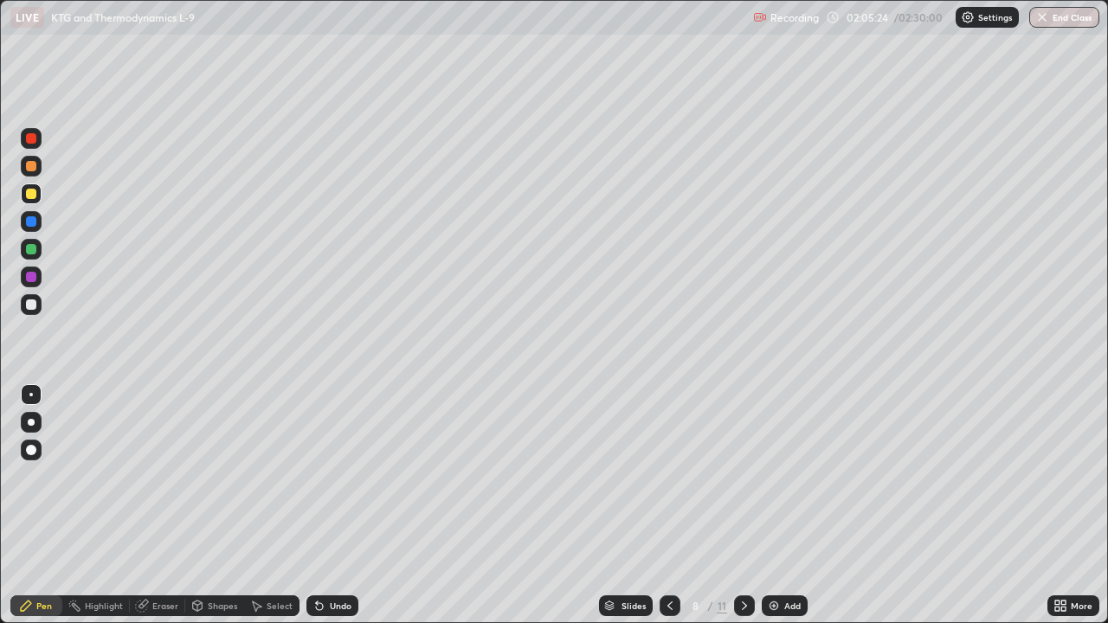
click at [353, 506] on div "Undo" at bounding box center [333, 606] width 52 height 21
click at [352, 506] on div "Undo" at bounding box center [333, 606] width 52 height 21
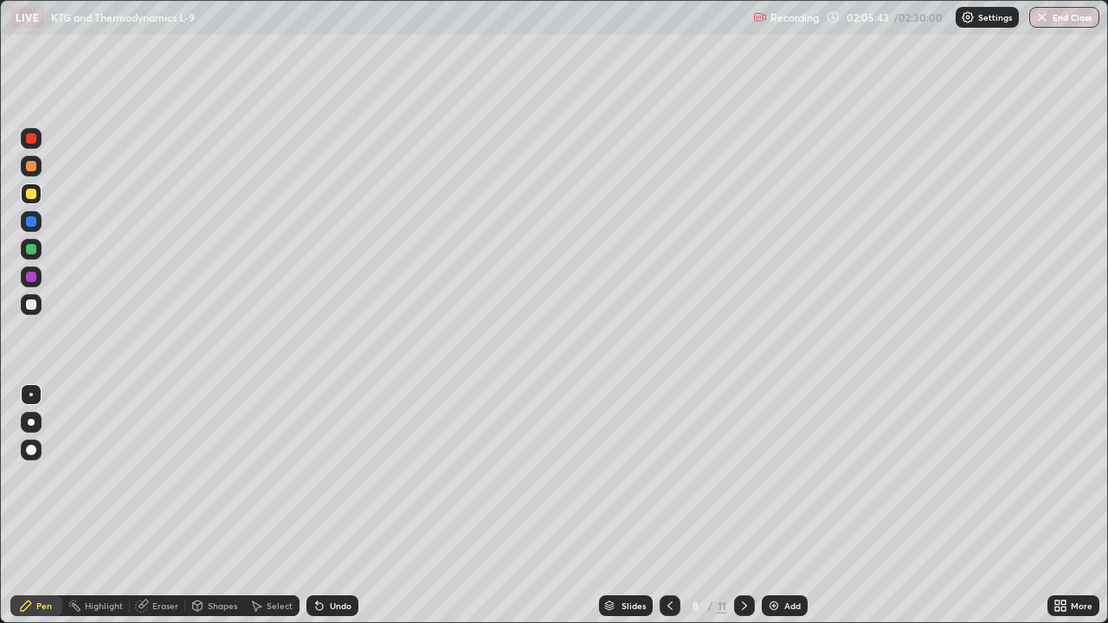
click at [668, 506] on icon at bounding box center [670, 606] width 14 height 14
click at [31, 167] on div at bounding box center [31, 166] width 10 height 10
click at [161, 506] on div "Eraser" at bounding box center [165, 606] width 26 height 9
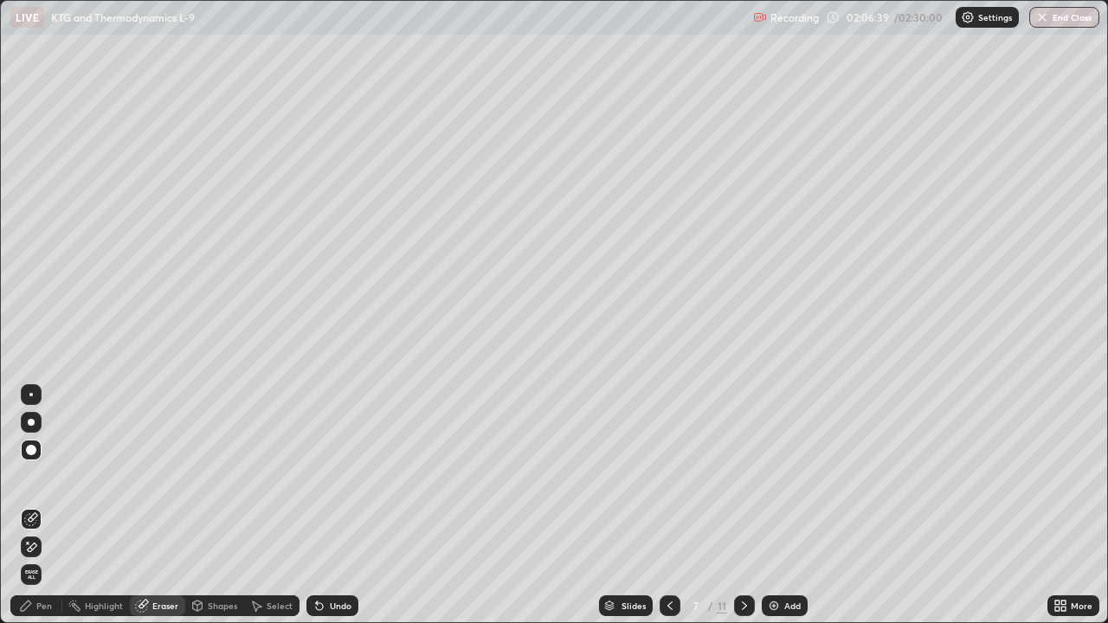
click at [45, 506] on div "Pen" at bounding box center [36, 606] width 52 height 21
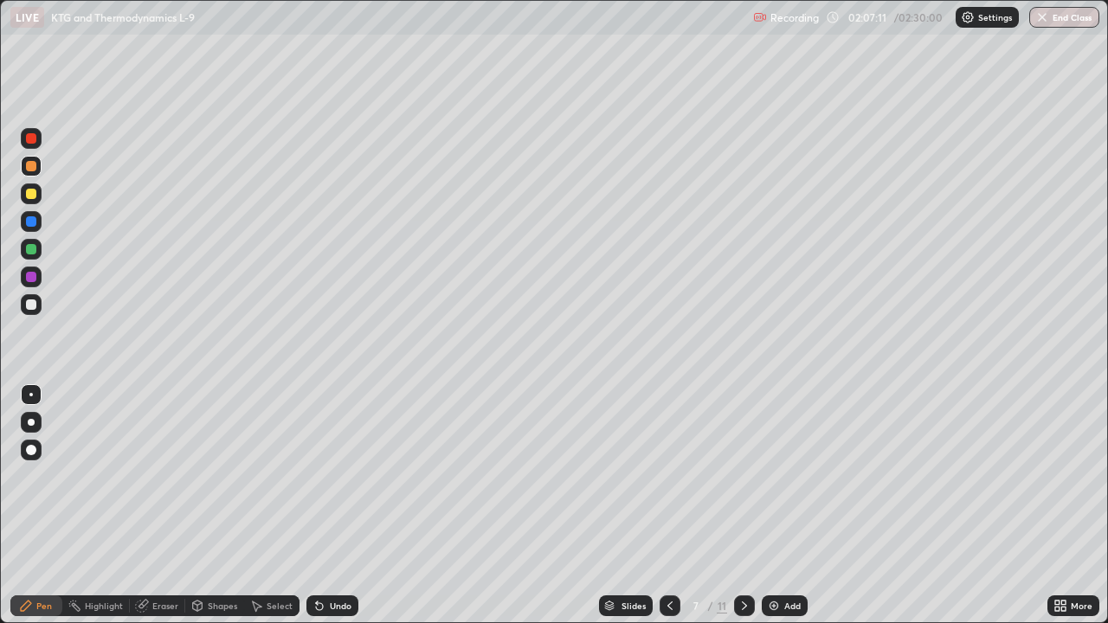
click at [162, 506] on div "Eraser" at bounding box center [165, 606] width 26 height 9
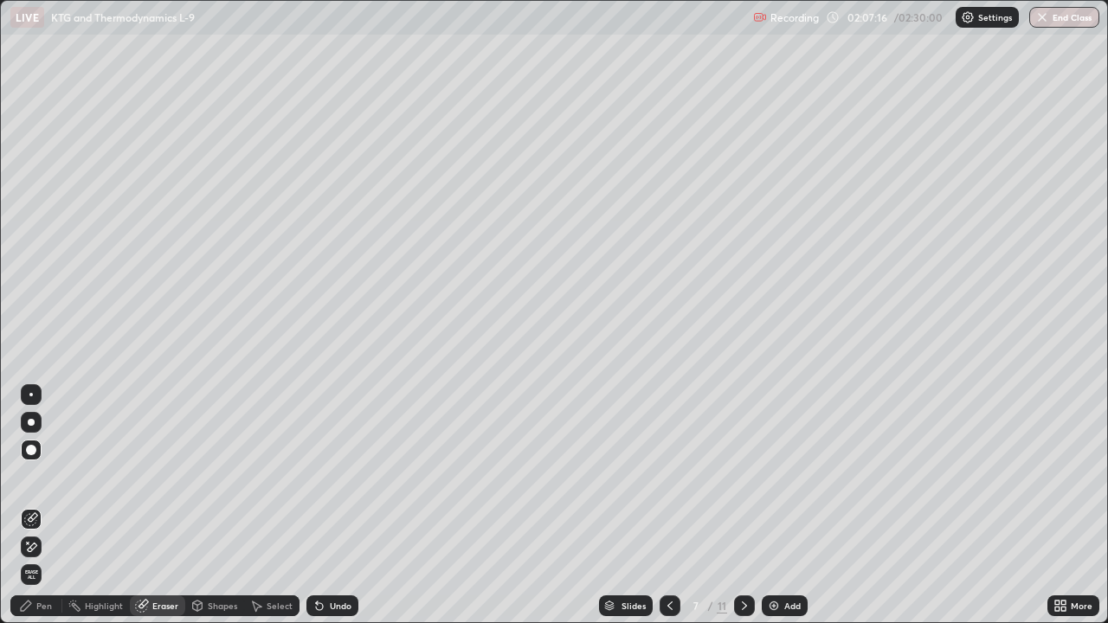
click at [40, 506] on div "Pen" at bounding box center [44, 606] width 16 height 9
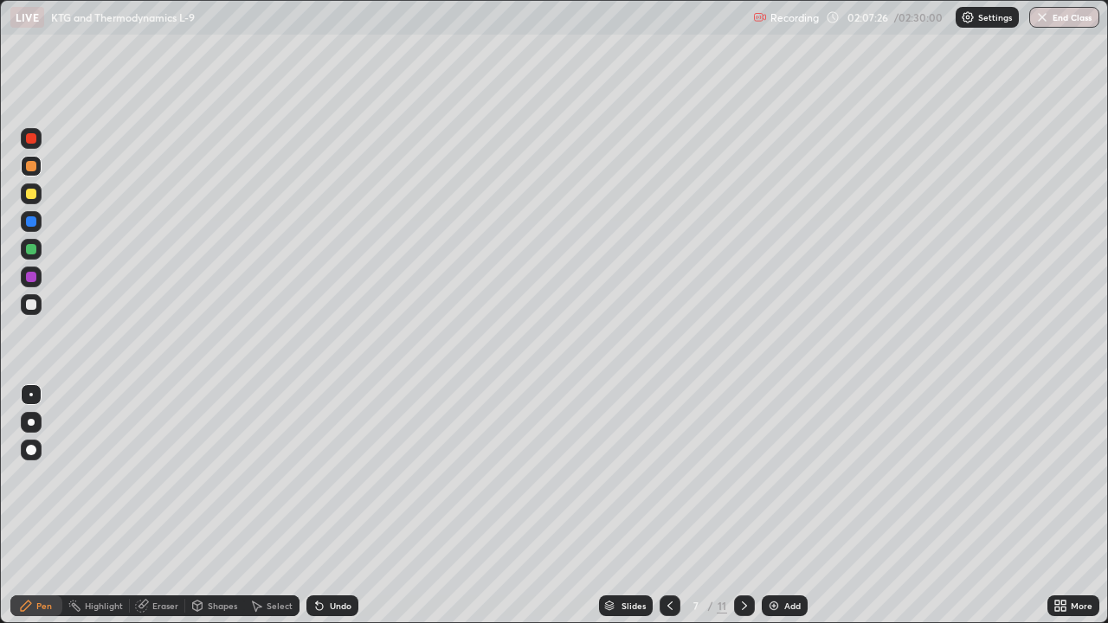
click at [38, 281] on div at bounding box center [31, 277] width 21 height 21
click at [749, 506] on icon at bounding box center [745, 606] width 14 height 14
click at [678, 506] on div at bounding box center [670, 606] width 21 height 21
click at [33, 309] on div at bounding box center [31, 305] width 10 height 10
click at [36, 279] on div at bounding box center [31, 277] width 10 height 10
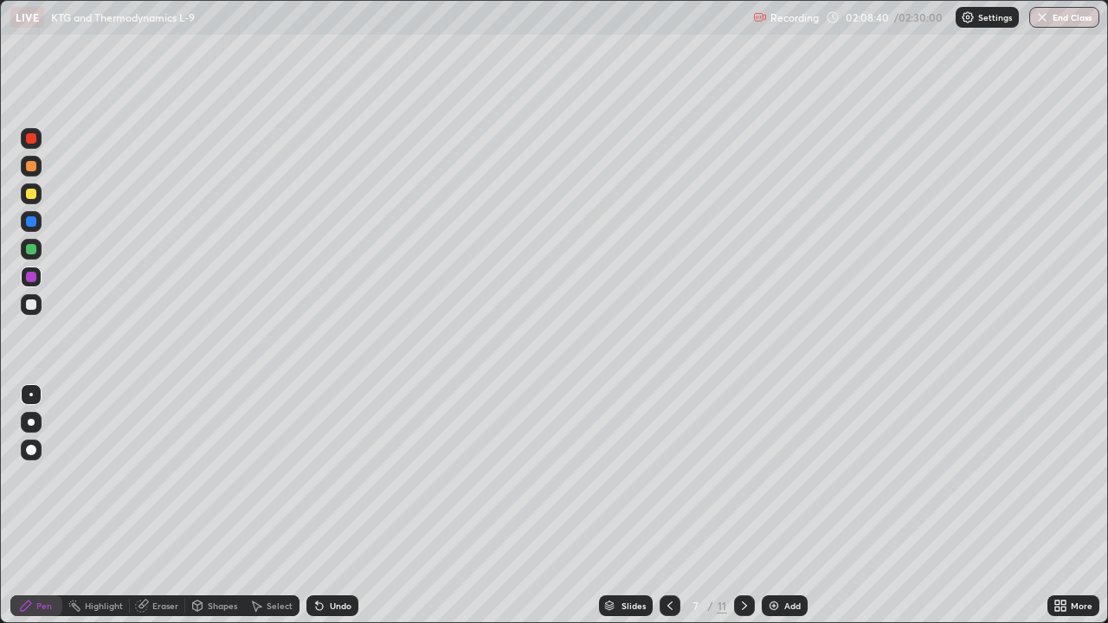
click at [347, 506] on div "Undo" at bounding box center [341, 606] width 22 height 9
click at [36, 250] on div at bounding box center [31, 249] width 10 height 10
click at [33, 306] on div at bounding box center [31, 305] width 10 height 10
click at [340, 506] on div "Undo" at bounding box center [341, 606] width 22 height 9
click at [345, 506] on div "Undo" at bounding box center [333, 606] width 52 height 21
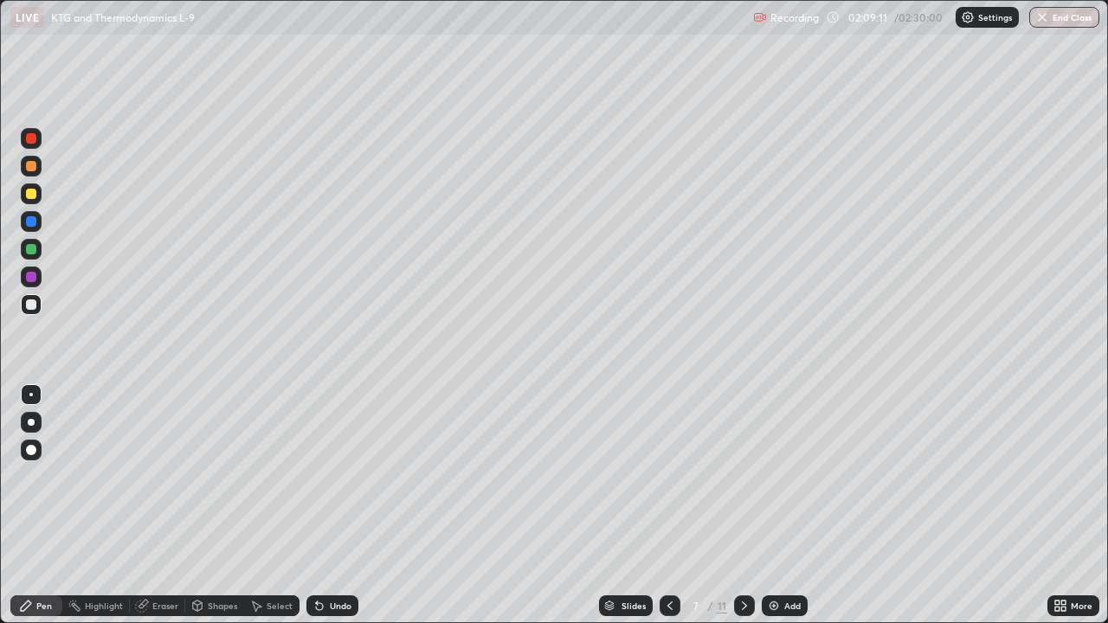
click at [348, 506] on div "Undo" at bounding box center [333, 606] width 52 height 21
click at [349, 506] on div "Undo" at bounding box center [333, 606] width 52 height 21
click at [743, 506] on icon at bounding box center [745, 606] width 14 height 14
click at [785, 506] on div "Add" at bounding box center [793, 606] width 16 height 9
click at [34, 139] on div at bounding box center [31, 138] width 10 height 10
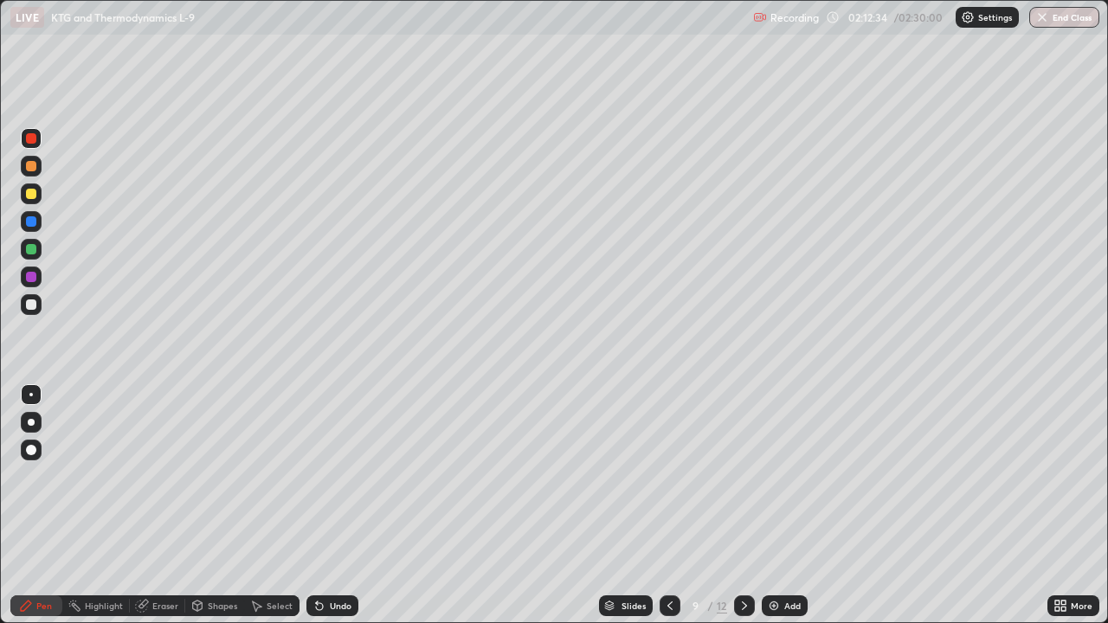
click at [332, 506] on div "Undo" at bounding box center [341, 606] width 22 height 9
click at [333, 506] on div "Undo" at bounding box center [341, 606] width 22 height 9
click at [329, 506] on div "Undo" at bounding box center [333, 606] width 52 height 21
click at [327, 506] on div "Undo" at bounding box center [333, 606] width 52 height 21
click at [329, 506] on div "Undo" at bounding box center [333, 606] width 52 height 21
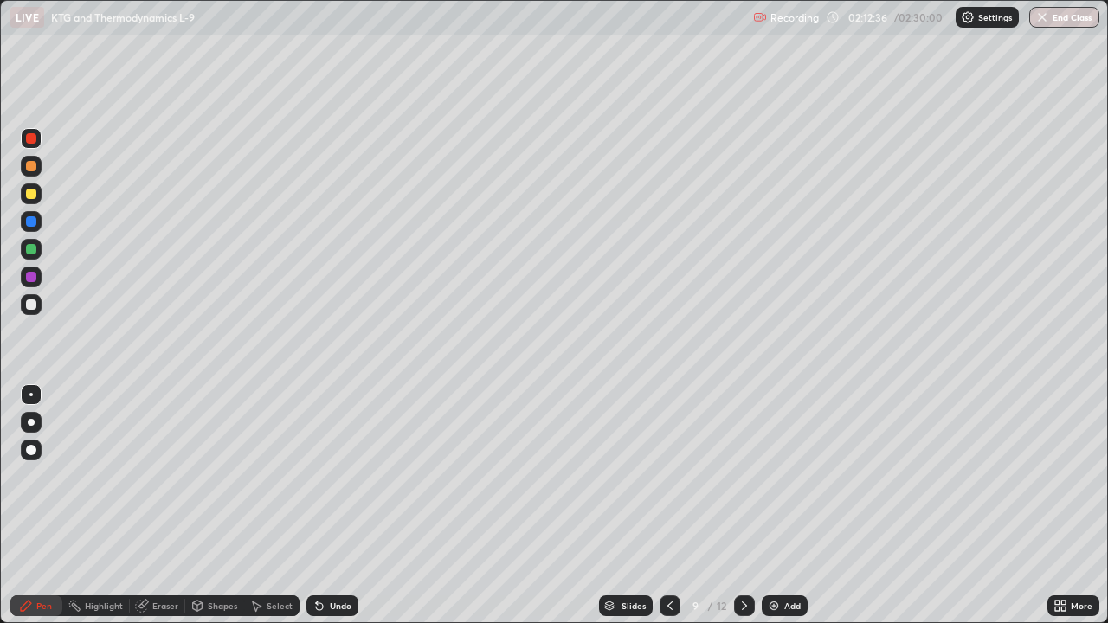
click at [320, 506] on icon at bounding box center [319, 607] width 7 height 7
click at [33, 170] on div at bounding box center [31, 166] width 10 height 10
click at [29, 195] on div at bounding box center [31, 194] width 10 height 10
click at [320, 506] on div "Undo" at bounding box center [333, 606] width 52 height 21
click at [29, 308] on div at bounding box center [31, 305] width 10 height 10
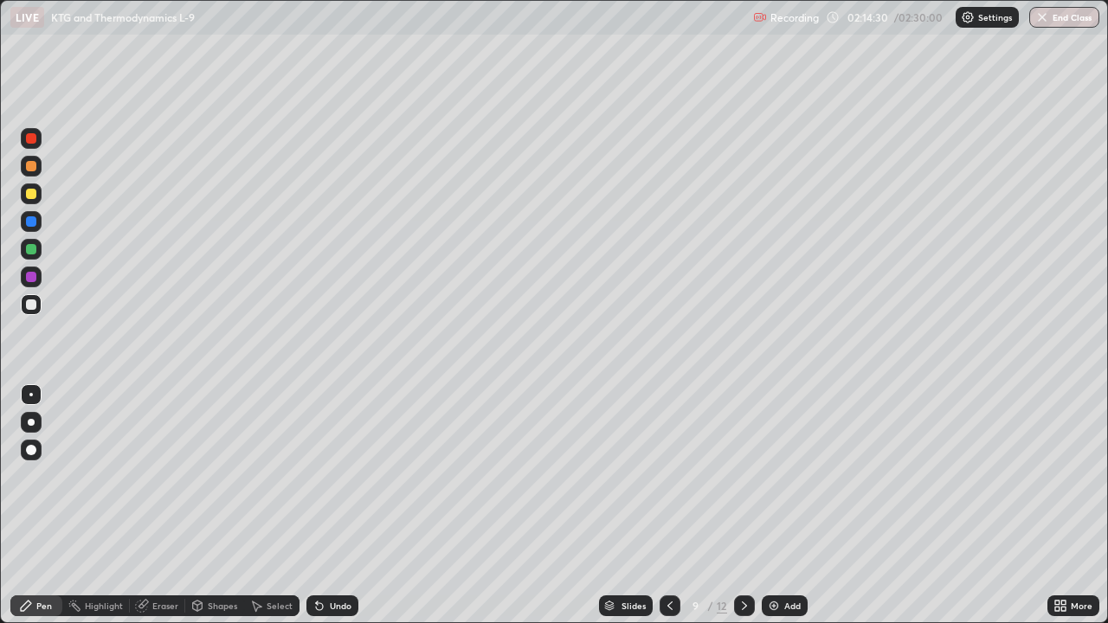
click at [32, 169] on div at bounding box center [31, 166] width 10 height 10
click at [781, 506] on div "Add" at bounding box center [785, 606] width 46 height 21
click at [216, 506] on div "Shapes" at bounding box center [214, 606] width 59 height 21
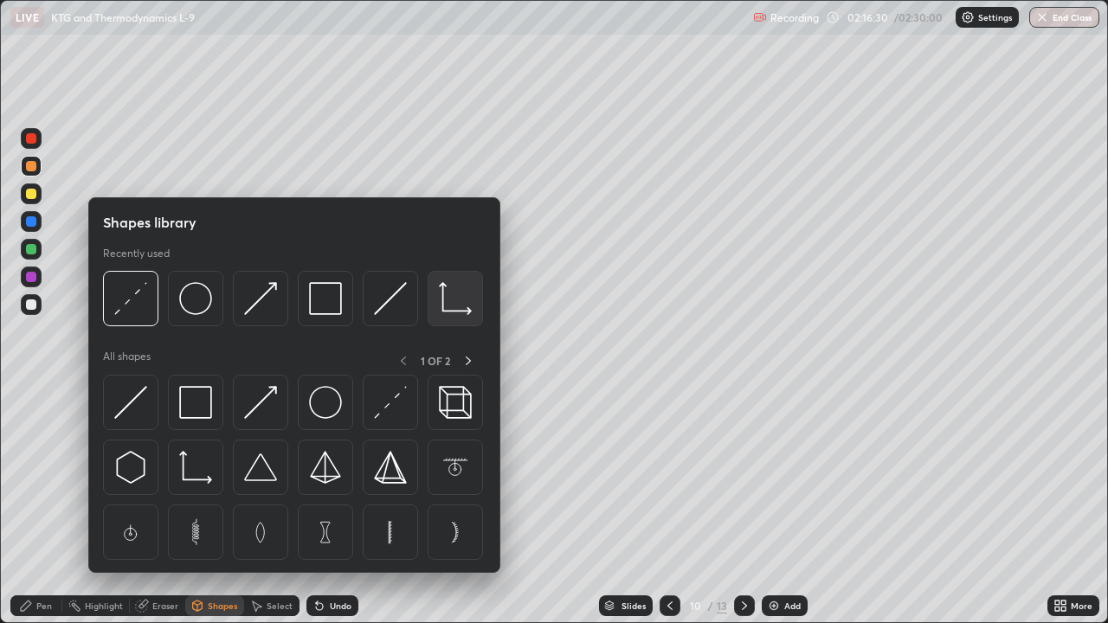
click at [436, 309] on div at bounding box center [455, 298] width 55 height 55
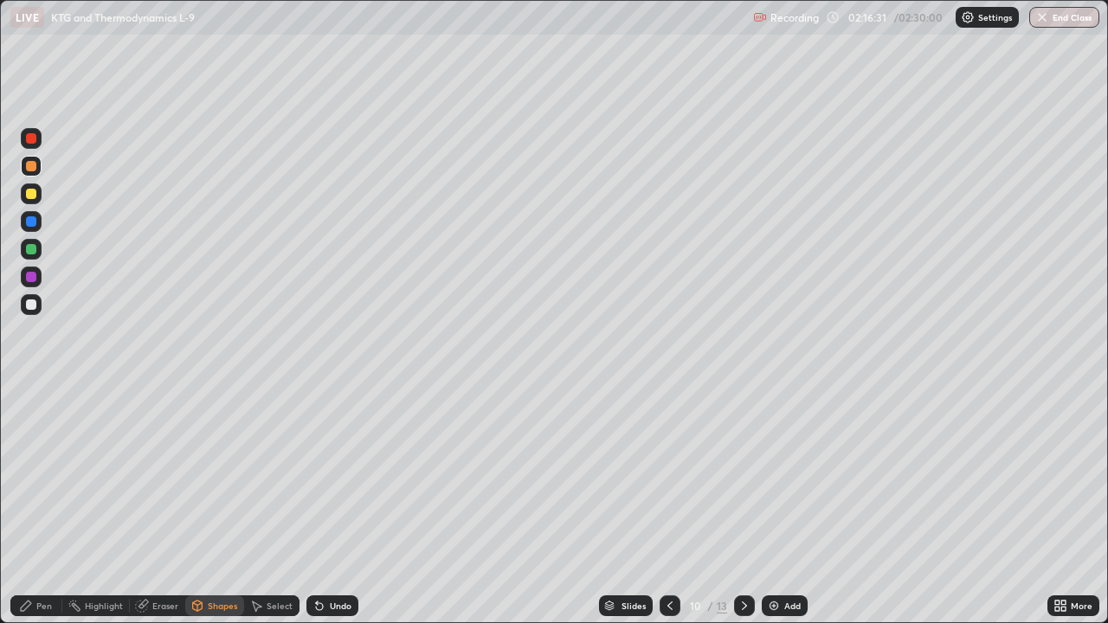
click at [35, 137] on div at bounding box center [31, 138] width 10 height 10
click at [284, 506] on div "Select" at bounding box center [280, 606] width 26 height 9
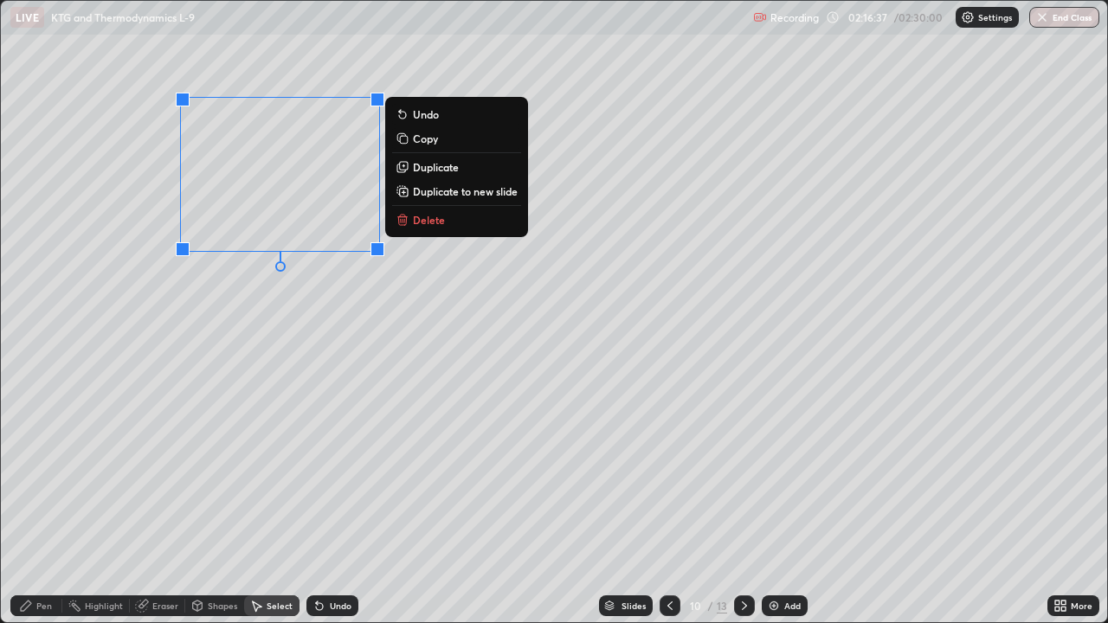
click at [449, 166] on p "Duplicate" at bounding box center [436, 167] width 46 height 14
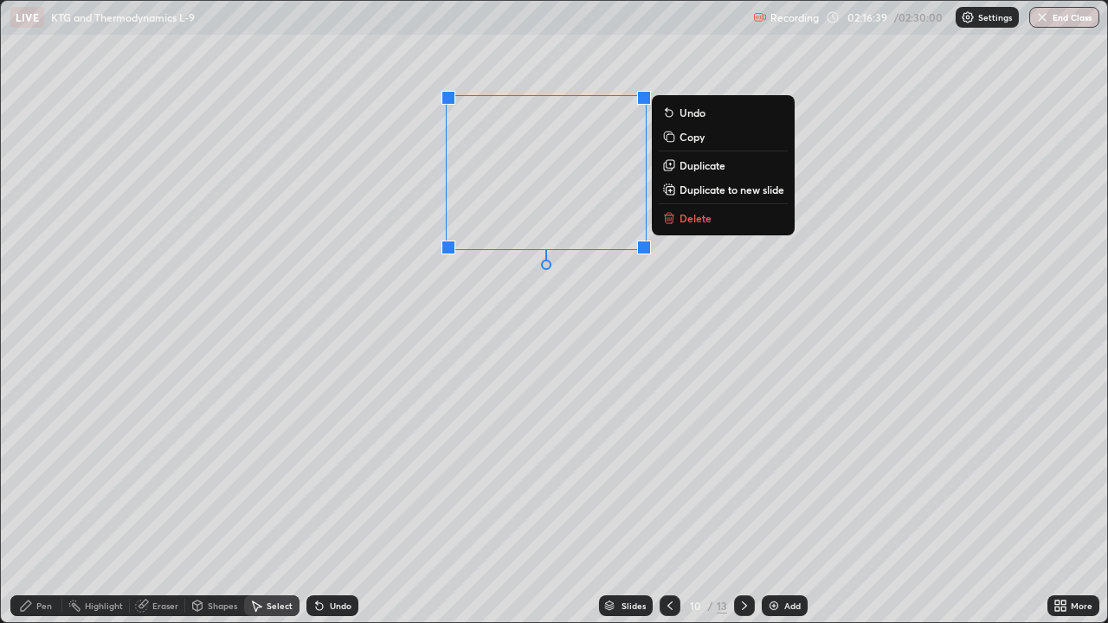
click at [704, 169] on p "Duplicate" at bounding box center [703, 165] width 46 height 14
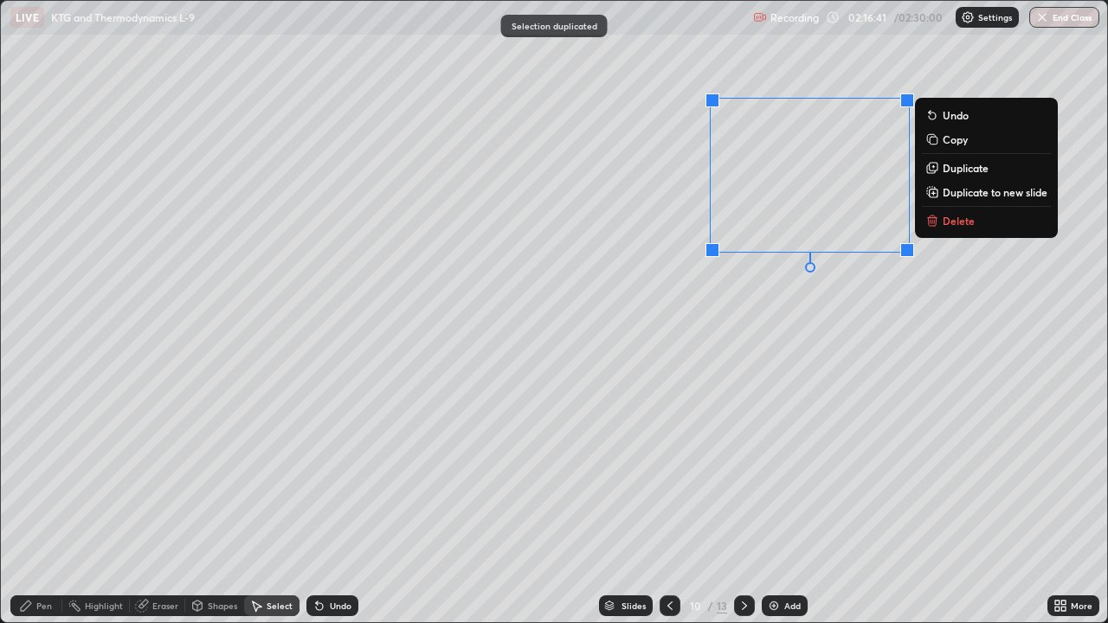
click at [772, 380] on div "0 ° Undo Copy Duplicate Duplicate to new slide Delete" at bounding box center [554, 312] width 1107 height 622
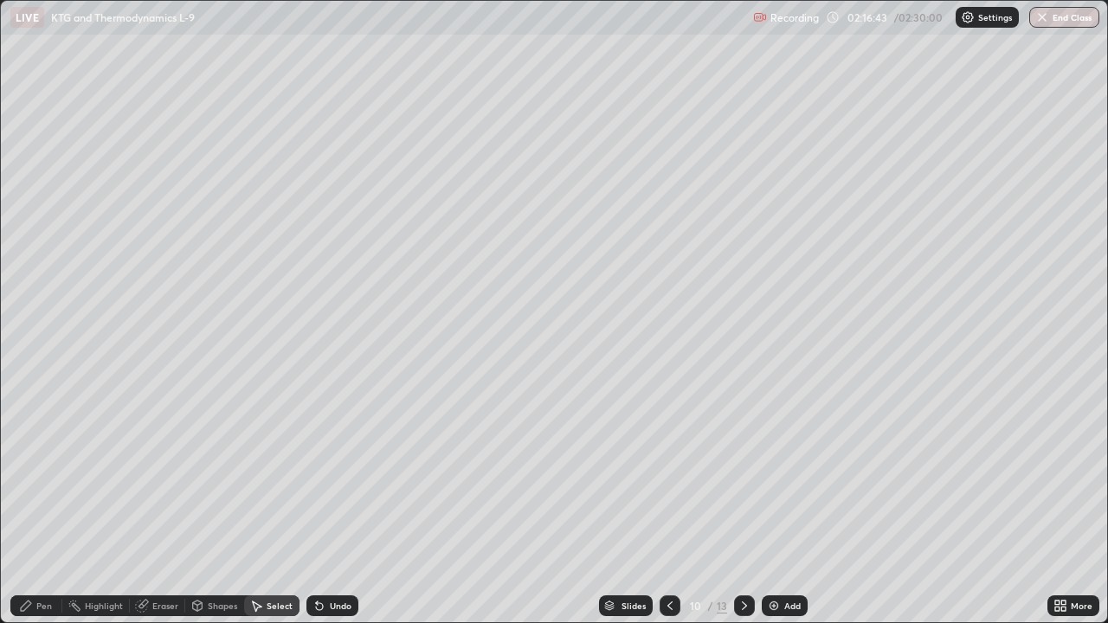
click at [55, 506] on div "Pen" at bounding box center [36, 606] width 52 height 21
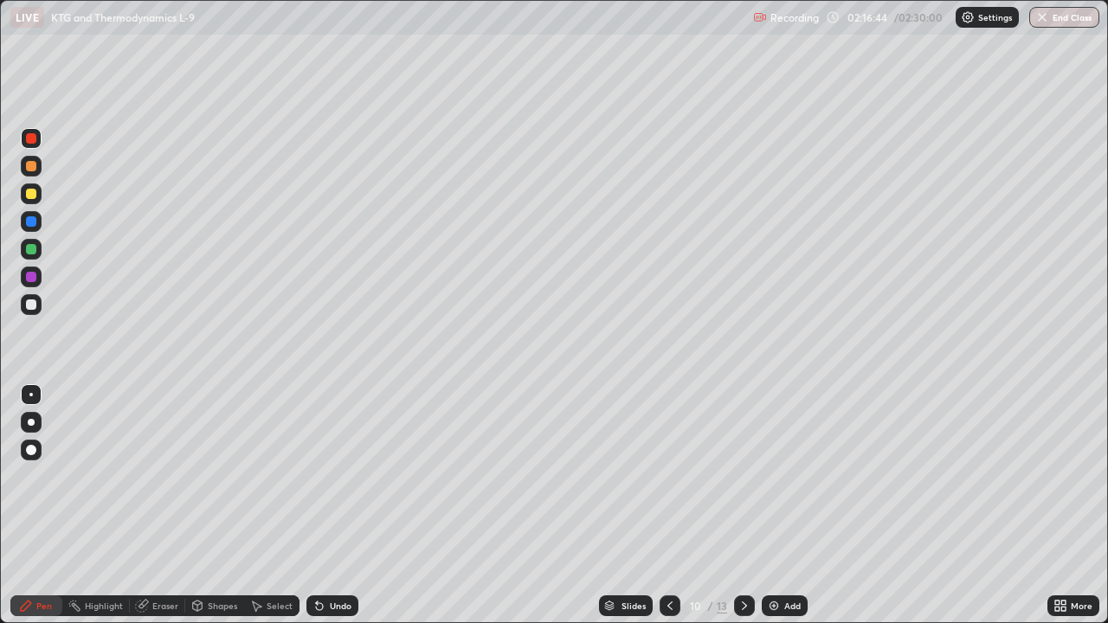
click at [31, 306] on div at bounding box center [31, 305] width 10 height 10
click at [214, 506] on div "Shapes" at bounding box center [222, 606] width 29 height 9
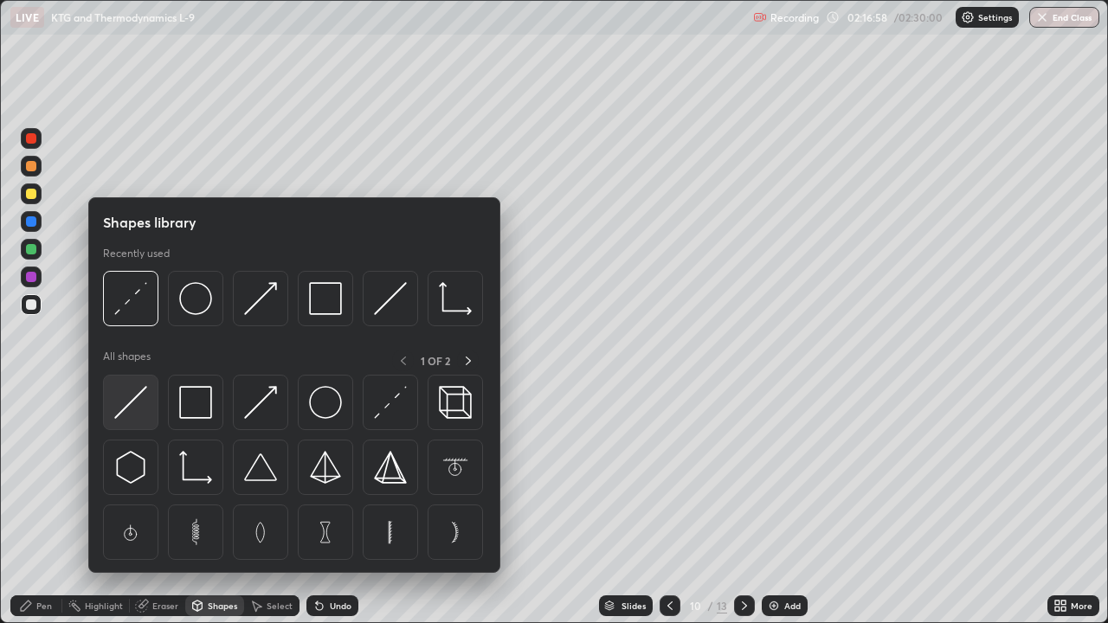
click at [139, 393] on img at bounding box center [130, 402] width 33 height 33
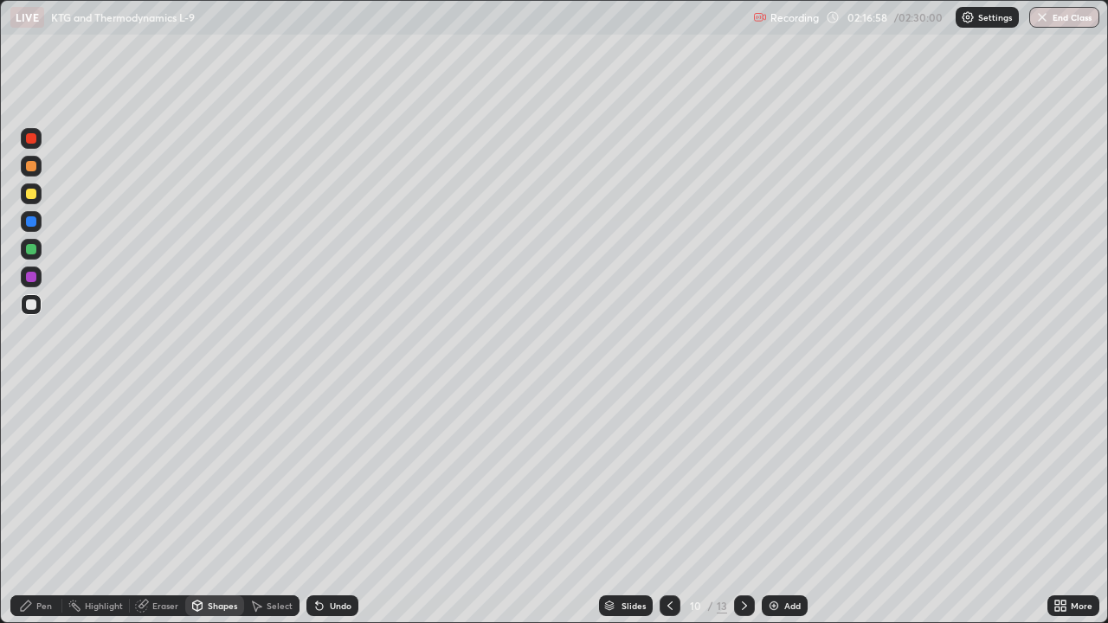
click at [31, 251] on div at bounding box center [31, 249] width 10 height 10
click at [208, 506] on div "Shapes" at bounding box center [222, 606] width 29 height 9
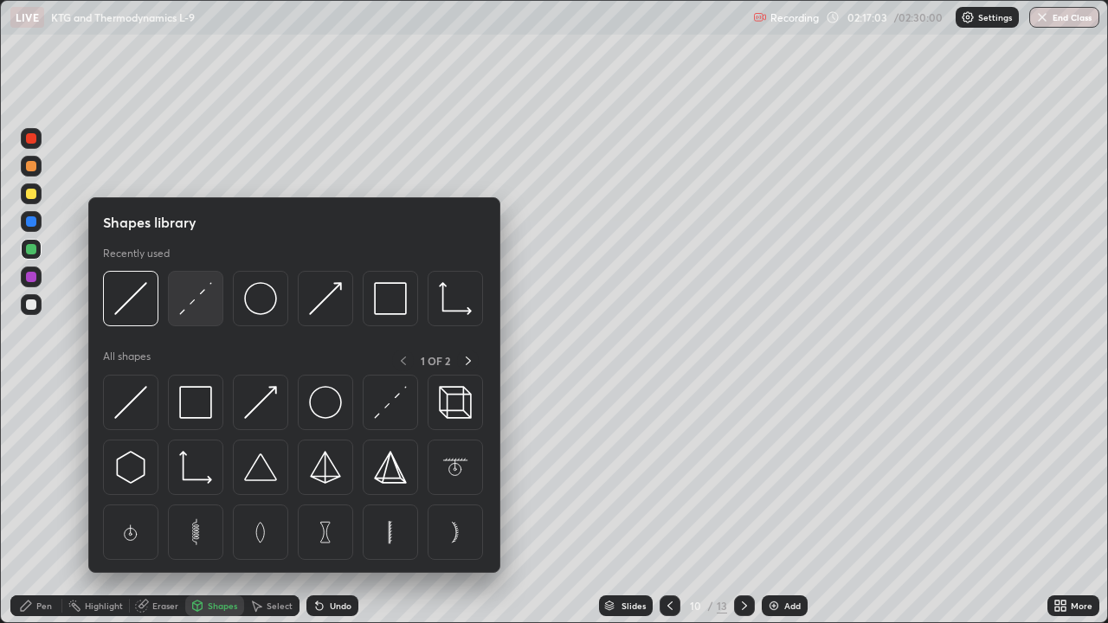
click at [185, 313] on img at bounding box center [195, 298] width 33 height 33
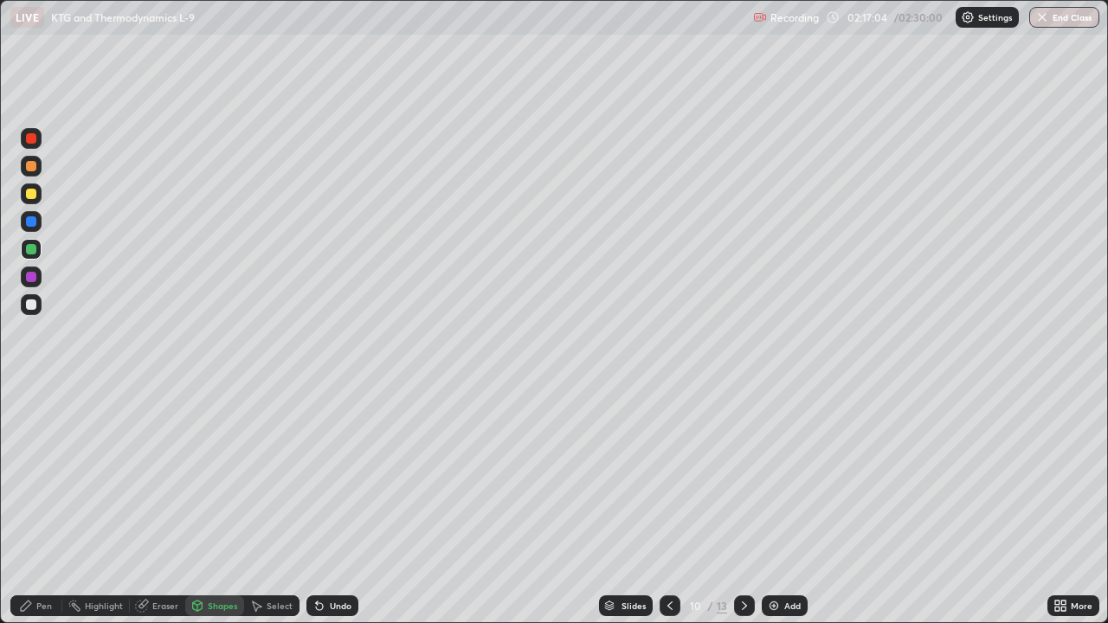
click at [30, 305] on div at bounding box center [31, 305] width 10 height 10
click at [36, 506] on div "Pen" at bounding box center [36, 606] width 52 height 21
click at [32, 304] on div at bounding box center [31, 305] width 10 height 10
click at [331, 506] on div "Undo" at bounding box center [341, 606] width 22 height 9
click at [336, 506] on div "Undo" at bounding box center [333, 606] width 52 height 21
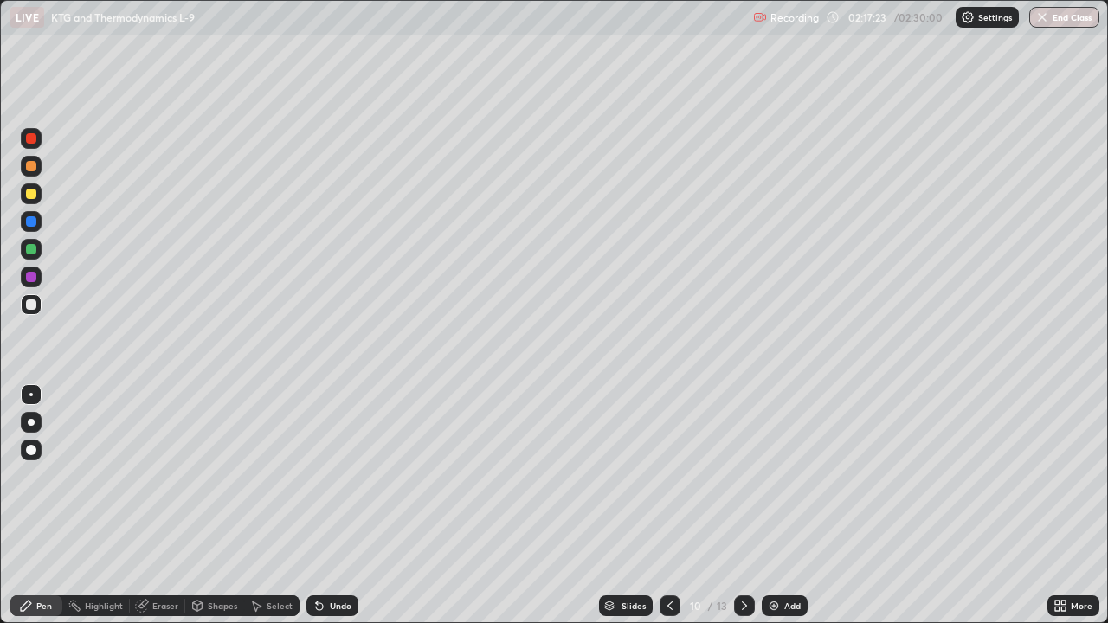
click at [33, 249] on div at bounding box center [31, 249] width 10 height 10
click at [34, 191] on div at bounding box center [31, 194] width 10 height 10
click at [34, 281] on div at bounding box center [31, 277] width 10 height 10
click at [351, 506] on div "Undo" at bounding box center [333, 606] width 52 height 21
click at [341, 506] on div "Undo" at bounding box center [341, 606] width 22 height 9
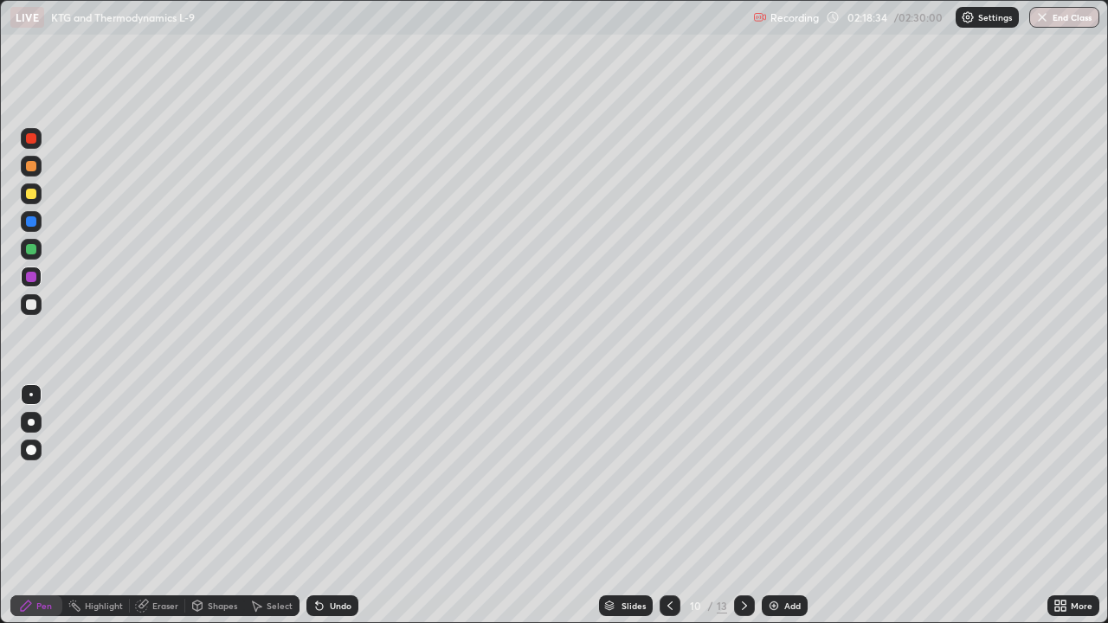
click at [39, 306] on div at bounding box center [31, 304] width 21 height 21
click at [671, 506] on div at bounding box center [670, 606] width 21 height 35
click at [741, 506] on icon at bounding box center [745, 606] width 14 height 14
click at [668, 506] on icon at bounding box center [670, 606] width 14 height 14
click at [741, 506] on icon at bounding box center [745, 606] width 14 height 14
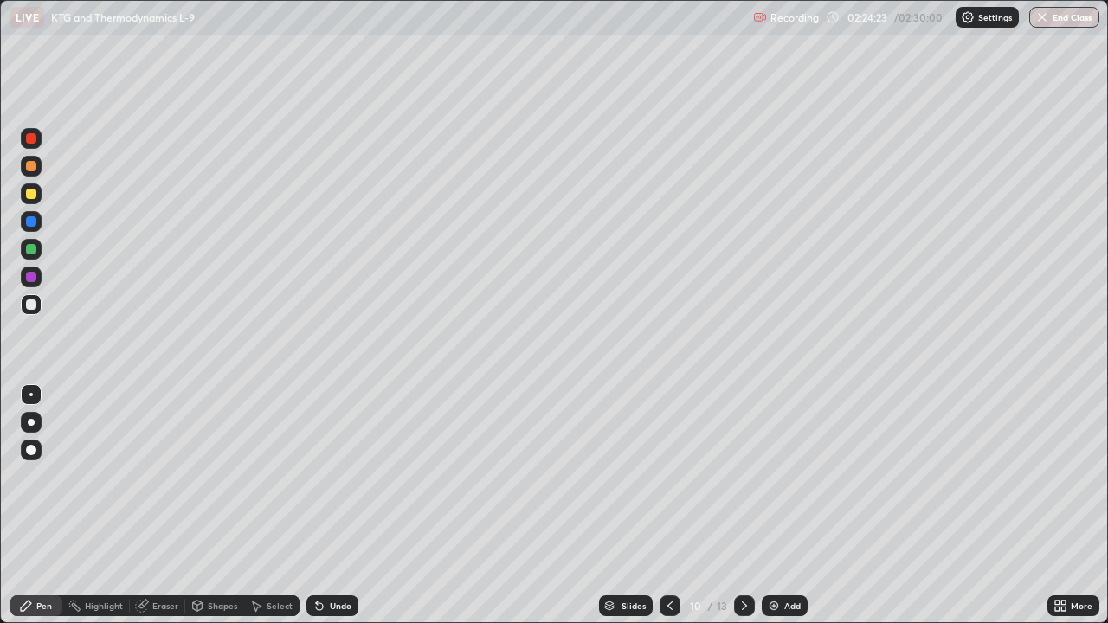
click at [776, 506] on div "Add" at bounding box center [785, 606] width 46 height 21
click at [886, 19] on div "02:25:08" at bounding box center [869, 17] width 48 height 10
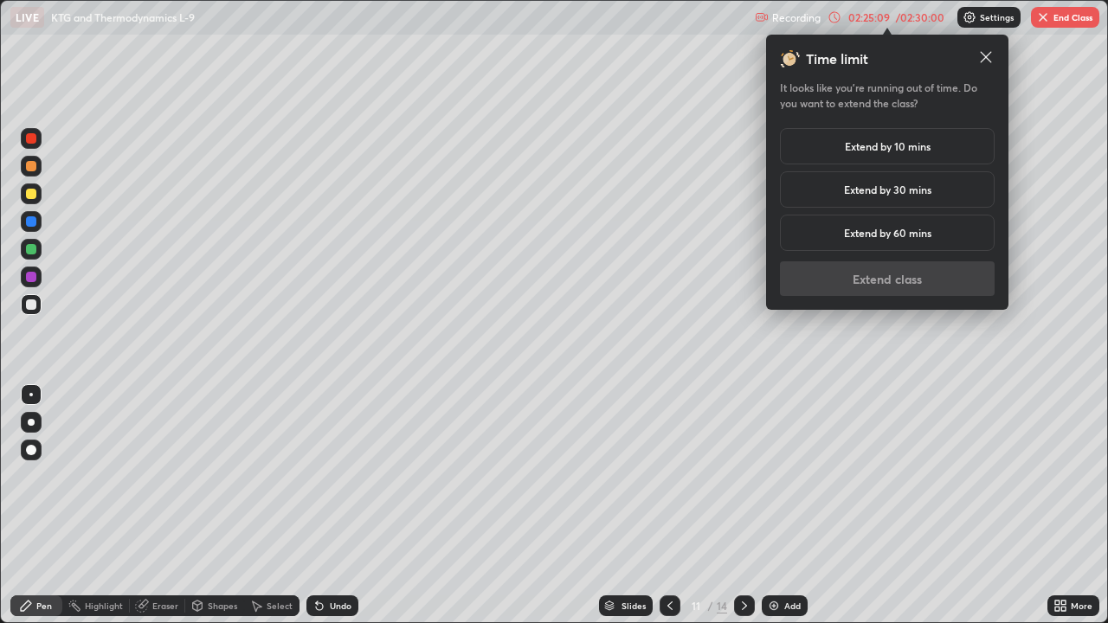
click at [935, 145] on div "Extend by 10 mins" at bounding box center [887, 146] width 215 height 36
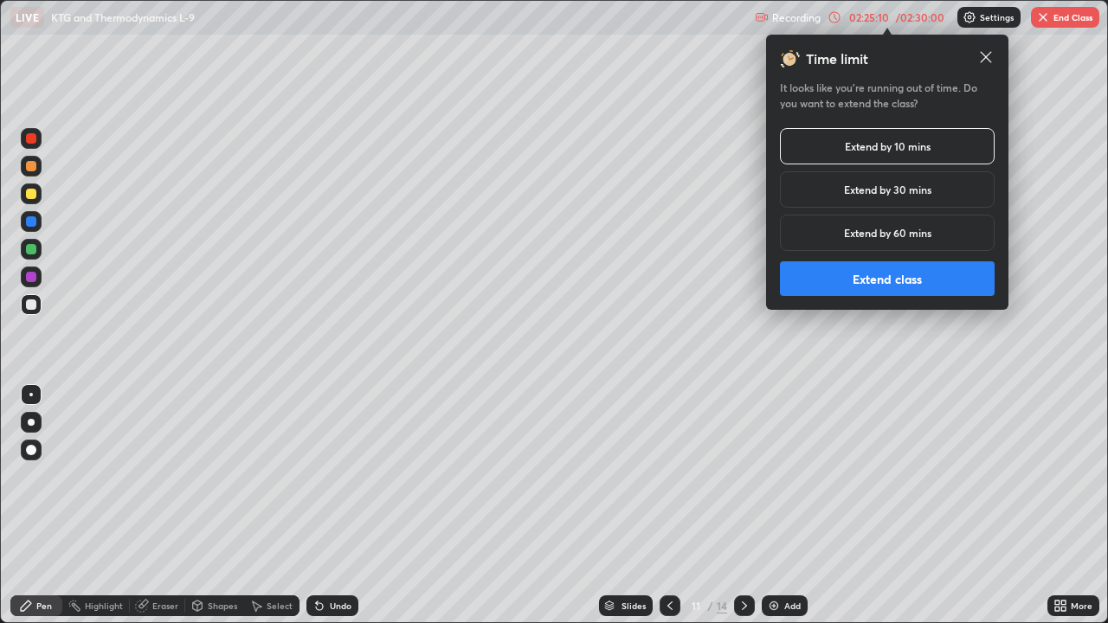
click at [930, 281] on button "Extend class" at bounding box center [887, 279] width 215 height 35
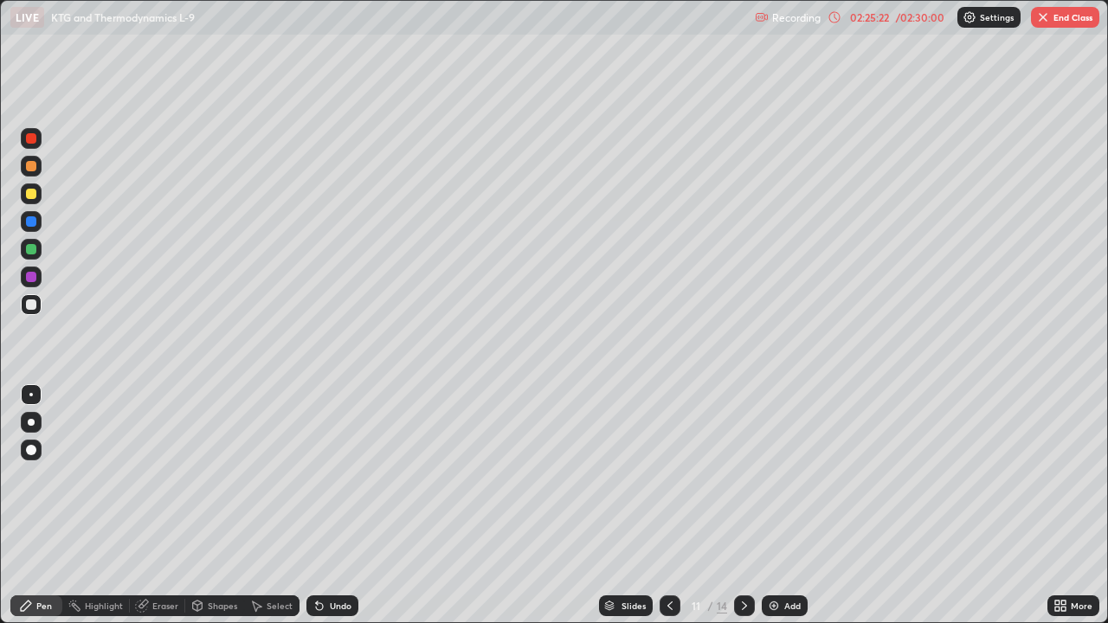
click at [883, 21] on div "02:25:22" at bounding box center [869, 17] width 48 height 10
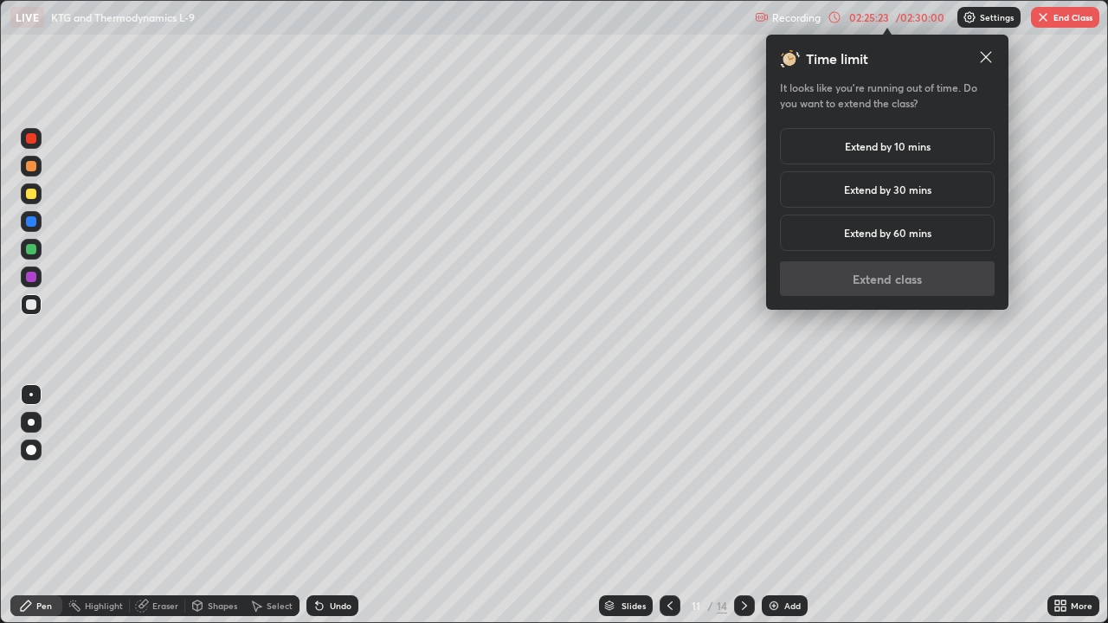
click at [910, 145] on h5 "Extend by 10 mins" at bounding box center [888, 147] width 86 height 16
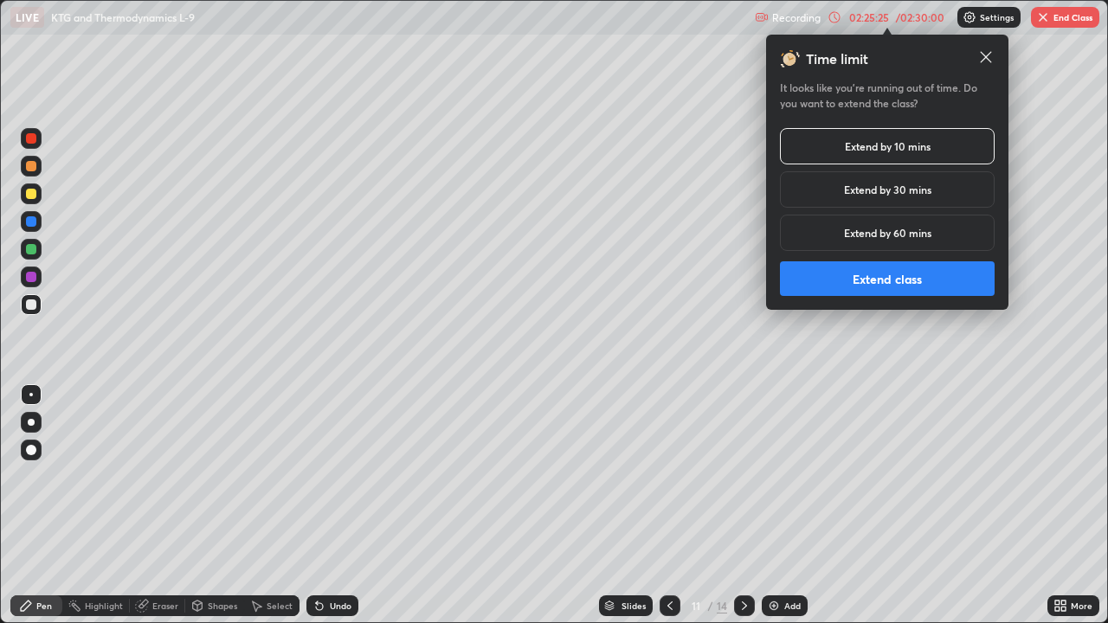
click at [926, 281] on button "Extend class" at bounding box center [887, 279] width 215 height 35
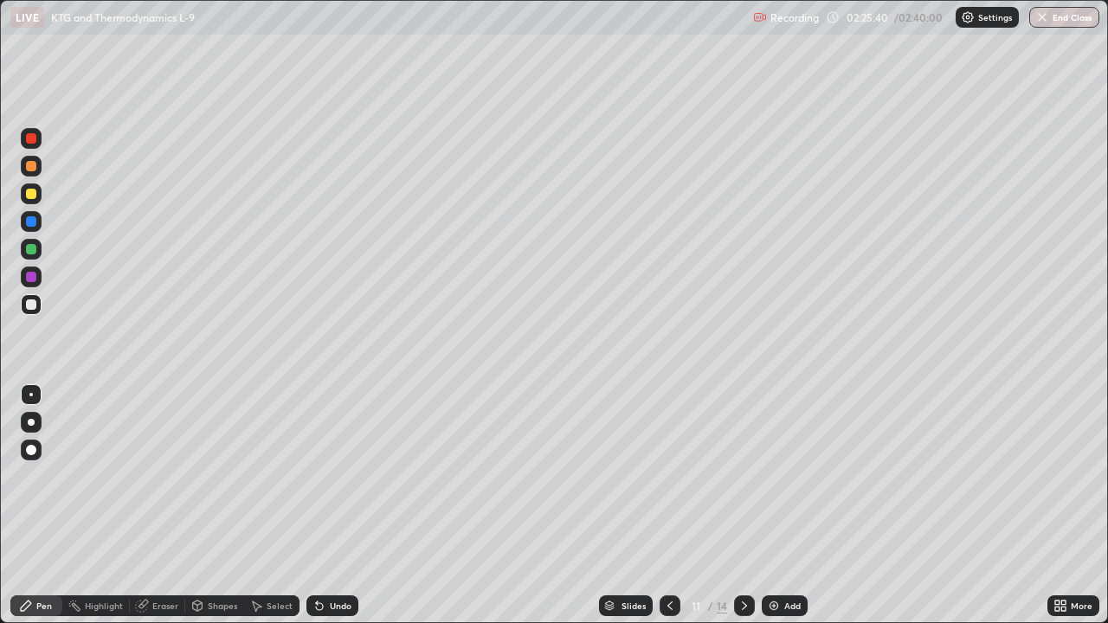
click at [31, 195] on div at bounding box center [31, 194] width 10 height 10
click at [344, 506] on div "Undo" at bounding box center [341, 606] width 22 height 9
click at [340, 506] on div "Undo" at bounding box center [341, 606] width 22 height 9
click at [333, 506] on div "Undo" at bounding box center [333, 606] width 52 height 21
click at [338, 506] on div "Undo" at bounding box center [341, 606] width 22 height 9
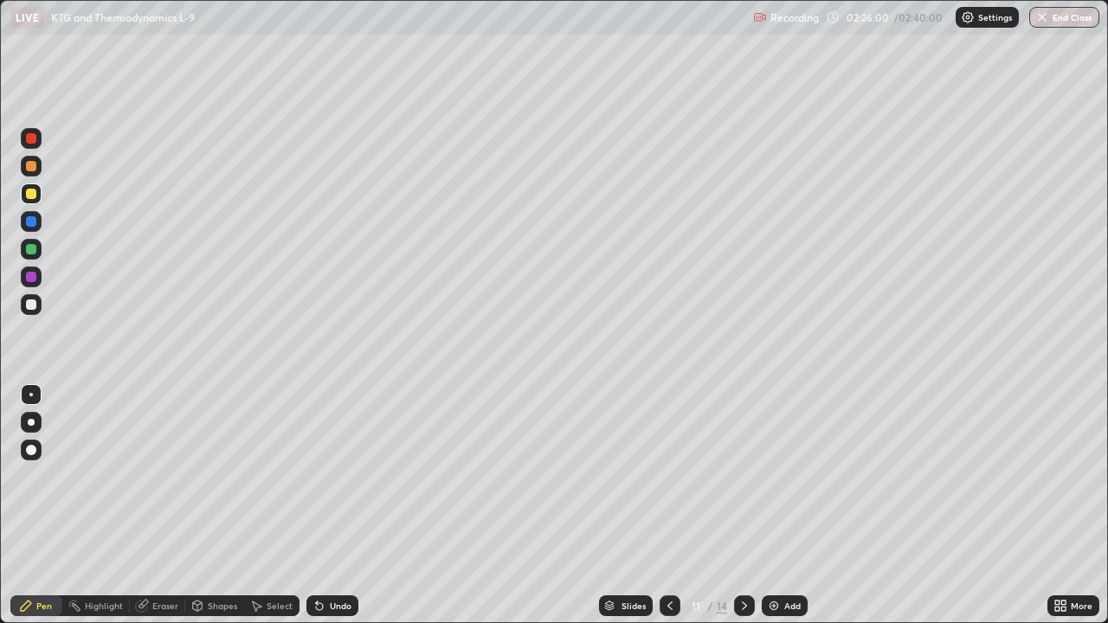
click at [32, 139] on div at bounding box center [31, 138] width 10 height 10
click at [31, 253] on div at bounding box center [31, 249] width 10 height 10
click at [34, 170] on div at bounding box center [31, 166] width 10 height 10
click at [32, 305] on div at bounding box center [31, 305] width 10 height 10
click at [35, 196] on div at bounding box center [31, 194] width 10 height 10
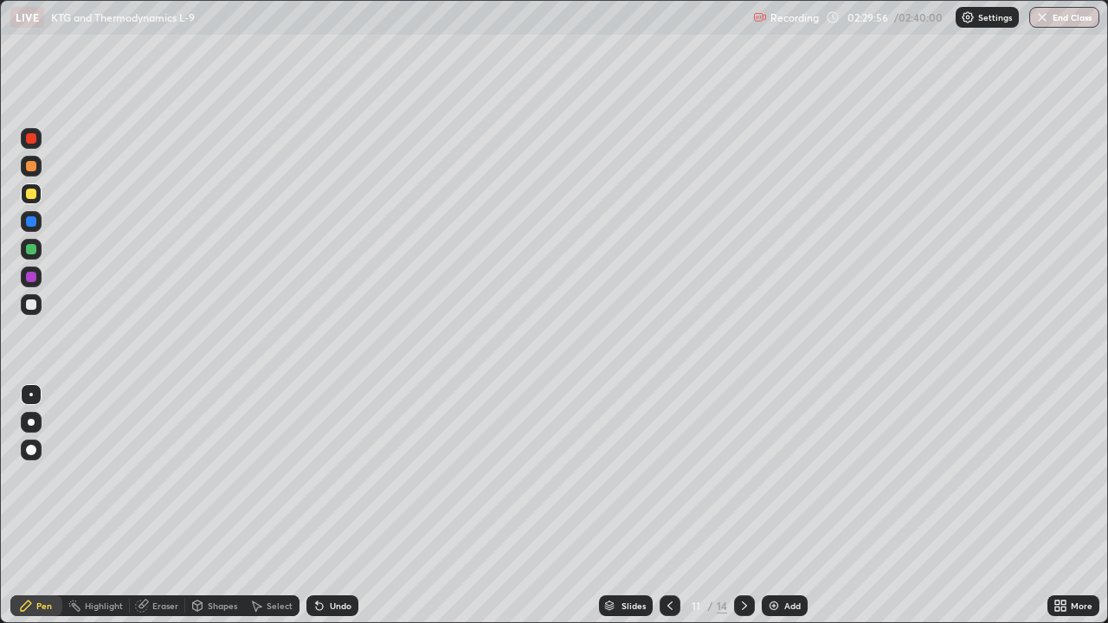
click at [345, 506] on div "Undo" at bounding box center [333, 606] width 52 height 21
click at [178, 506] on div "Eraser" at bounding box center [157, 606] width 55 height 21
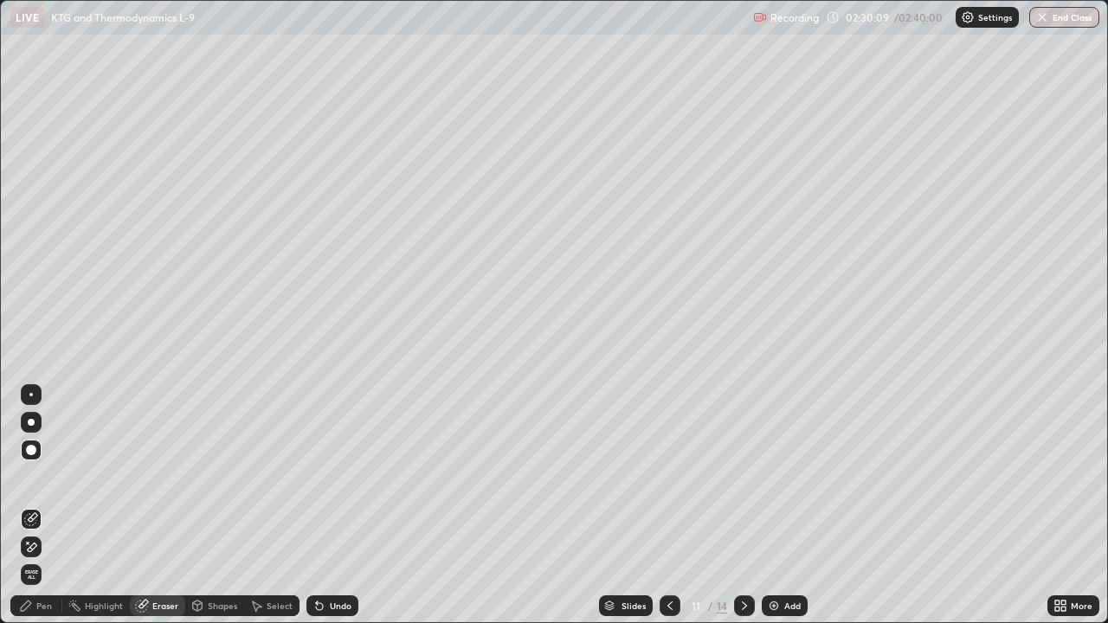
click at [55, 506] on div "Pen" at bounding box center [36, 606] width 52 height 21
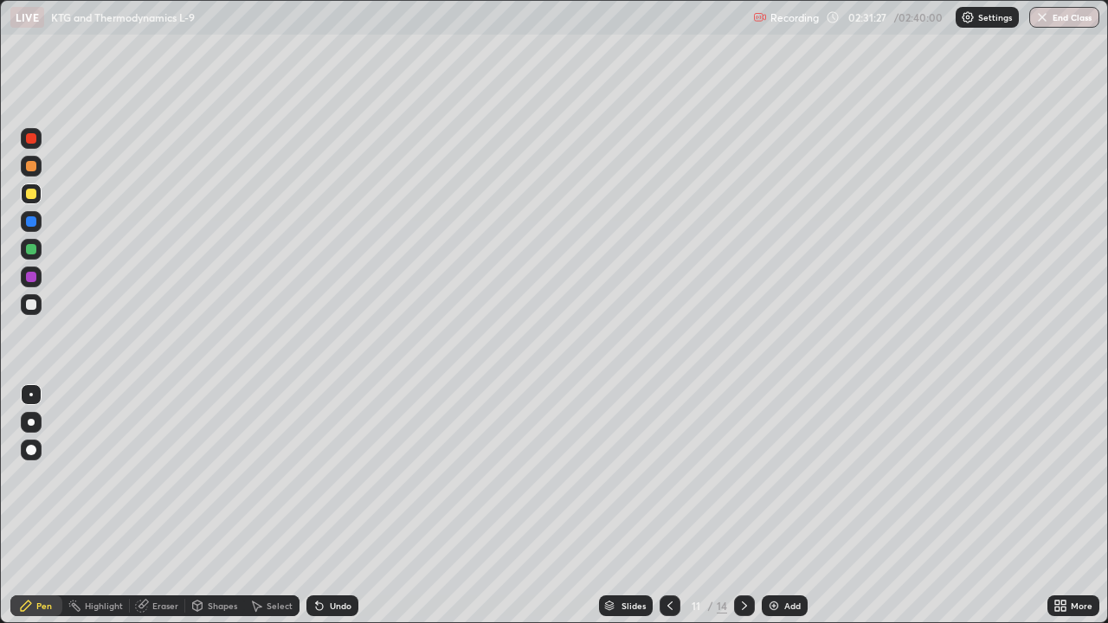
click at [337, 506] on div "Undo" at bounding box center [341, 606] width 22 height 9
click at [229, 506] on div "Shapes" at bounding box center [222, 606] width 29 height 9
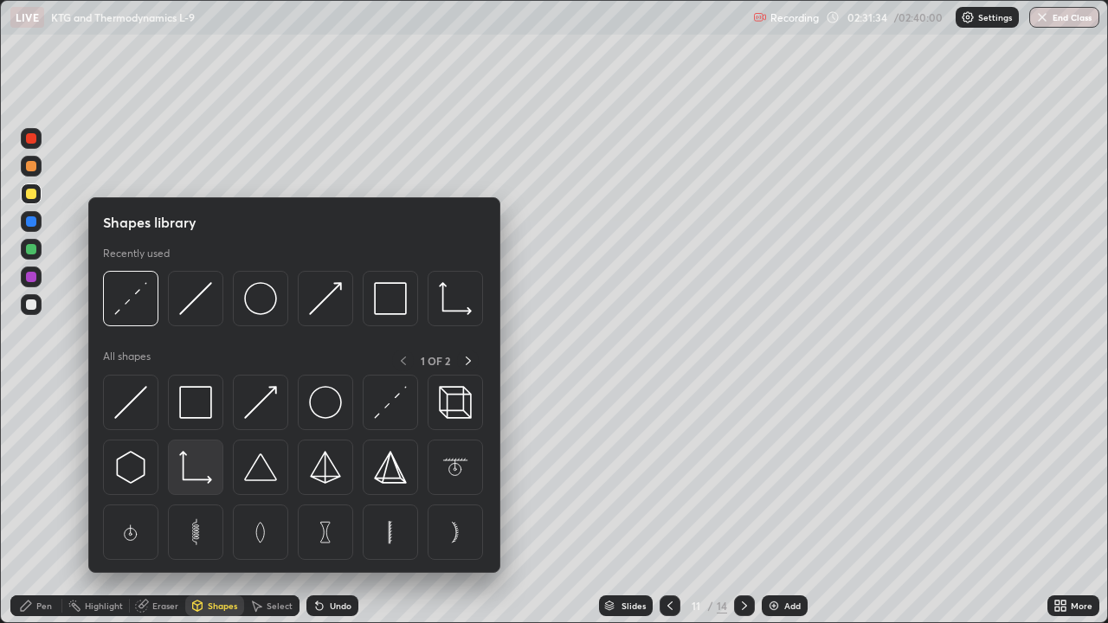
click at [194, 475] on img at bounding box center [195, 467] width 33 height 33
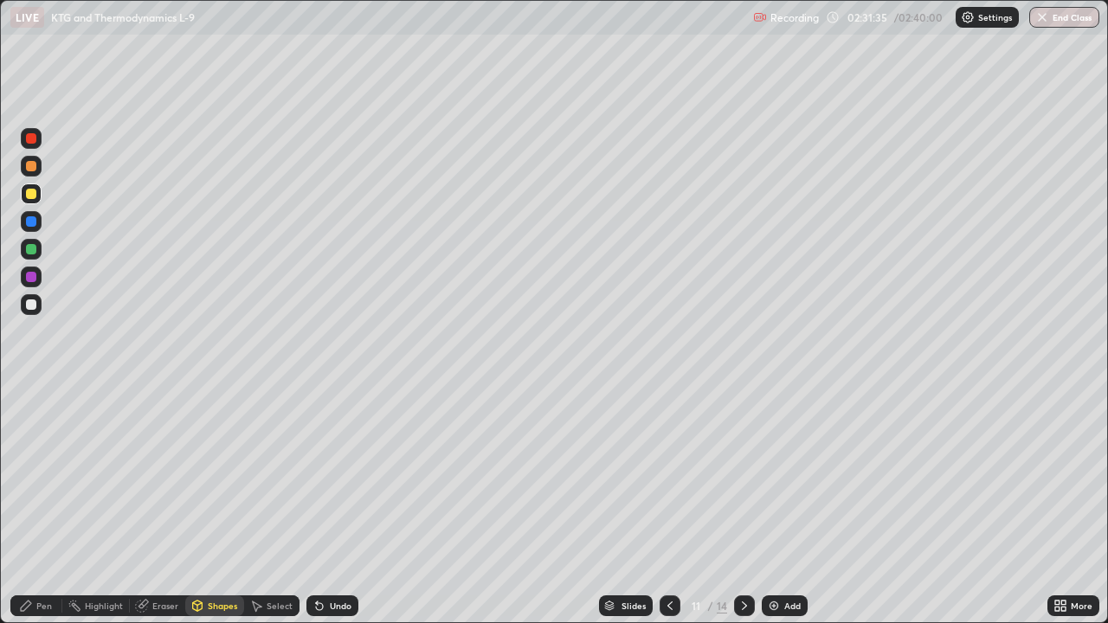
click at [29, 253] on div at bounding box center [31, 249] width 10 height 10
click at [53, 506] on div "Pen" at bounding box center [36, 606] width 52 height 21
click at [35, 309] on div at bounding box center [31, 305] width 10 height 10
click at [35, 223] on div at bounding box center [31, 221] width 10 height 10
click at [32, 274] on div at bounding box center [31, 277] width 10 height 10
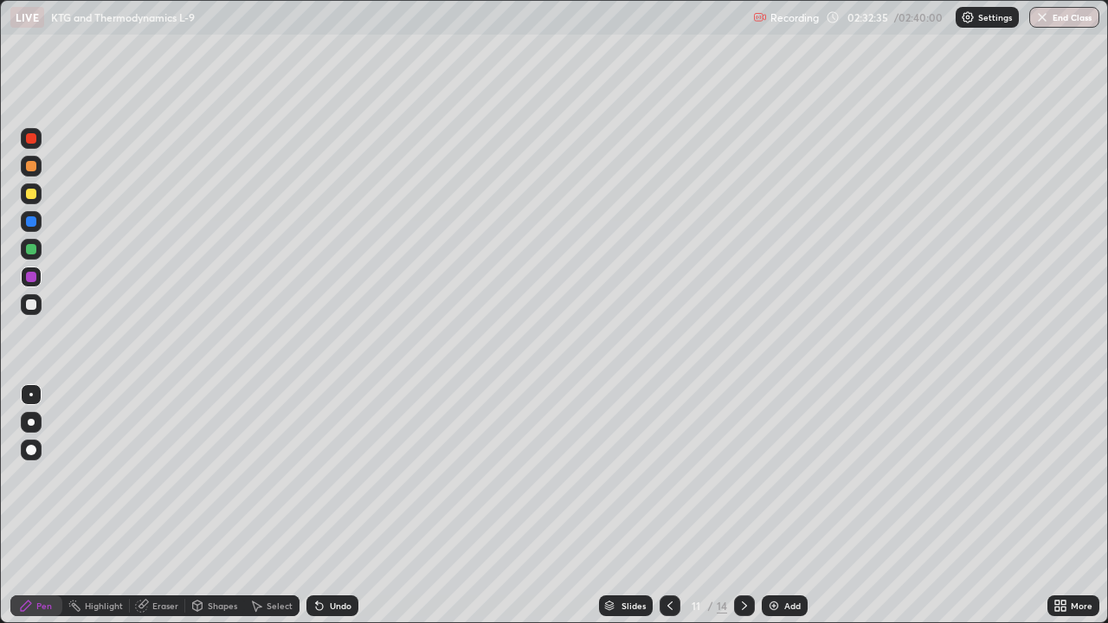
click at [29, 307] on div at bounding box center [31, 305] width 10 height 10
click at [1069, 19] on button "End Class" at bounding box center [1065, 17] width 68 height 21
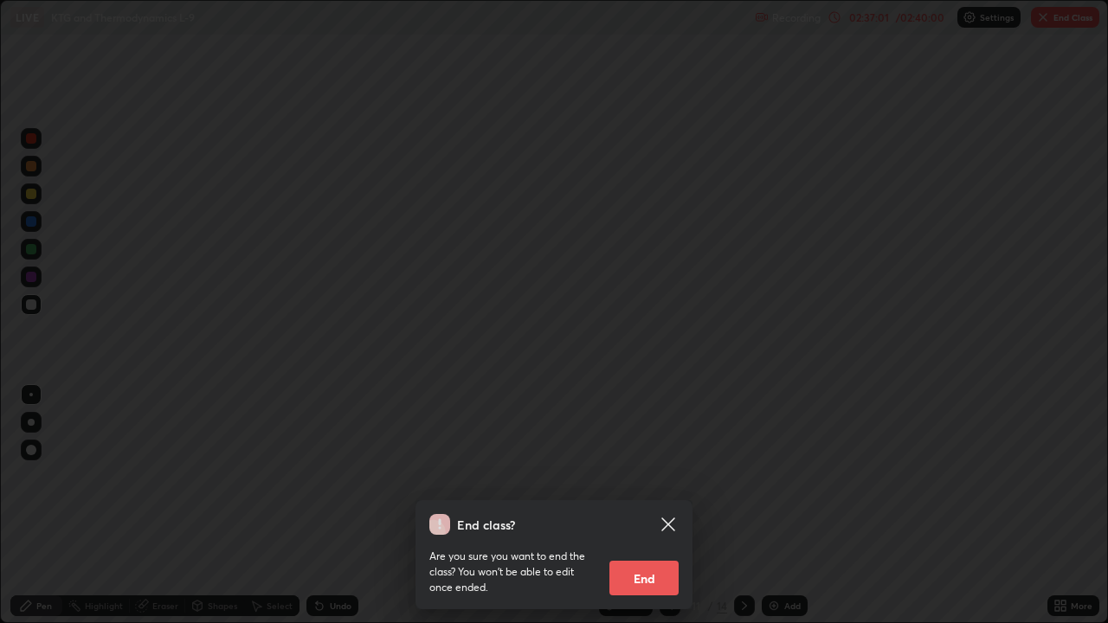
click at [641, 506] on button "End" at bounding box center [644, 578] width 69 height 35
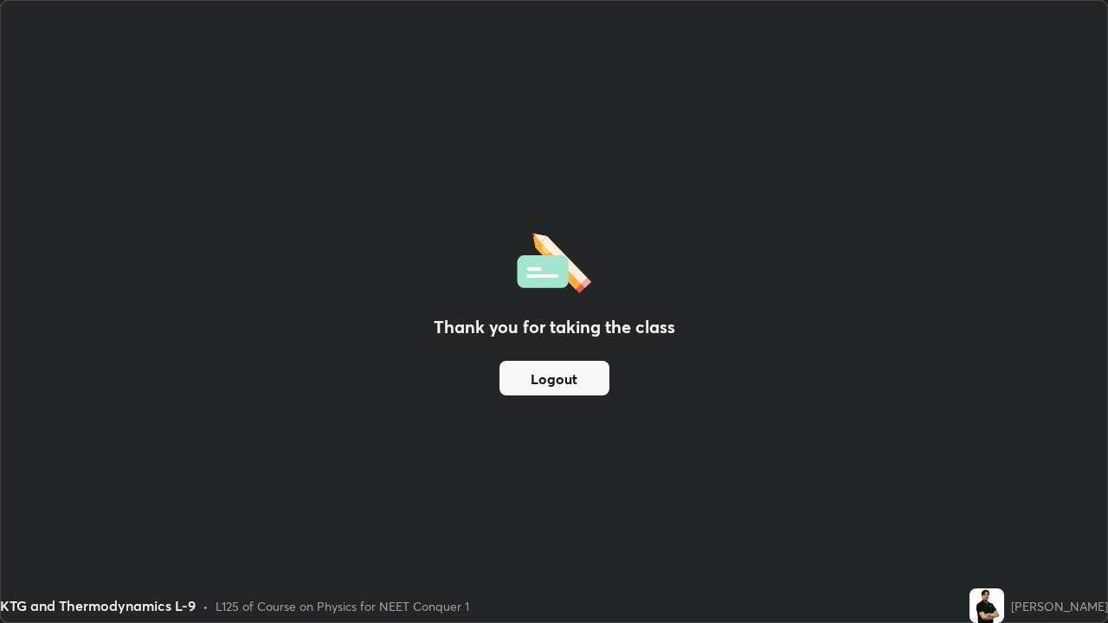
click at [578, 373] on button "Logout" at bounding box center [555, 378] width 110 height 35
click at [575, 506] on div "KTG and Thermodynamics L-9 • L125 of Course on Physics for NEET Conquer 1" at bounding box center [481, 606] width 963 height 35
click at [542, 377] on button "Logout" at bounding box center [555, 378] width 110 height 35
